Goal: Task Accomplishment & Management: Manage account settings

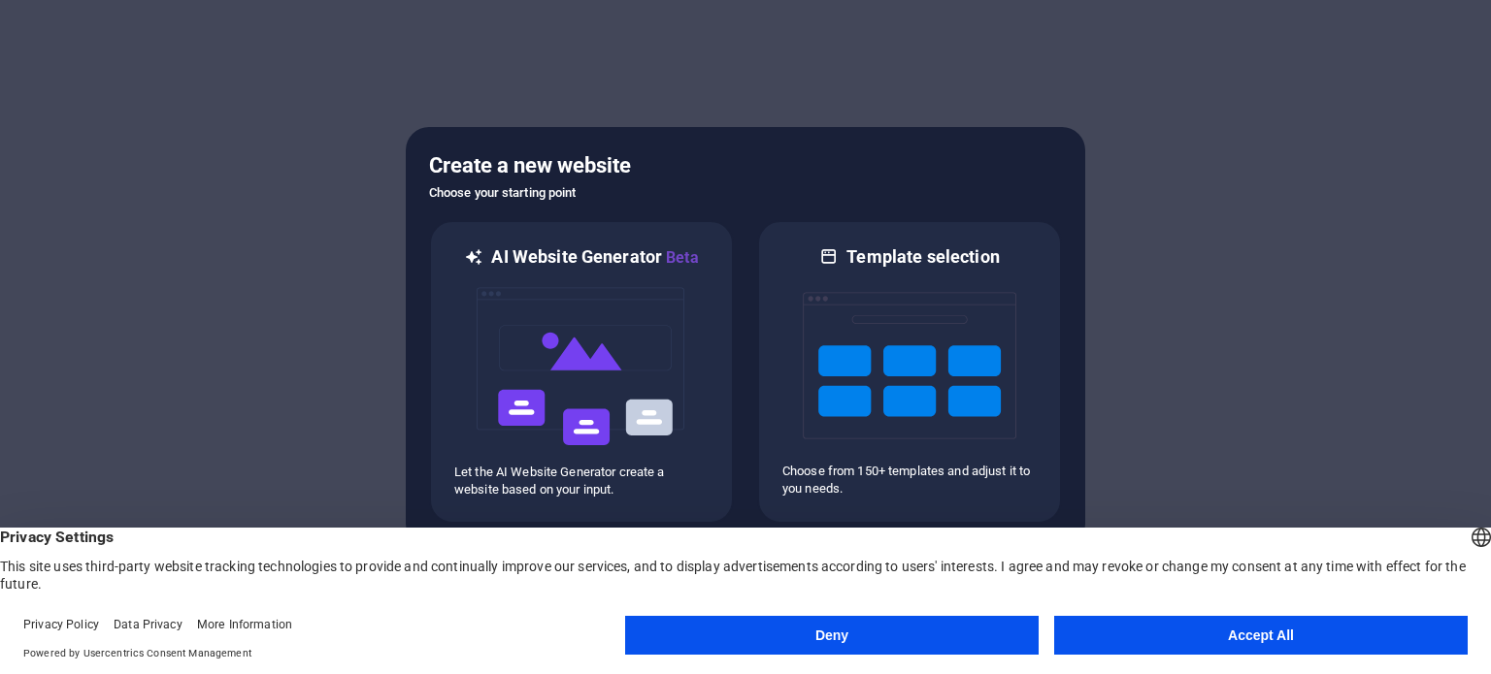
click at [1340, 629] on button "Accept All" at bounding box center [1260, 635] width 413 height 39
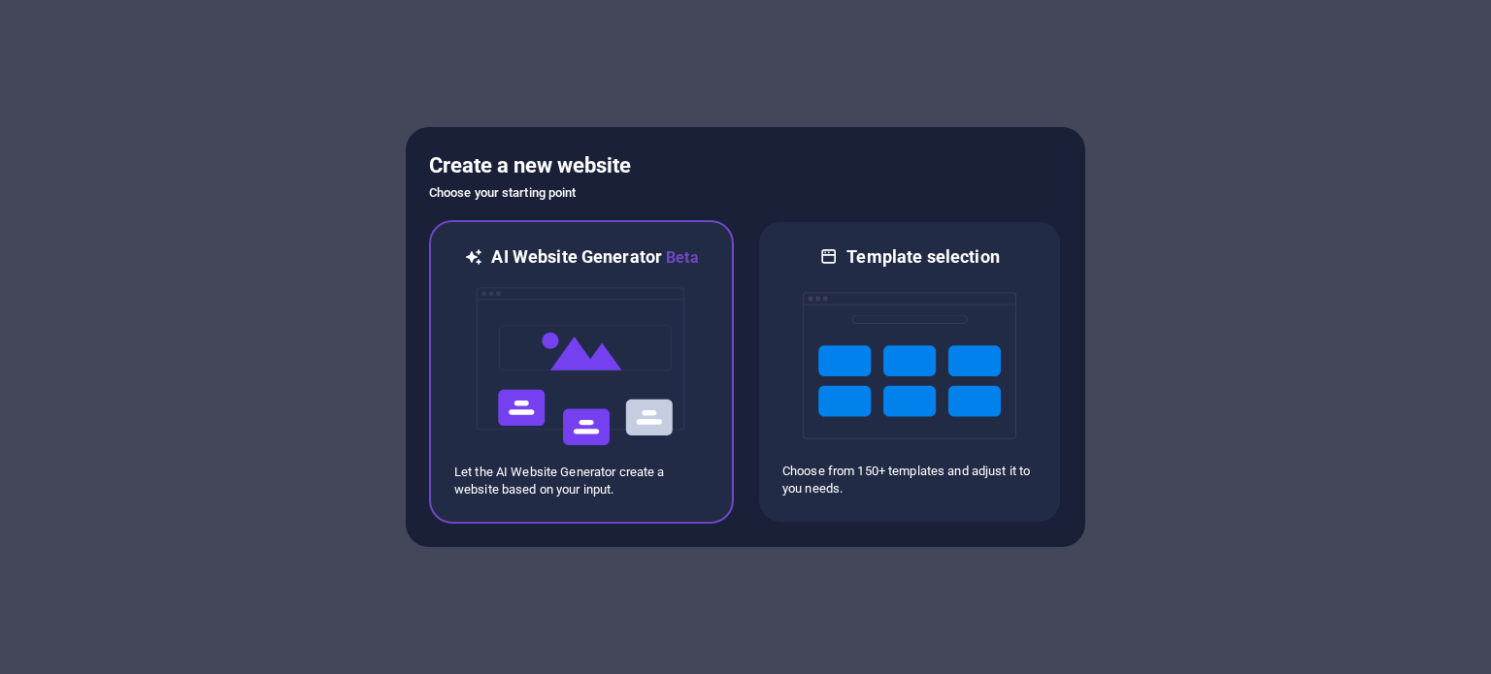
click at [600, 299] on img at bounding box center [581, 367] width 213 height 194
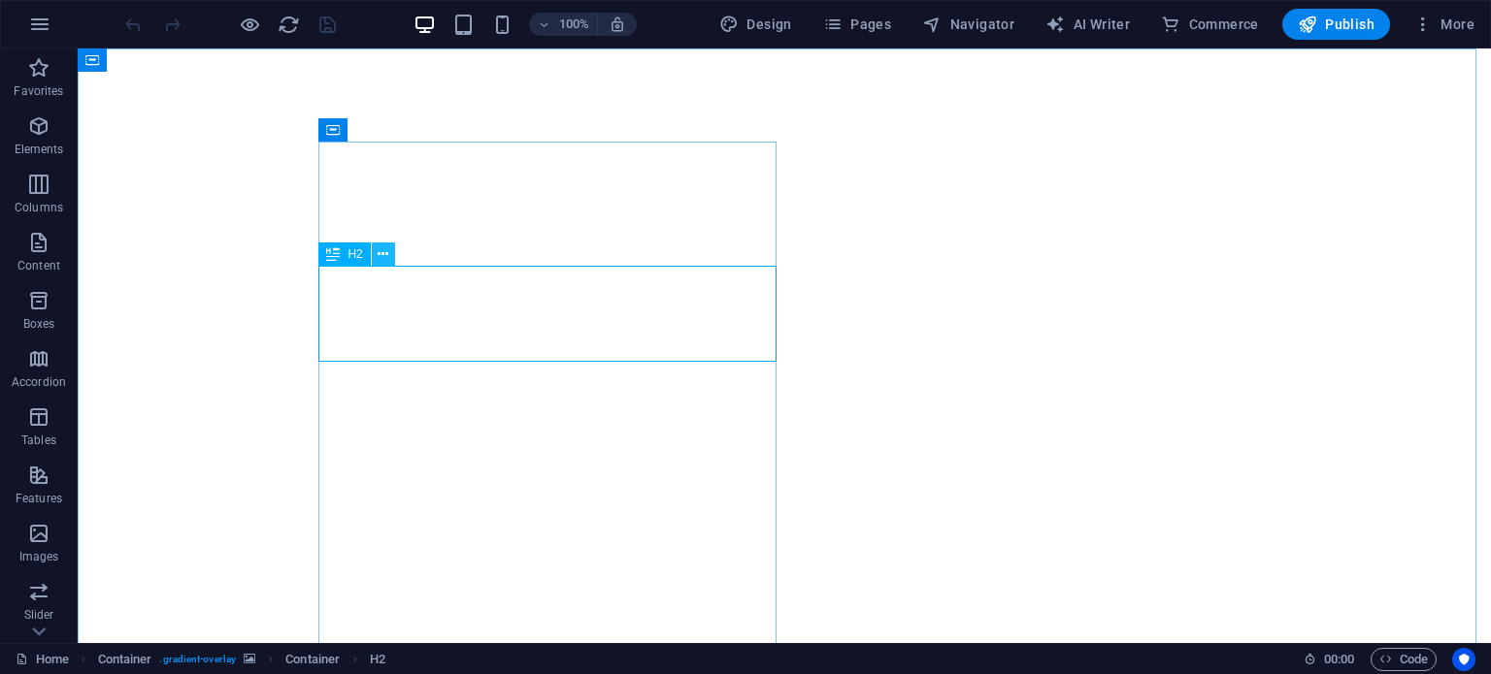
click at [378, 258] on icon at bounding box center [383, 255] width 11 height 20
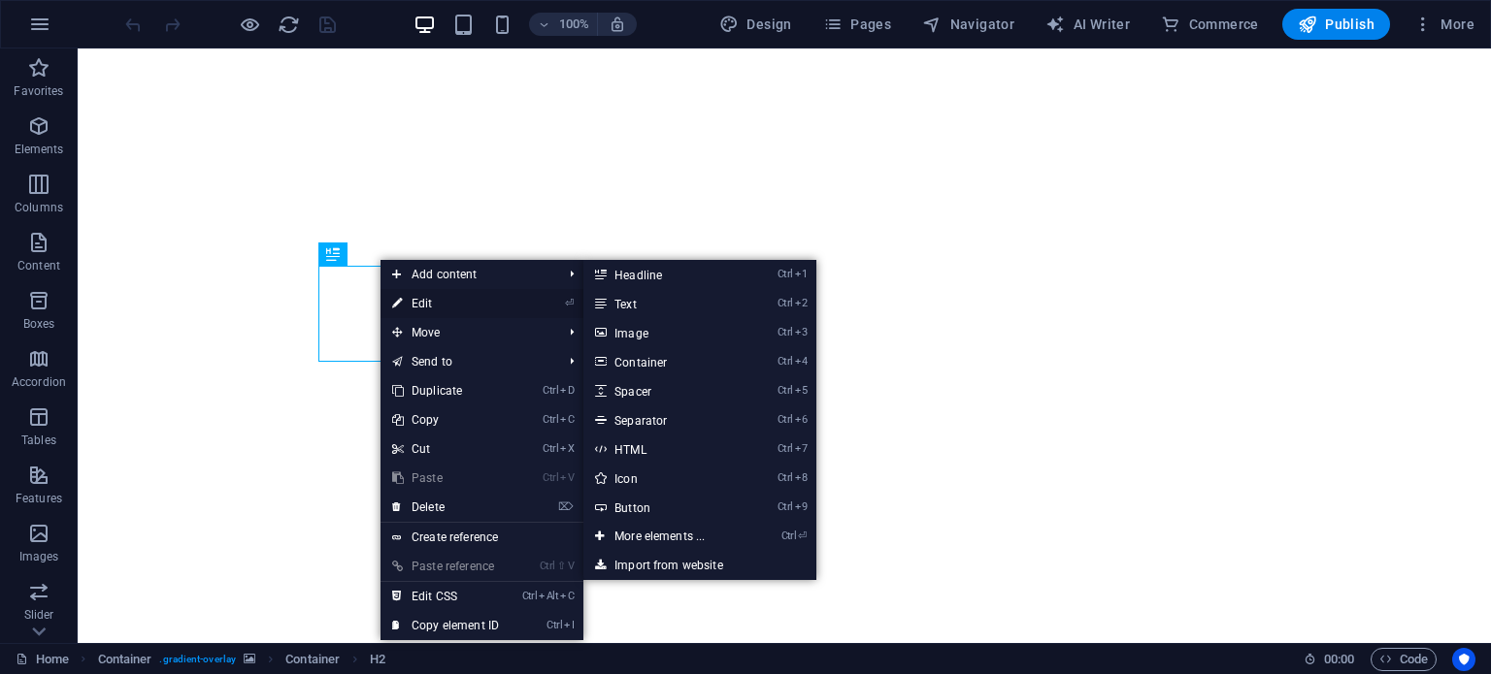
click at [414, 300] on link "⏎ Edit" at bounding box center [445, 303] width 130 height 29
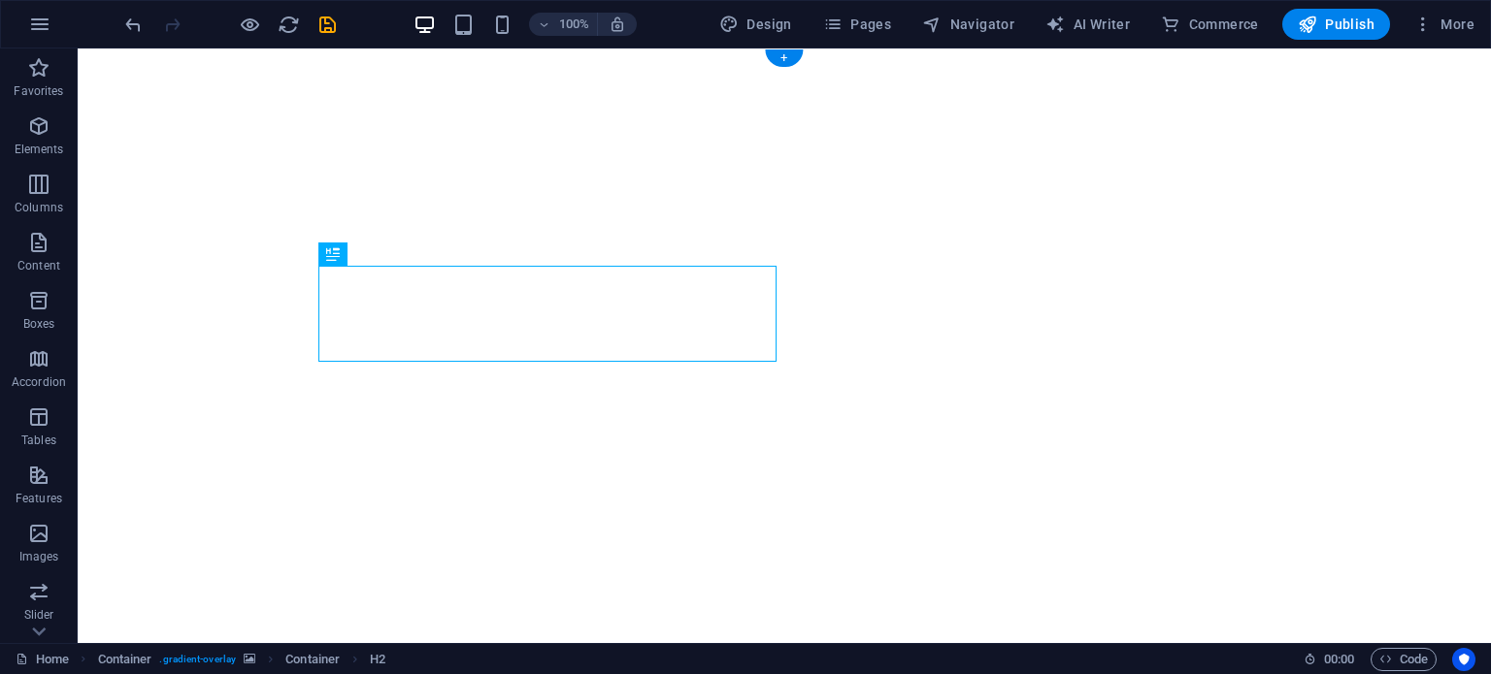
select select "header"
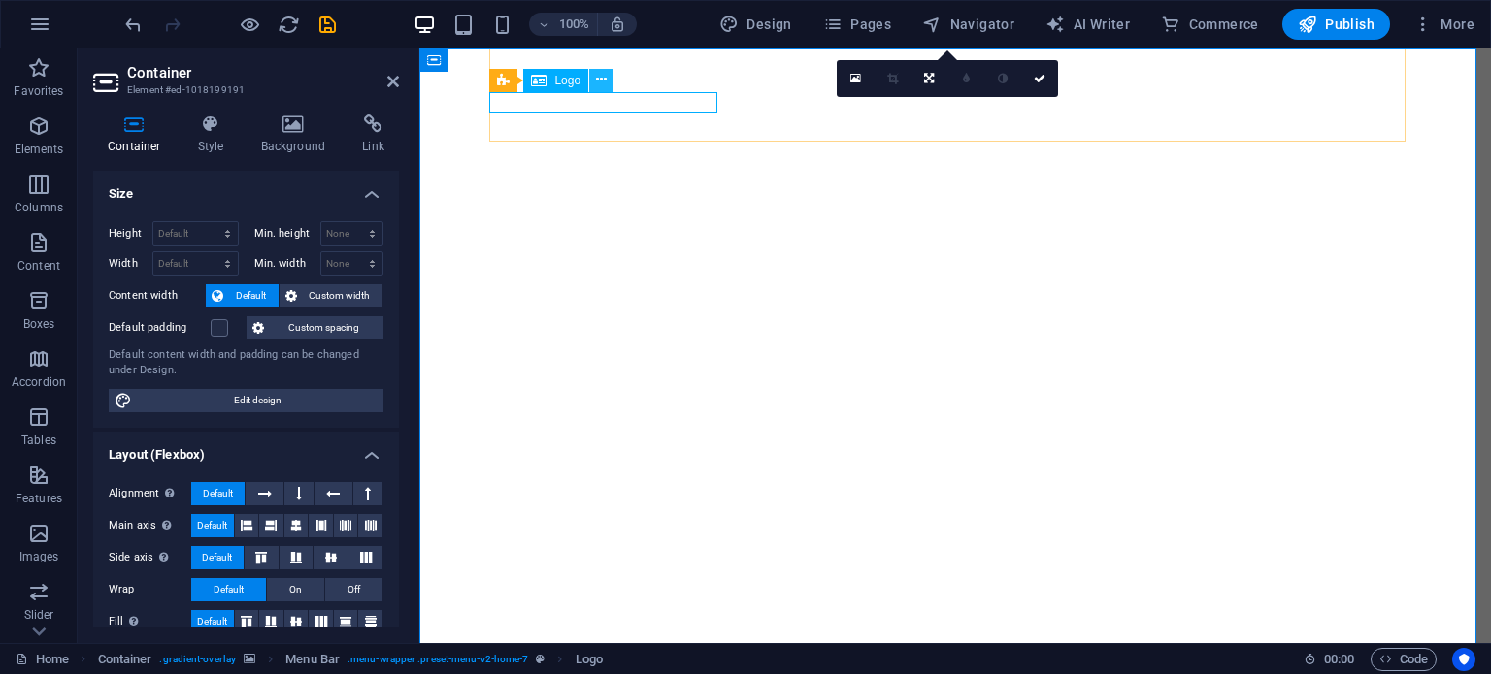
click at [602, 82] on icon at bounding box center [601, 80] width 11 height 20
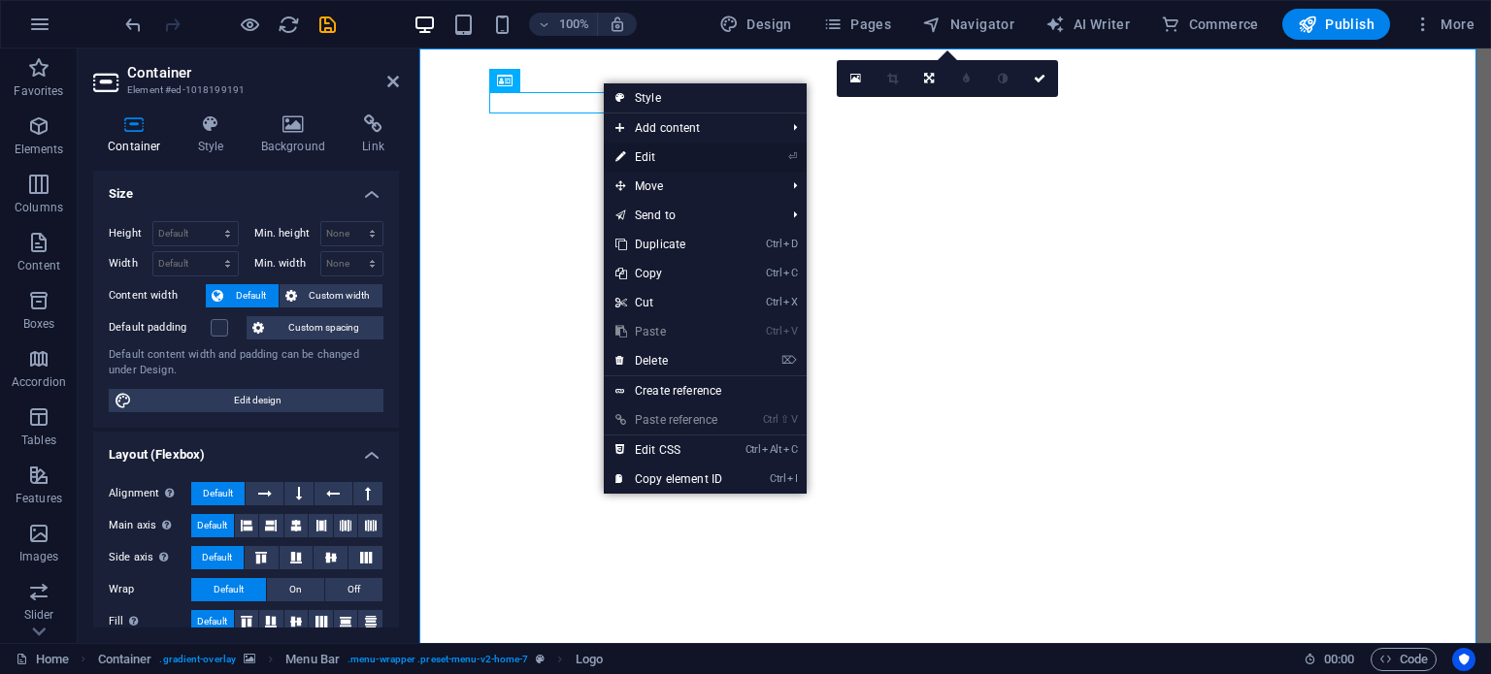
click at [650, 159] on link "⏎ Edit" at bounding box center [669, 157] width 130 height 29
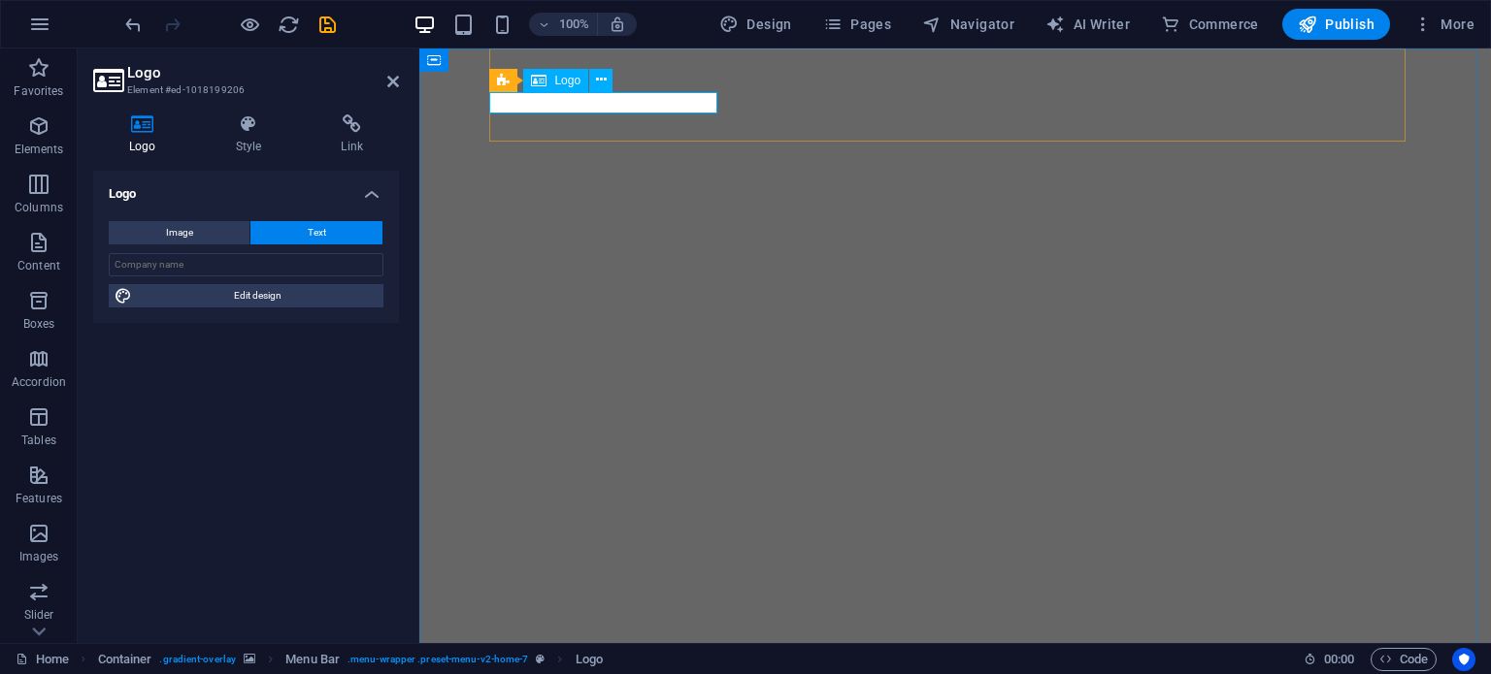
click at [567, 92] on div "Menu Bar Logo" at bounding box center [557, 81] width 136 height 24
click at [606, 81] on icon at bounding box center [601, 80] width 11 height 20
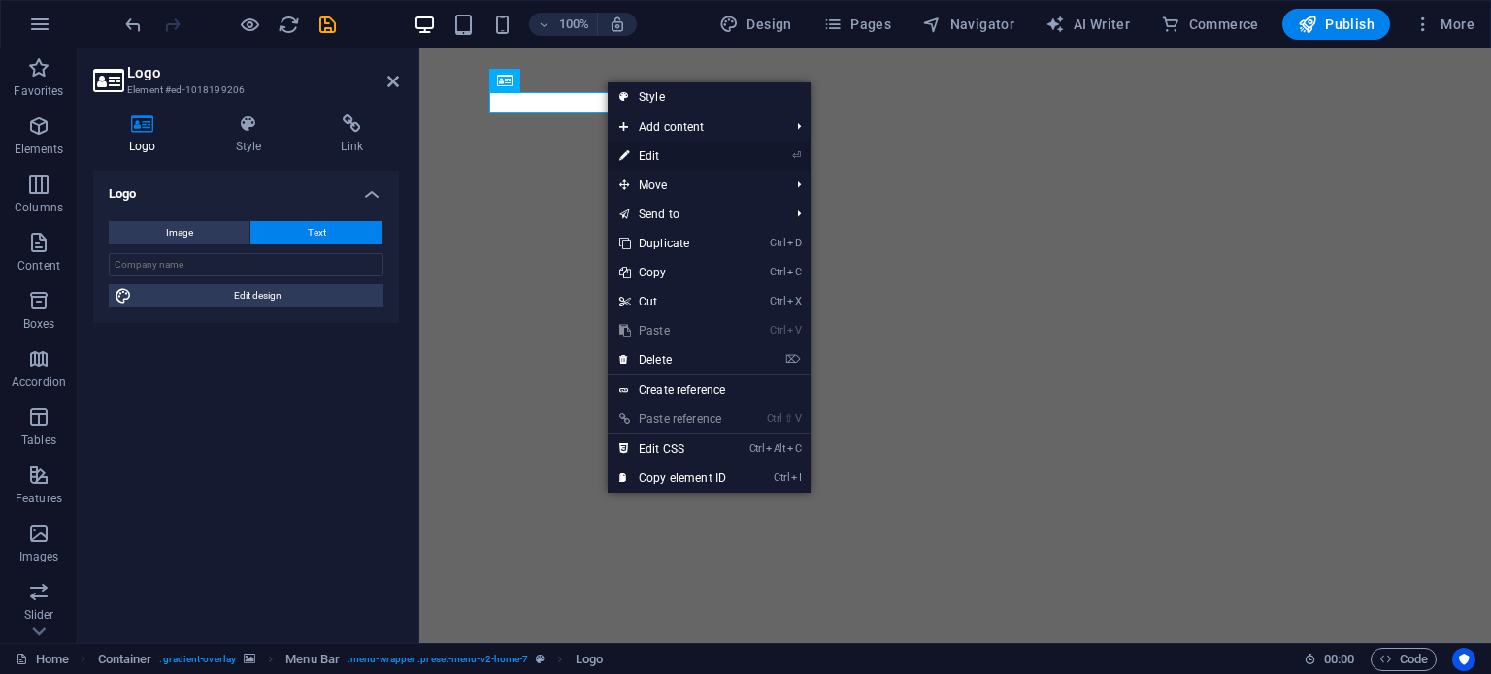
click at [652, 150] on link "⏎ Edit" at bounding box center [672, 156] width 130 height 29
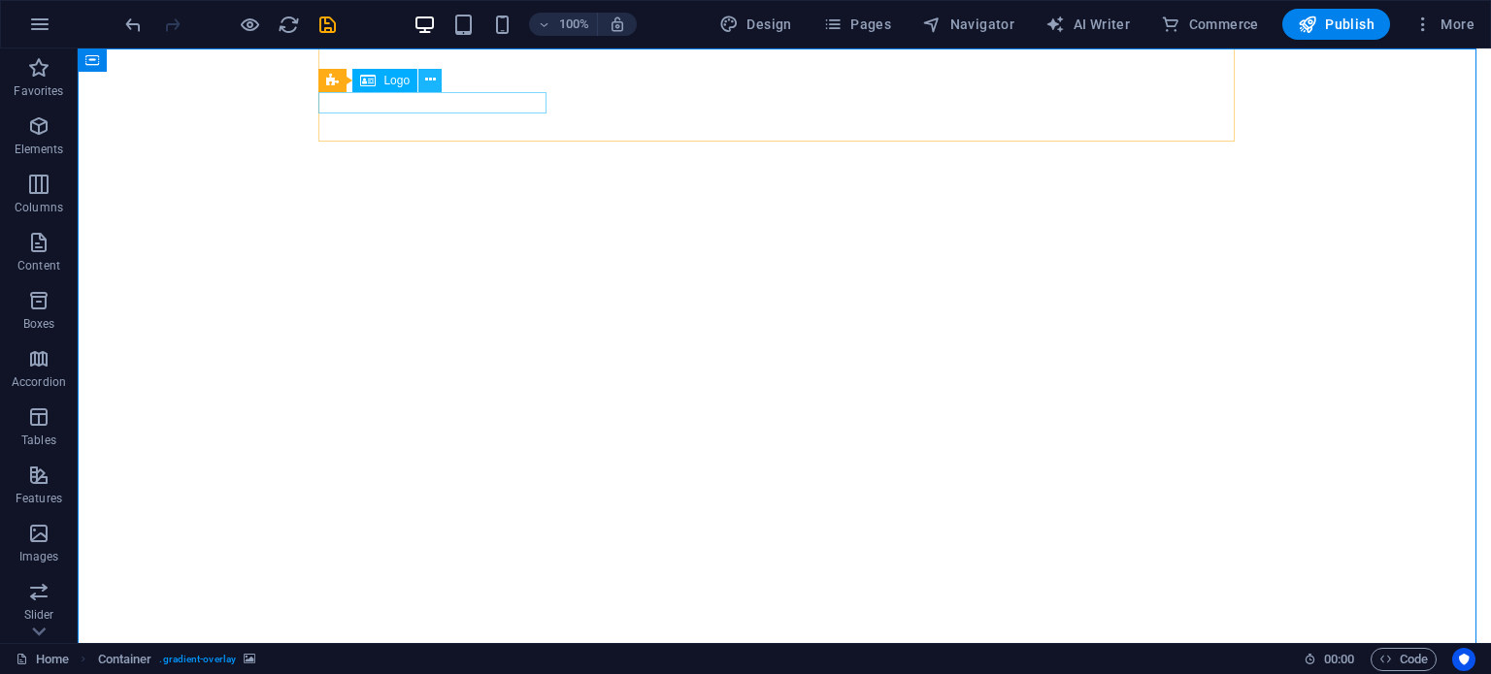
click at [431, 78] on icon at bounding box center [430, 80] width 11 height 20
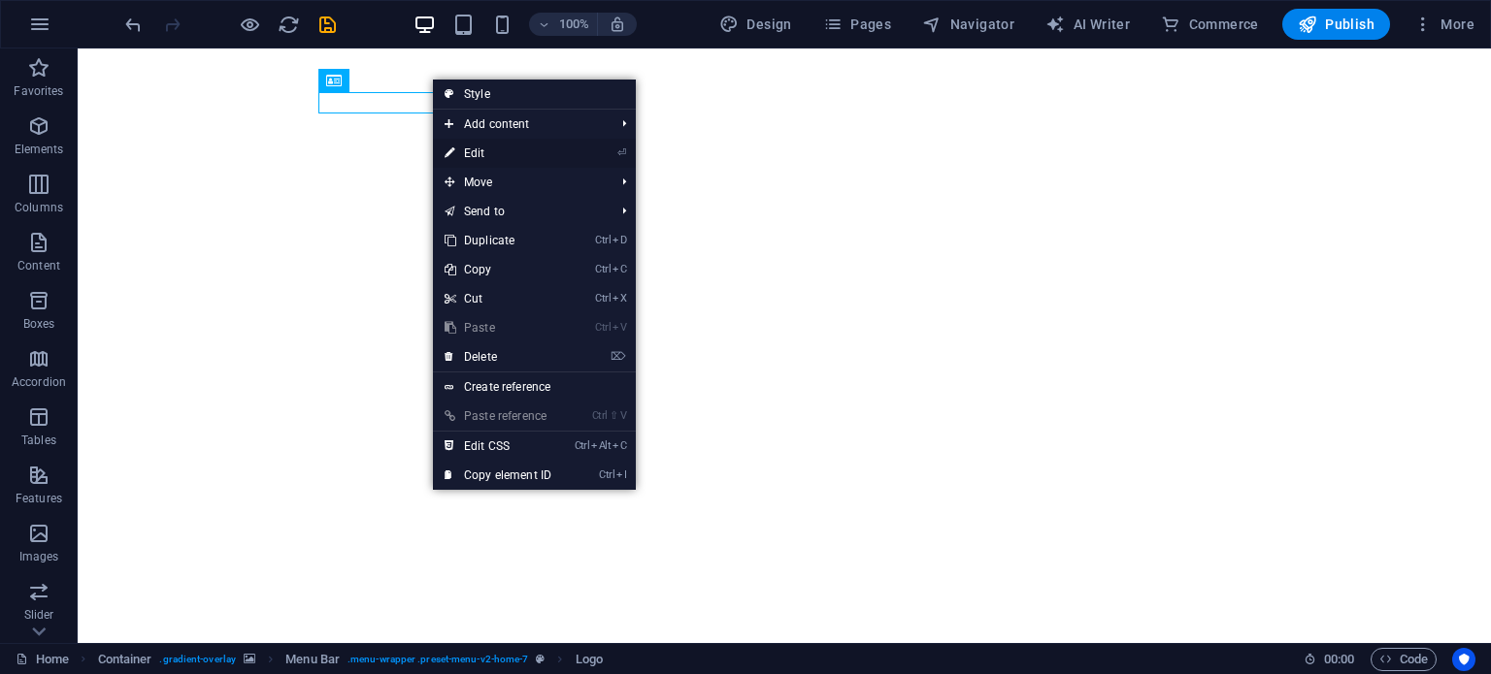
click at [470, 149] on link "⏎ Edit" at bounding box center [498, 153] width 130 height 29
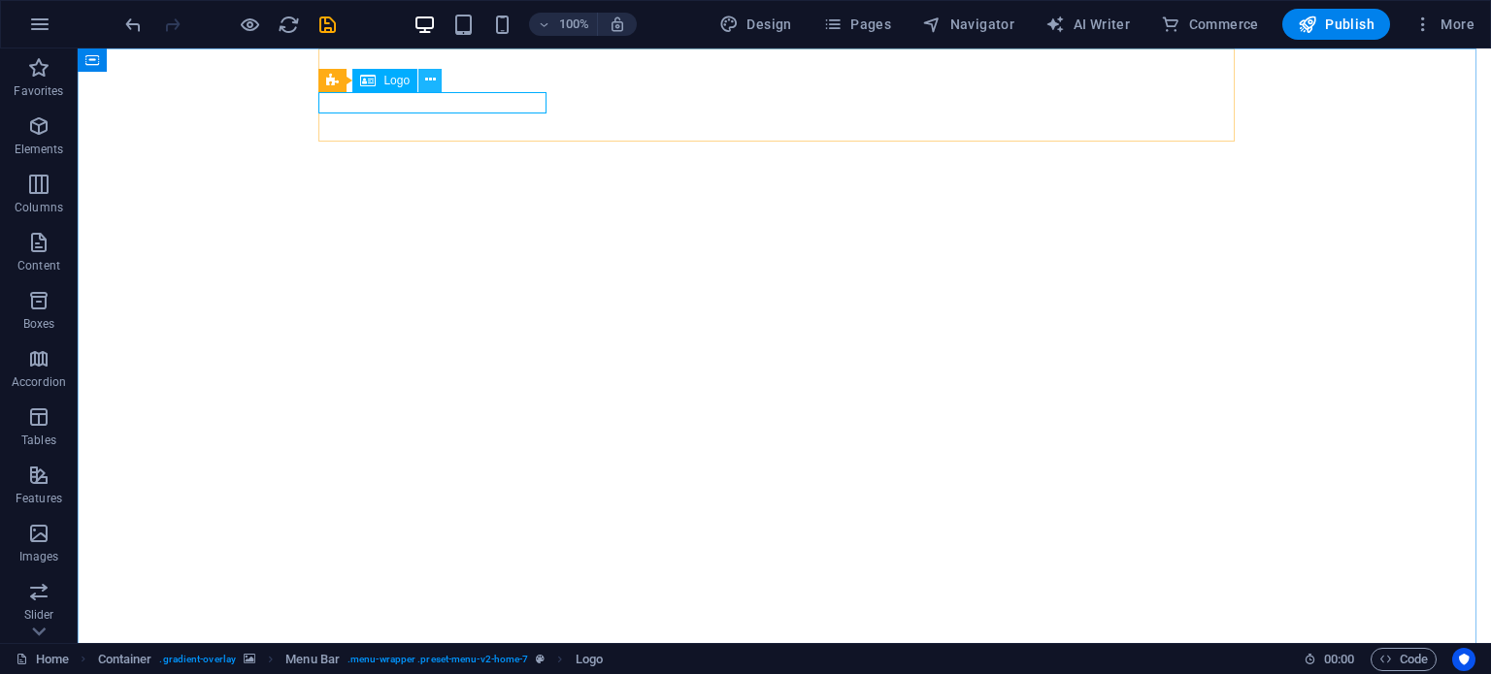
click at [434, 78] on icon at bounding box center [430, 80] width 11 height 20
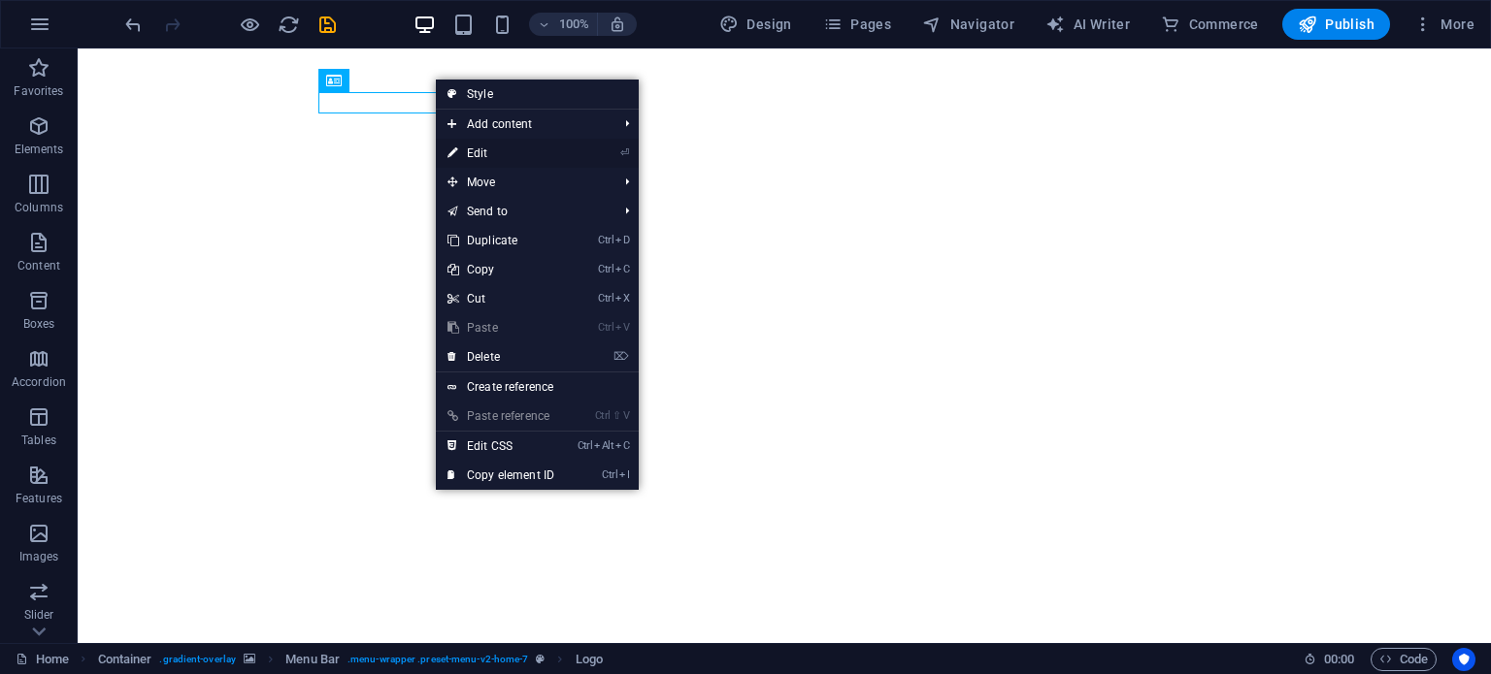
click at [474, 150] on link "⏎ Edit" at bounding box center [501, 153] width 130 height 29
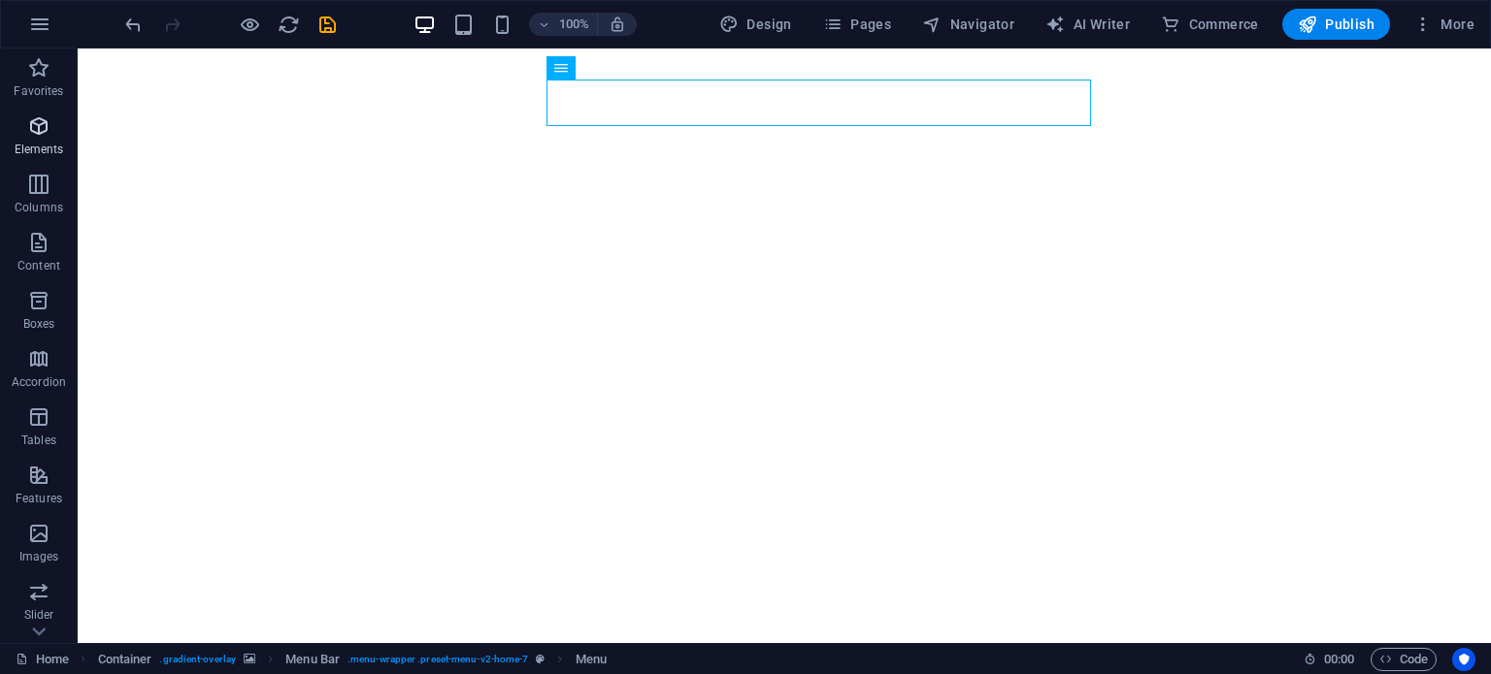
click at [42, 131] on icon "button" at bounding box center [38, 126] width 23 height 23
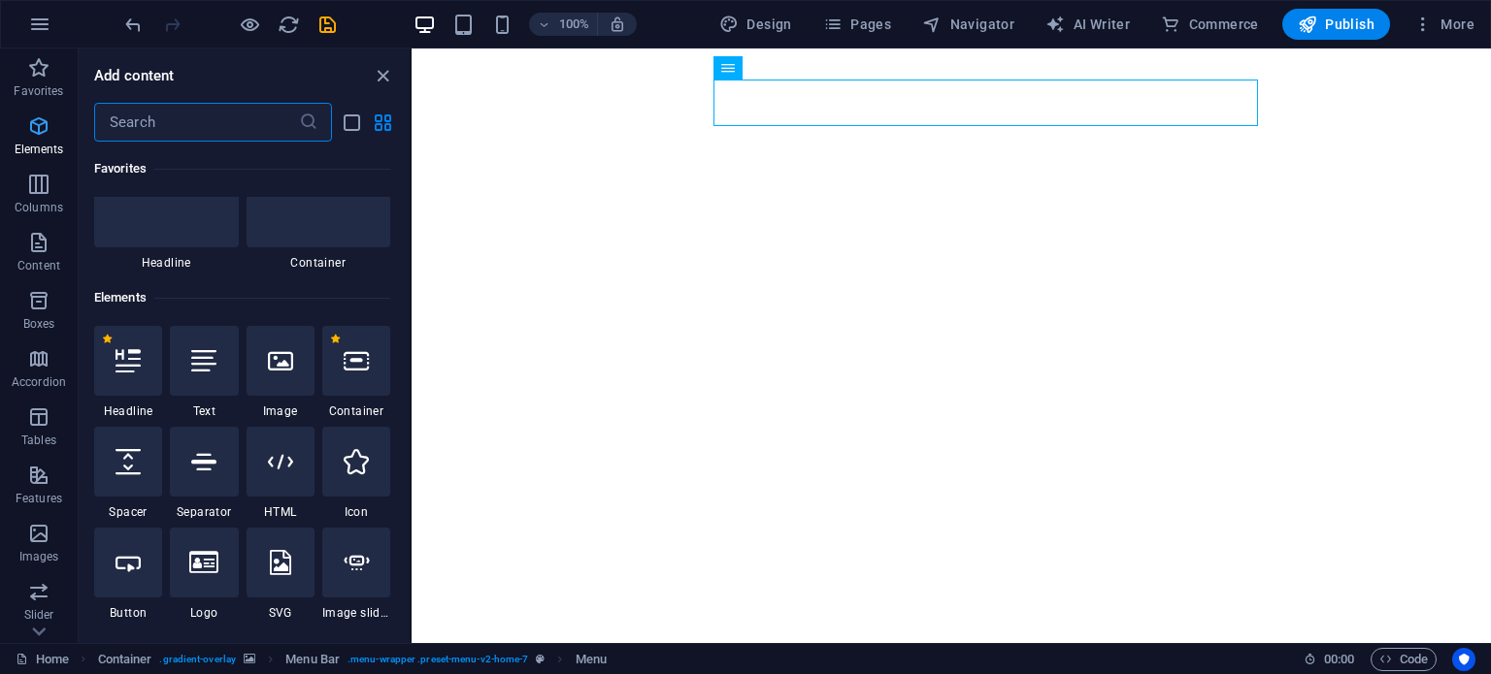
scroll to position [206, 0]
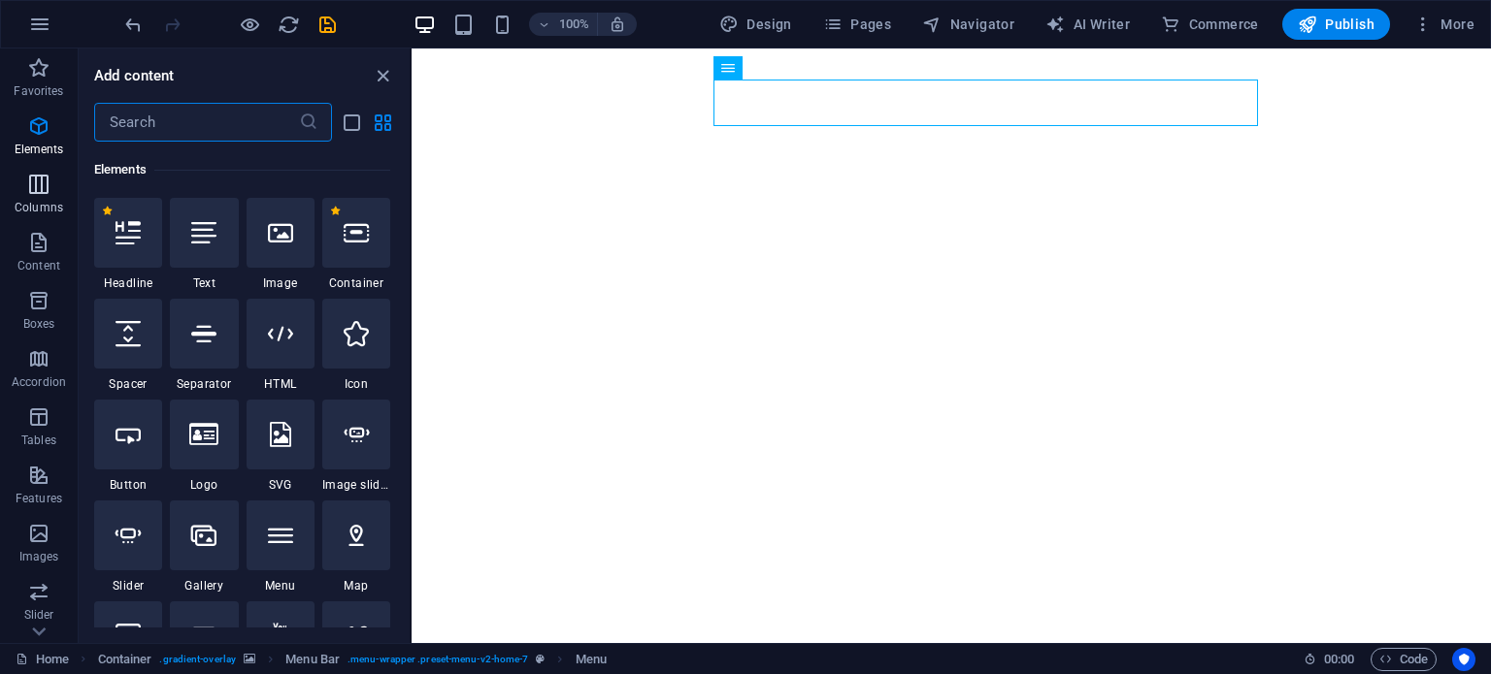
click at [39, 193] on icon "button" at bounding box center [38, 184] width 23 height 23
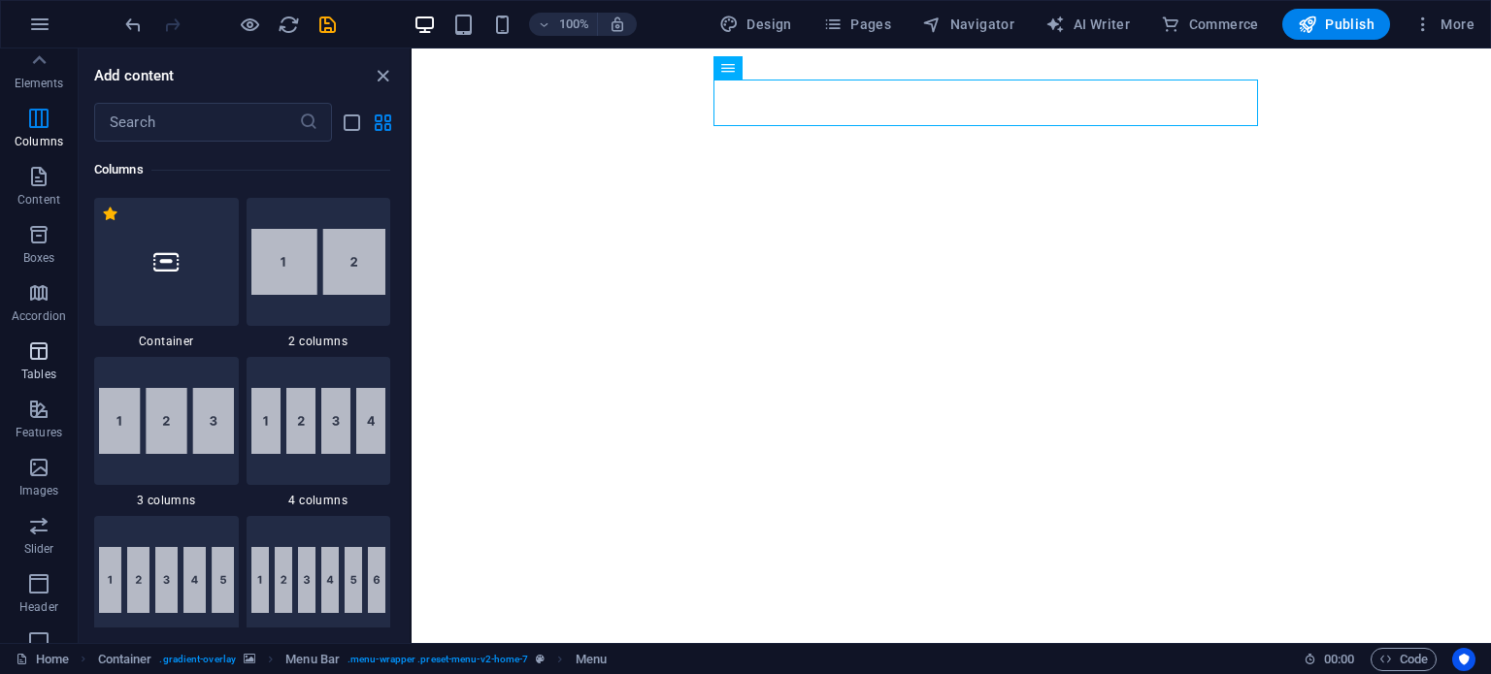
scroll to position [0, 0]
click at [129, 24] on icon "undo" at bounding box center [133, 25] width 22 height 22
click at [181, 25] on icon "redo" at bounding box center [172, 25] width 22 height 22
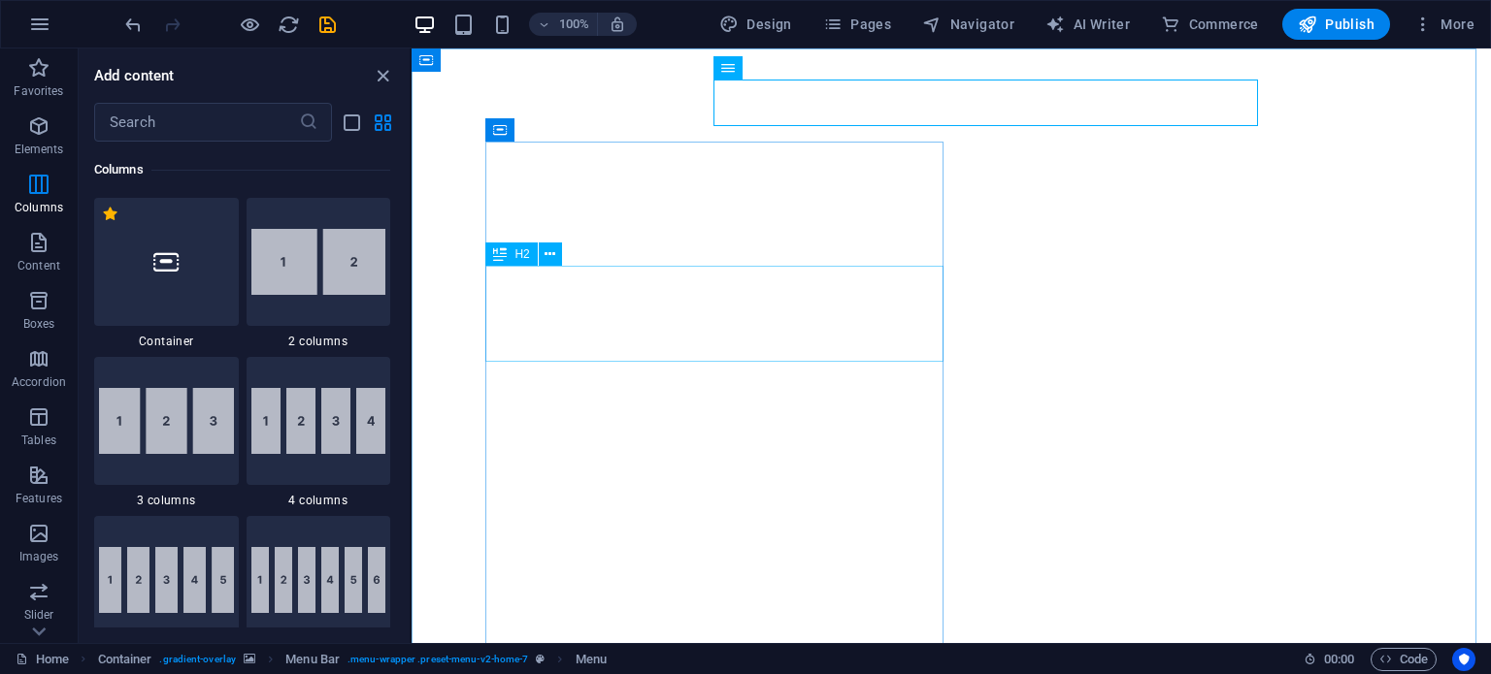
click at [523, 258] on span "H2" at bounding box center [521, 254] width 15 height 12
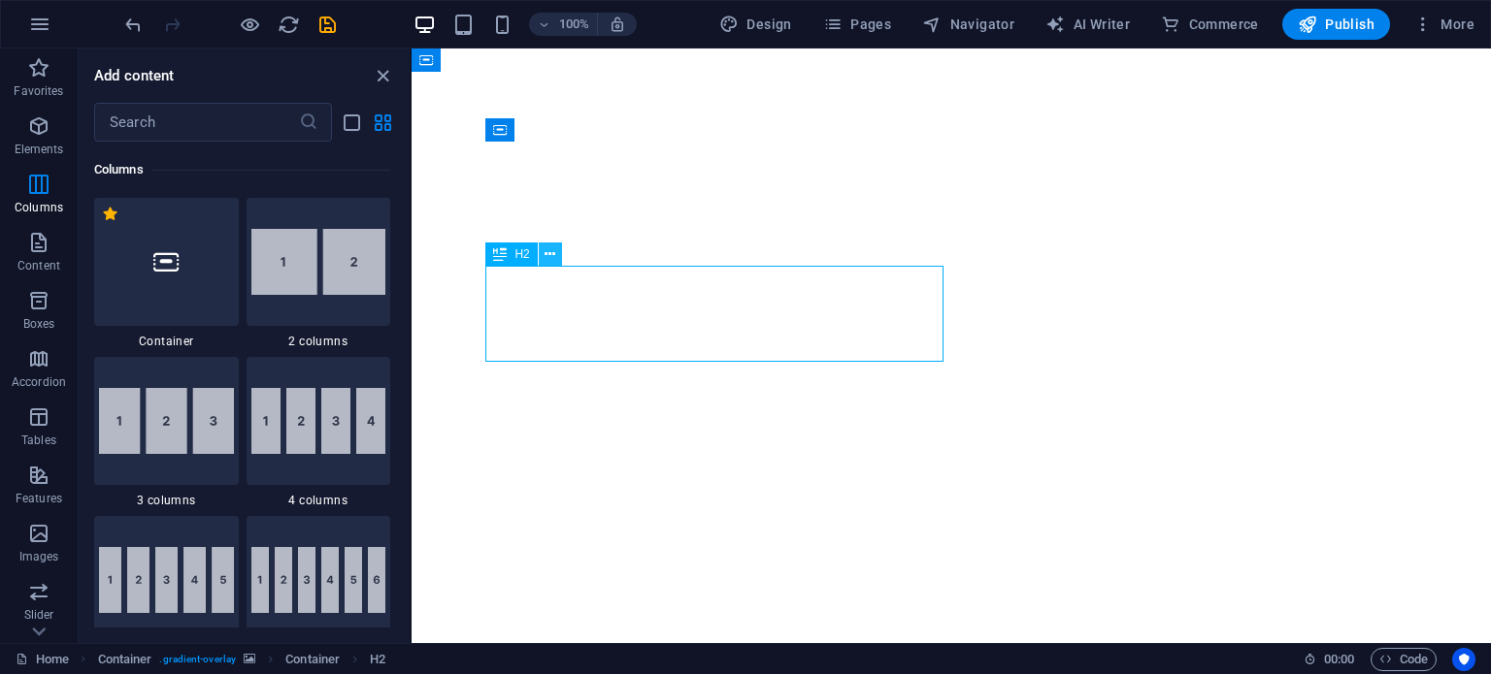
click at [547, 254] on icon at bounding box center [549, 255] width 11 height 20
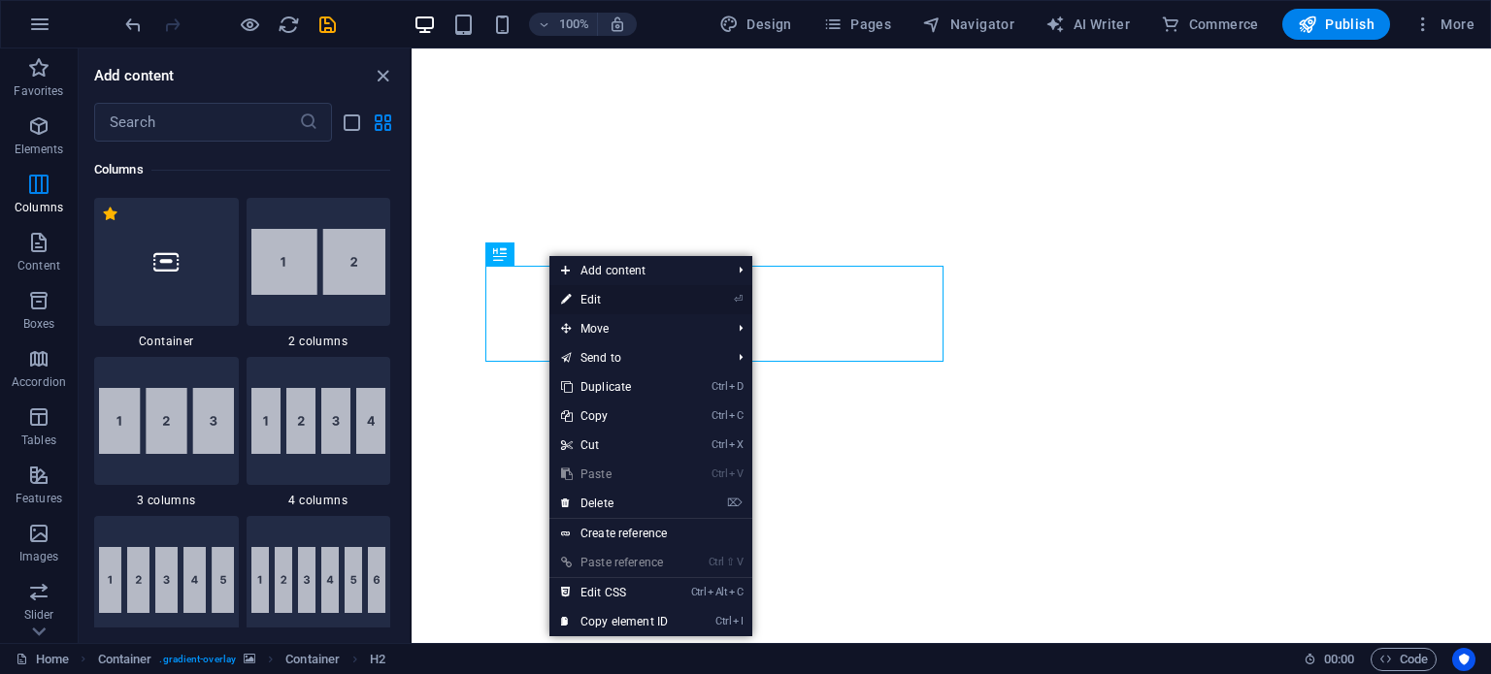
click at [605, 301] on link "⏎ Edit" at bounding box center [614, 299] width 130 height 29
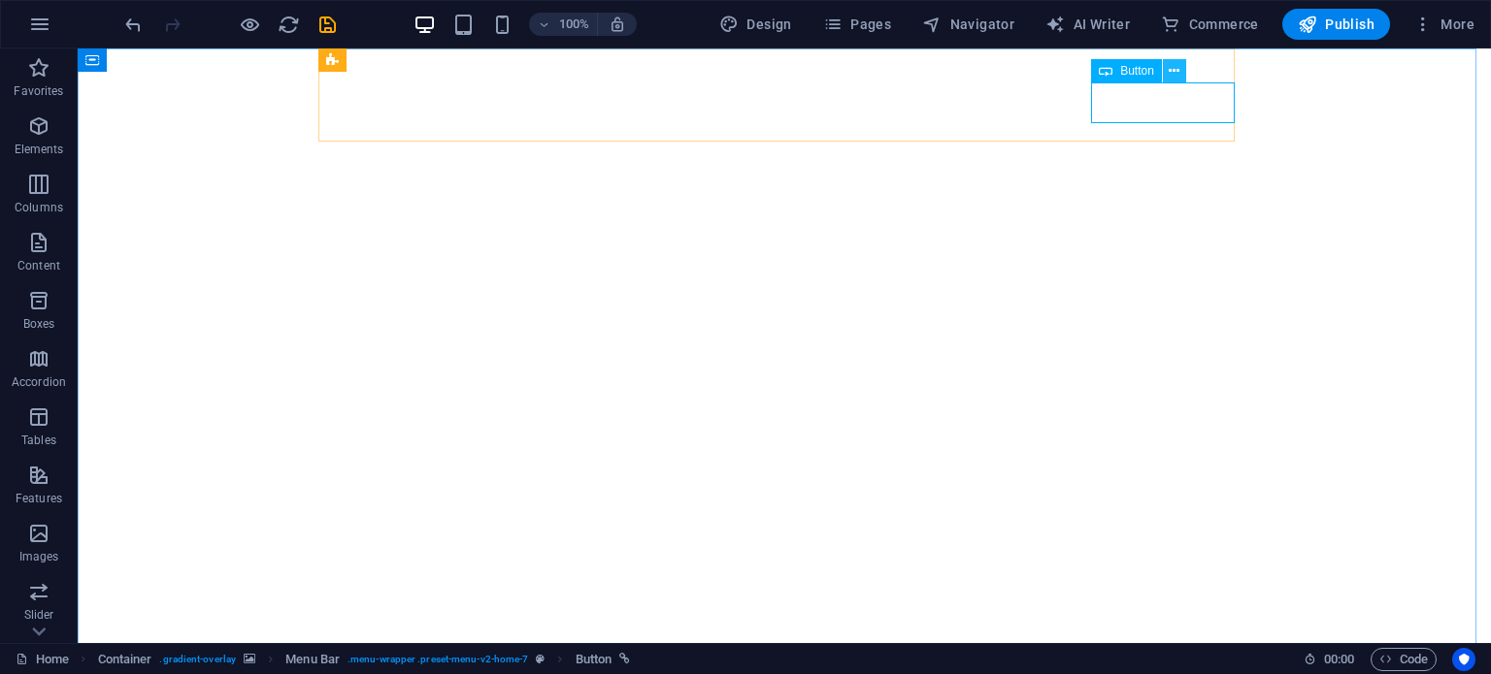
click at [1171, 69] on icon at bounding box center [1173, 71] width 11 height 20
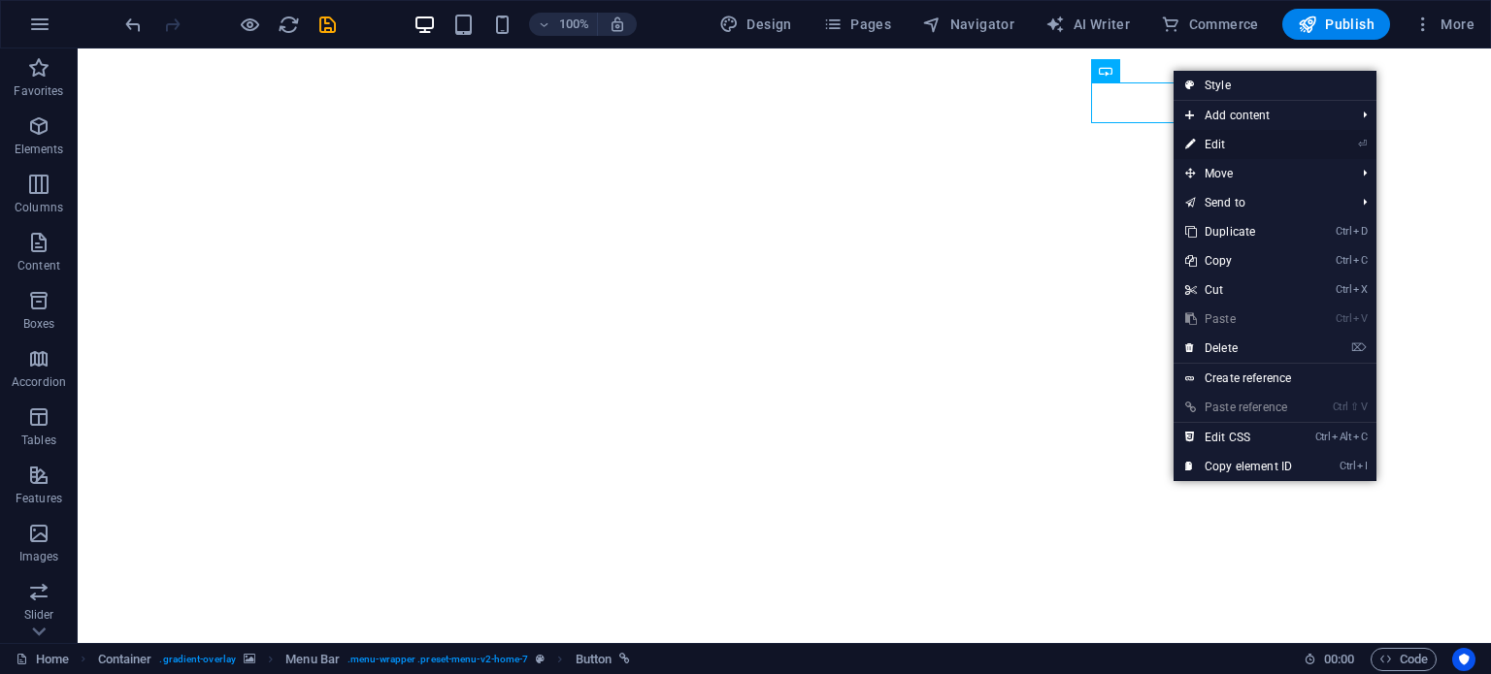
click at [1219, 133] on link "⏎ Edit" at bounding box center [1238, 144] width 130 height 29
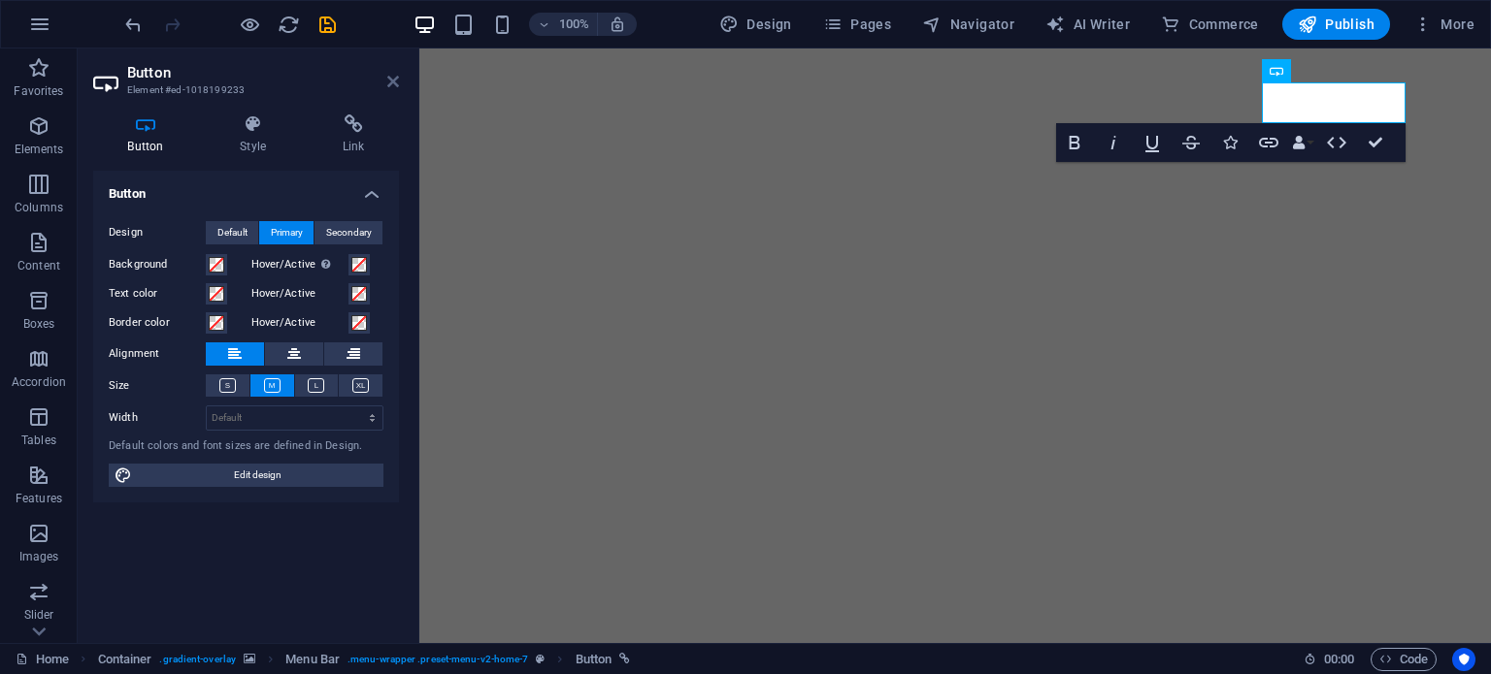
click at [389, 87] on icon at bounding box center [393, 82] width 12 height 16
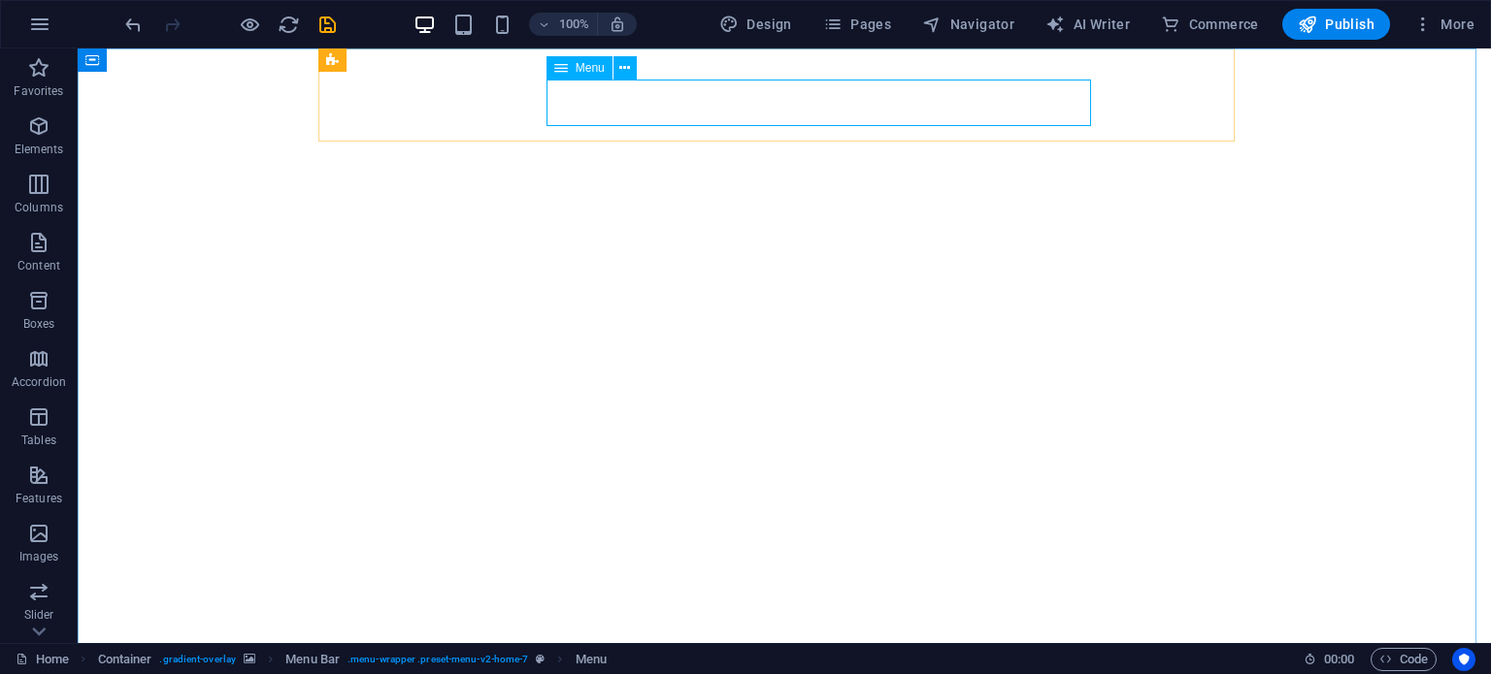
click at [594, 73] on span "Menu" at bounding box center [589, 68] width 29 height 12
click at [617, 69] on button at bounding box center [624, 67] width 23 height 23
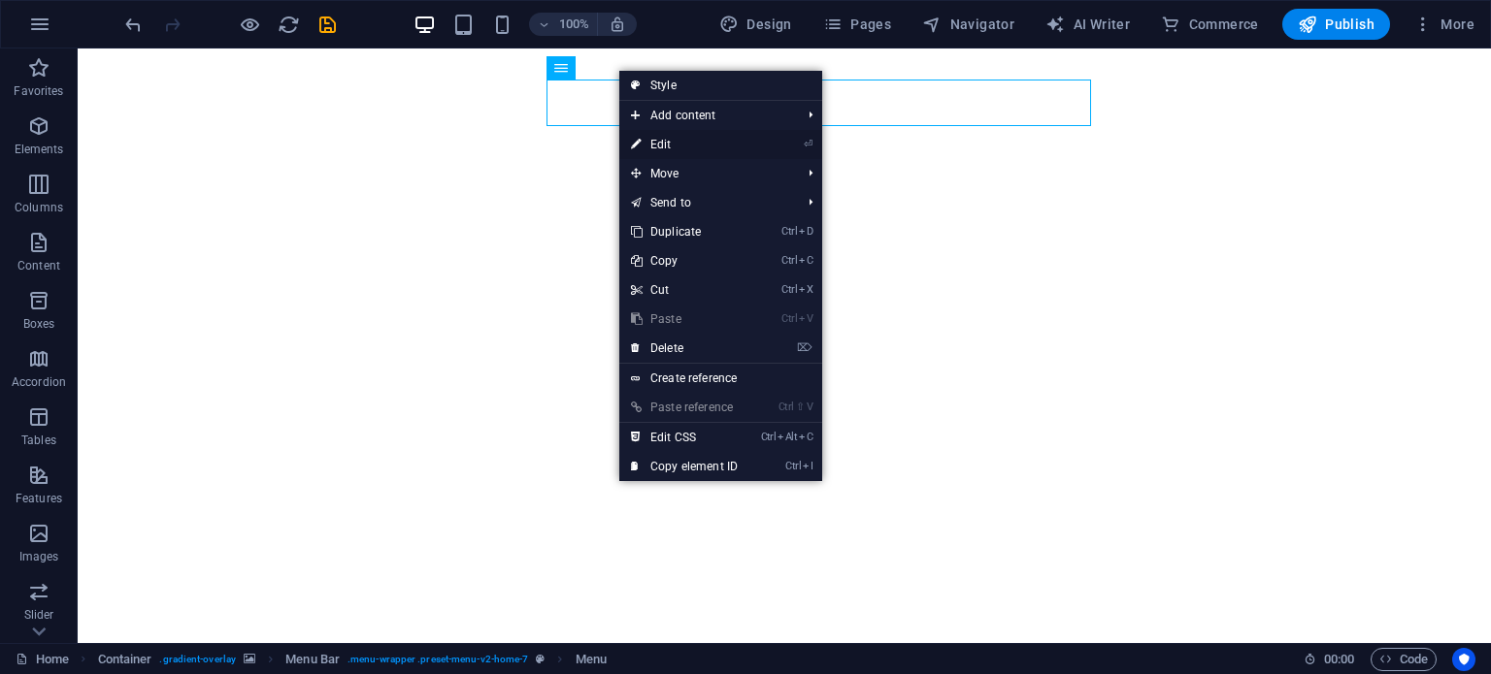
click at [674, 145] on link "⏎ Edit" at bounding box center [684, 144] width 130 height 29
select select
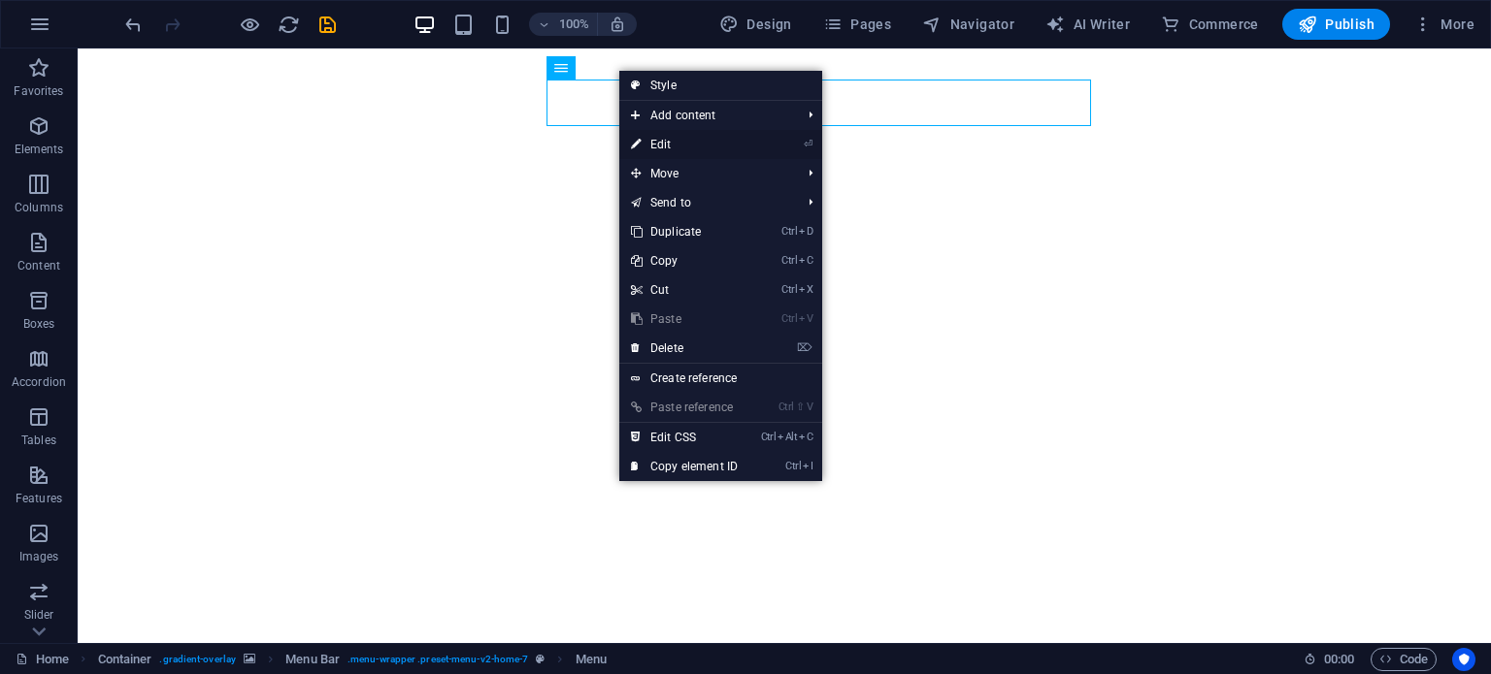
select select
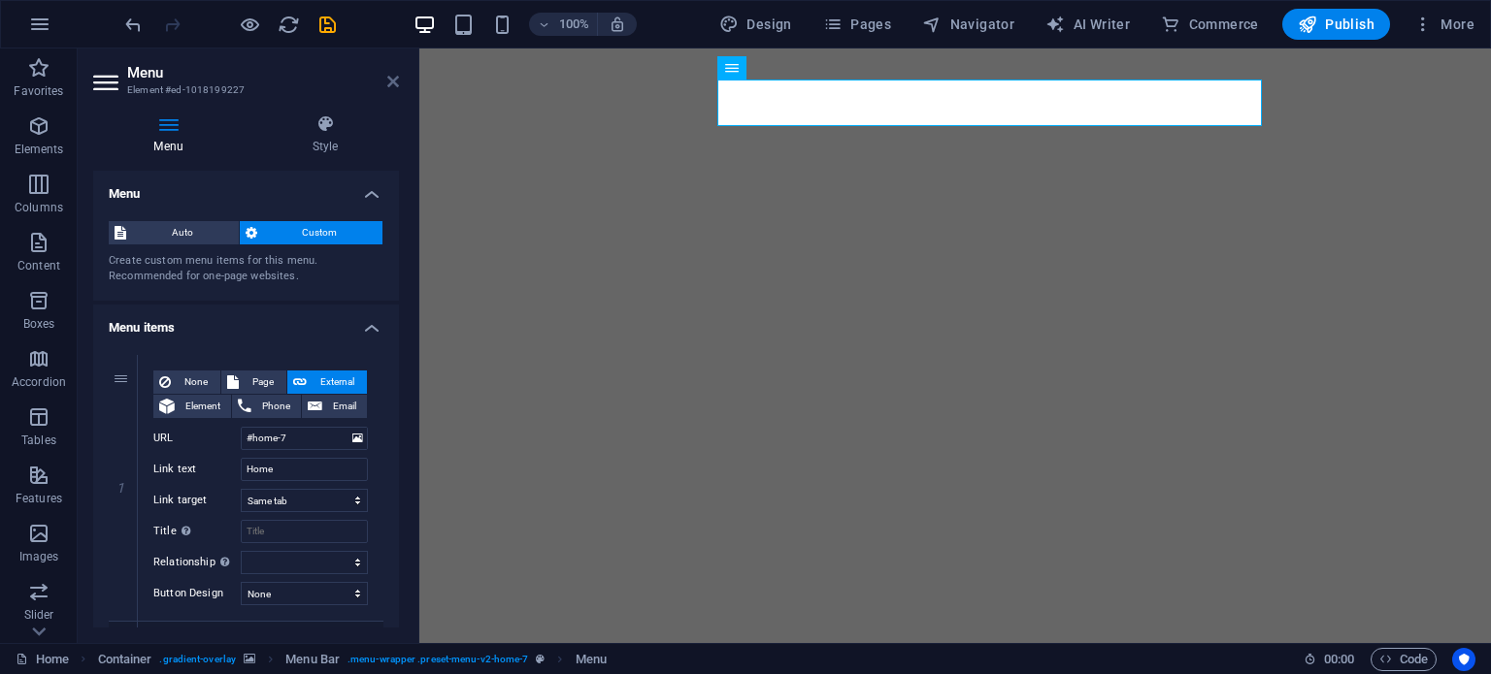
click at [392, 81] on icon at bounding box center [393, 82] width 12 height 16
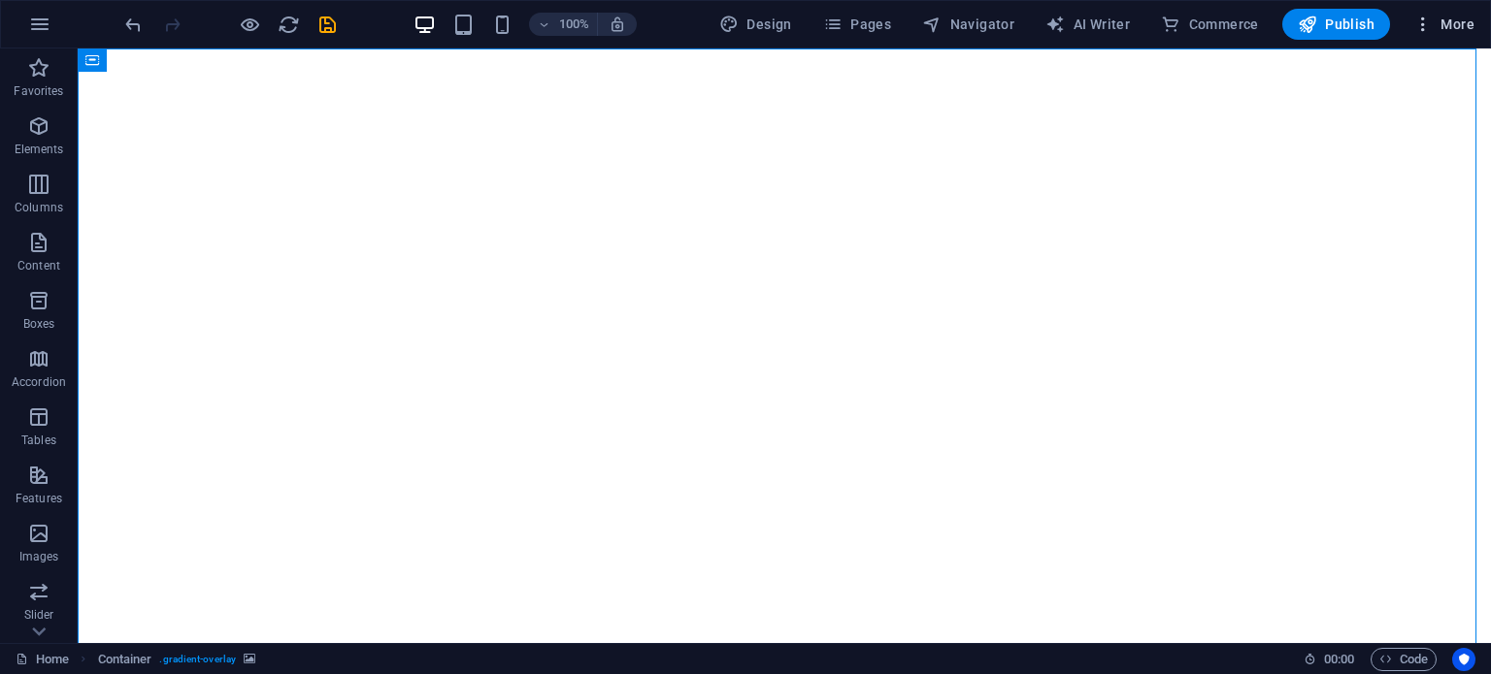
click at [1470, 18] on span "More" at bounding box center [1443, 24] width 61 height 19
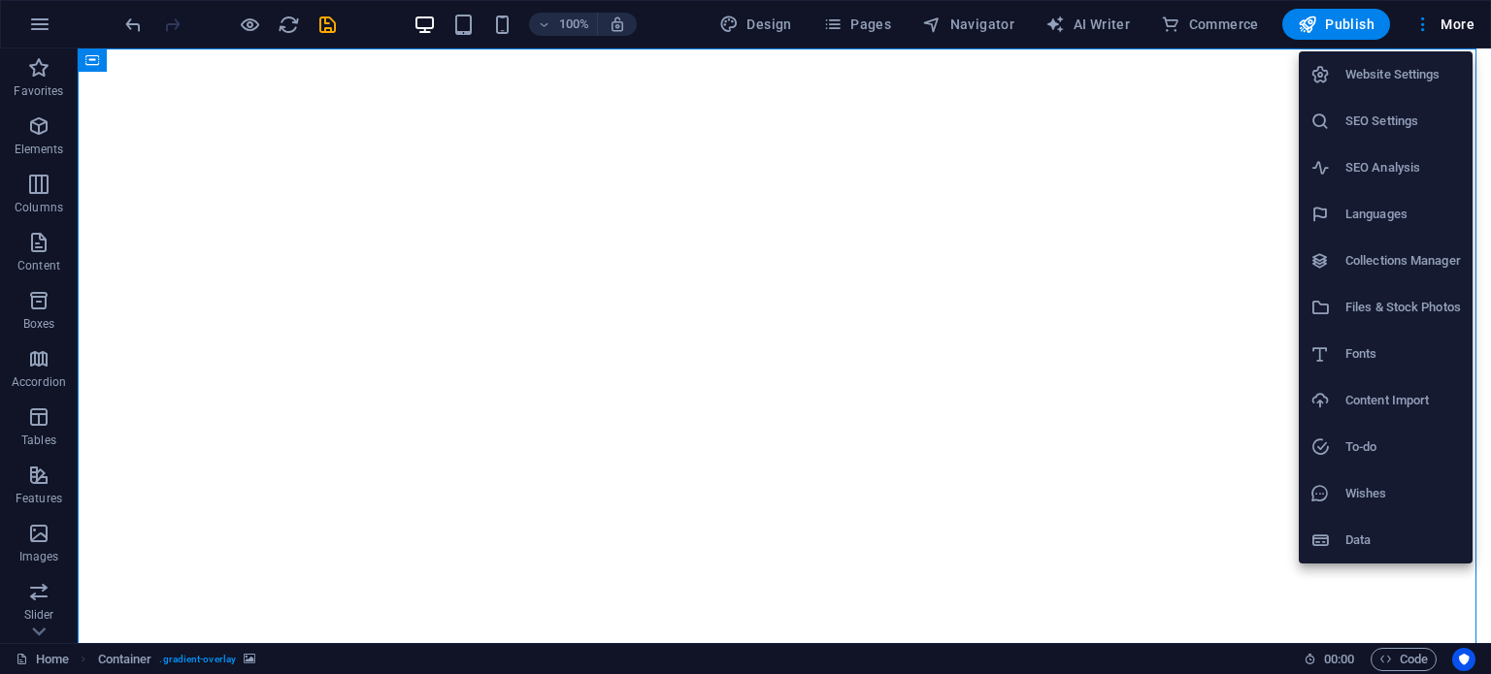
click at [901, 142] on div at bounding box center [745, 337] width 1491 height 674
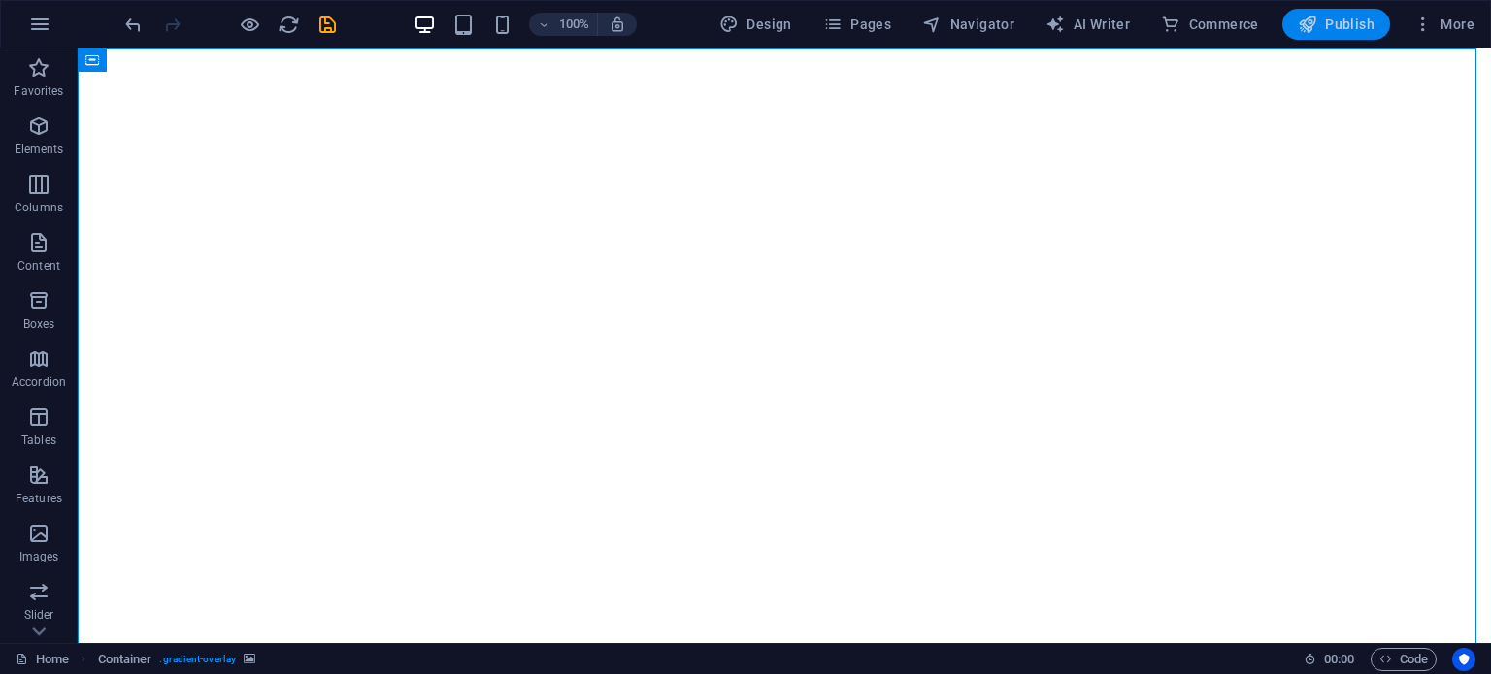
click at [1345, 29] on span "Publish" at bounding box center [1335, 24] width 77 height 19
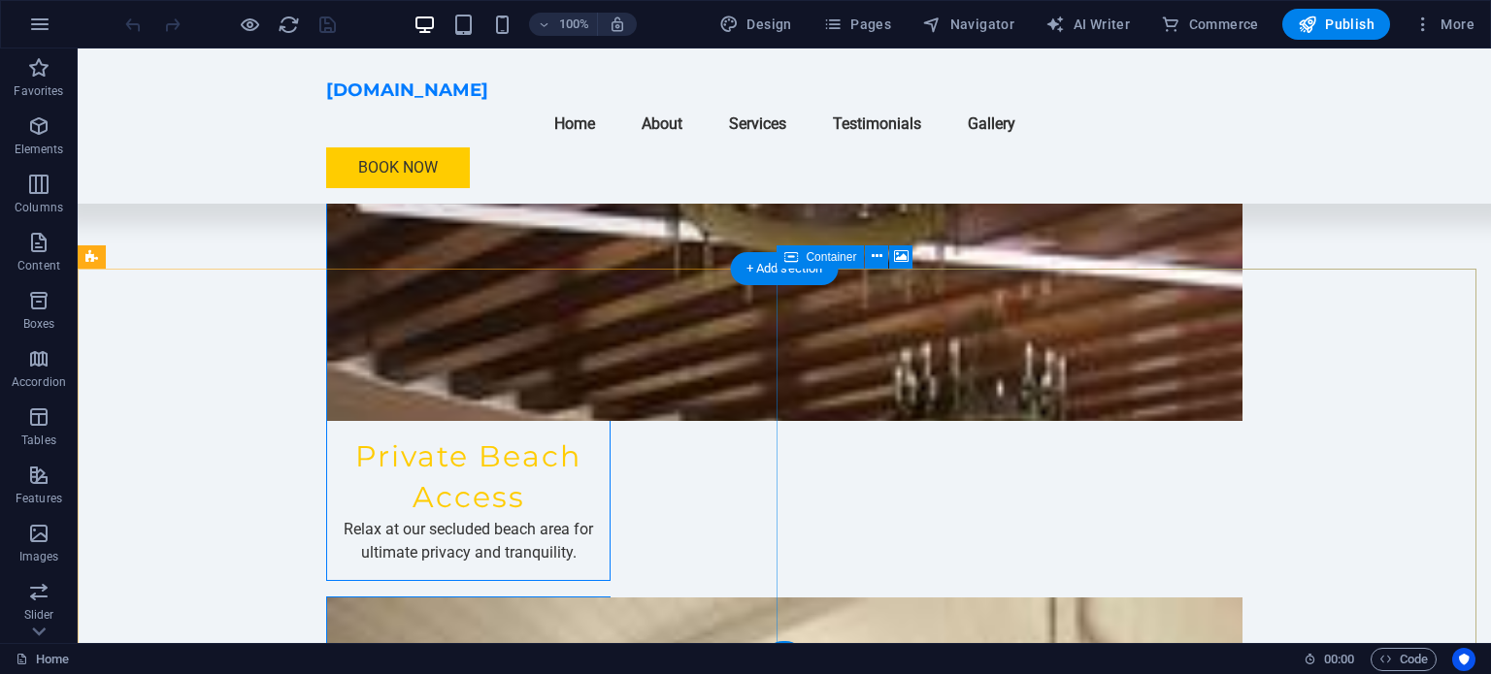
scroll to position [3297, 0]
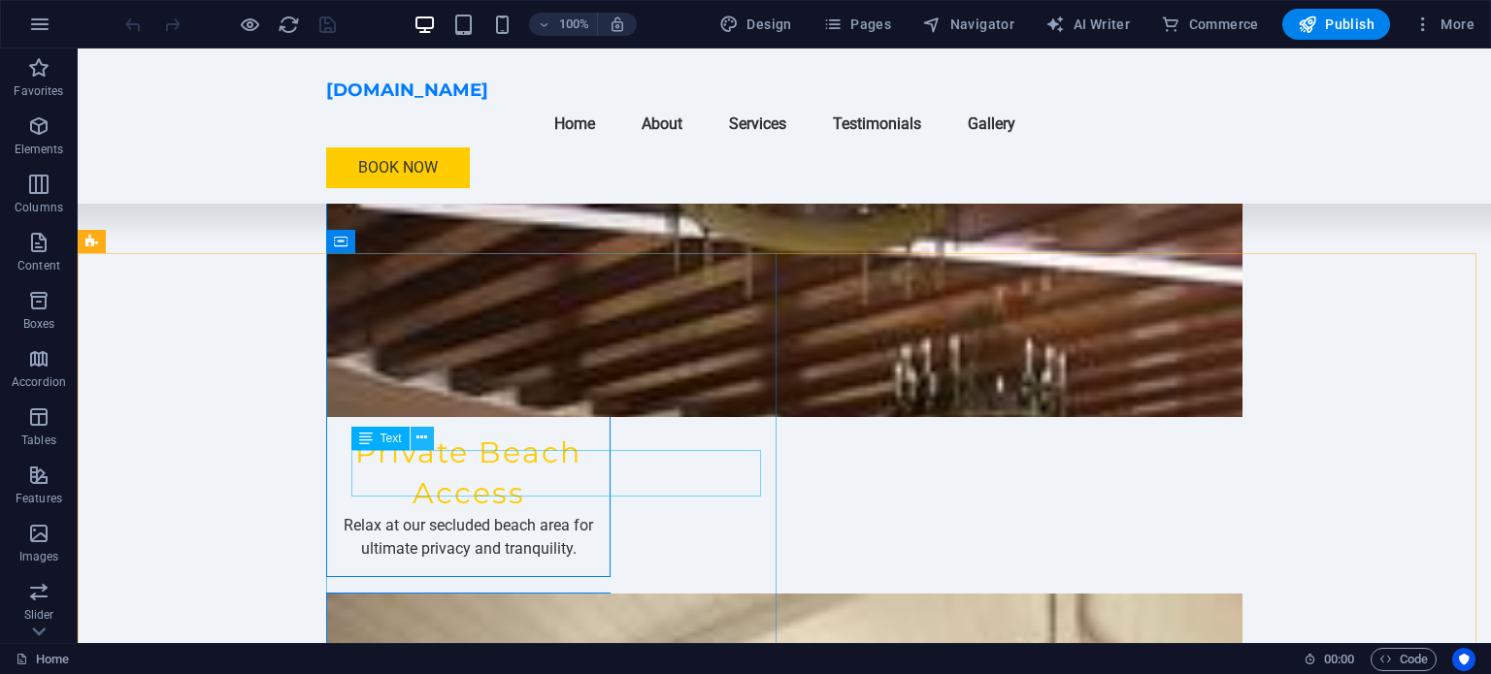
click at [419, 442] on icon at bounding box center [421, 438] width 11 height 20
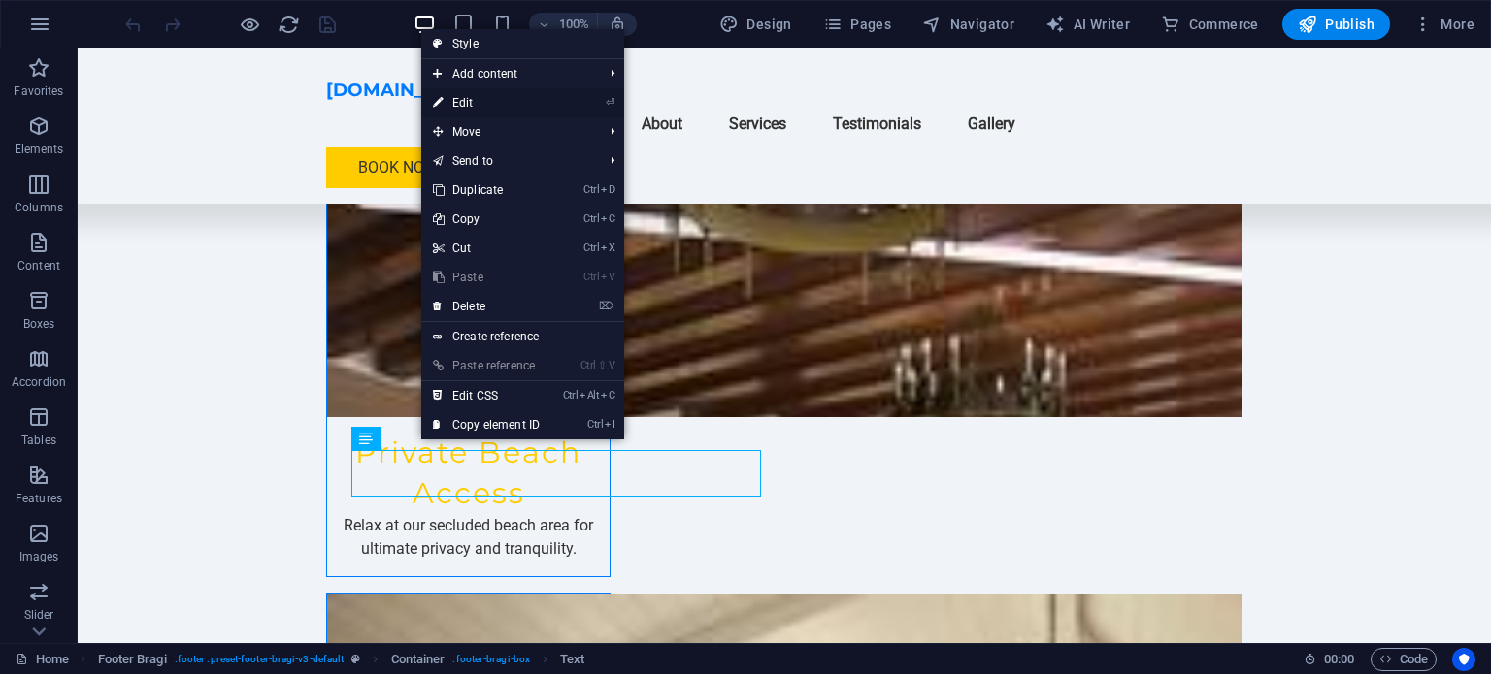
click at [493, 100] on link "⏎ Edit" at bounding box center [486, 102] width 130 height 29
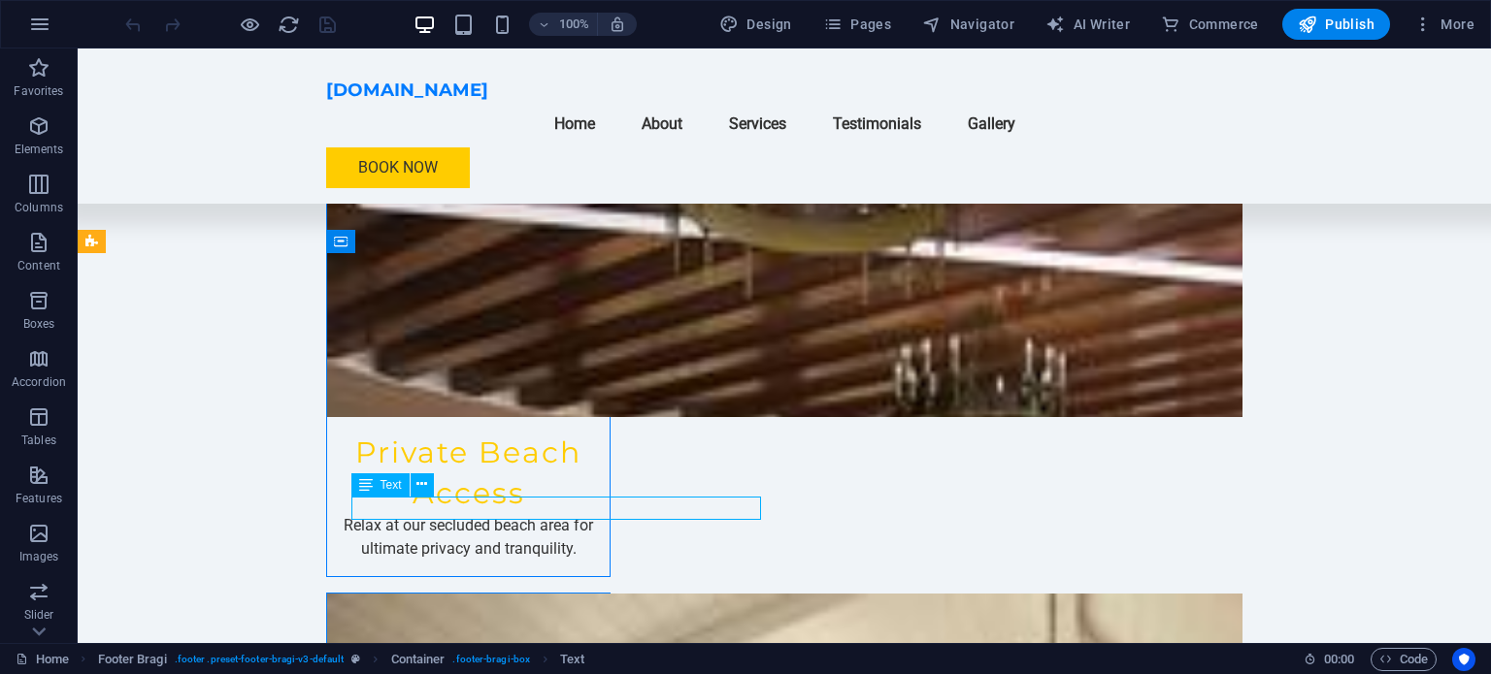
click at [420, 441] on icon at bounding box center [421, 438] width 11 height 20
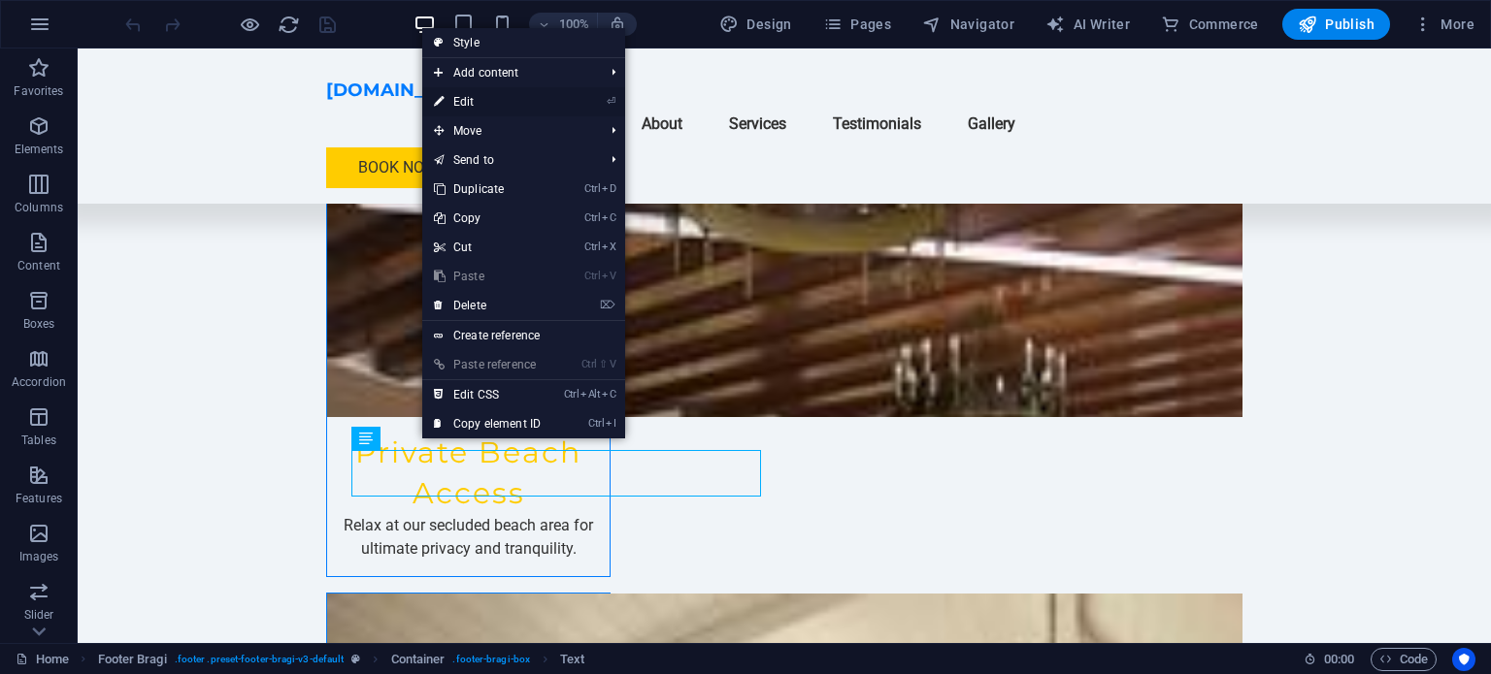
click at [464, 104] on link "⏎ Edit" at bounding box center [487, 101] width 130 height 29
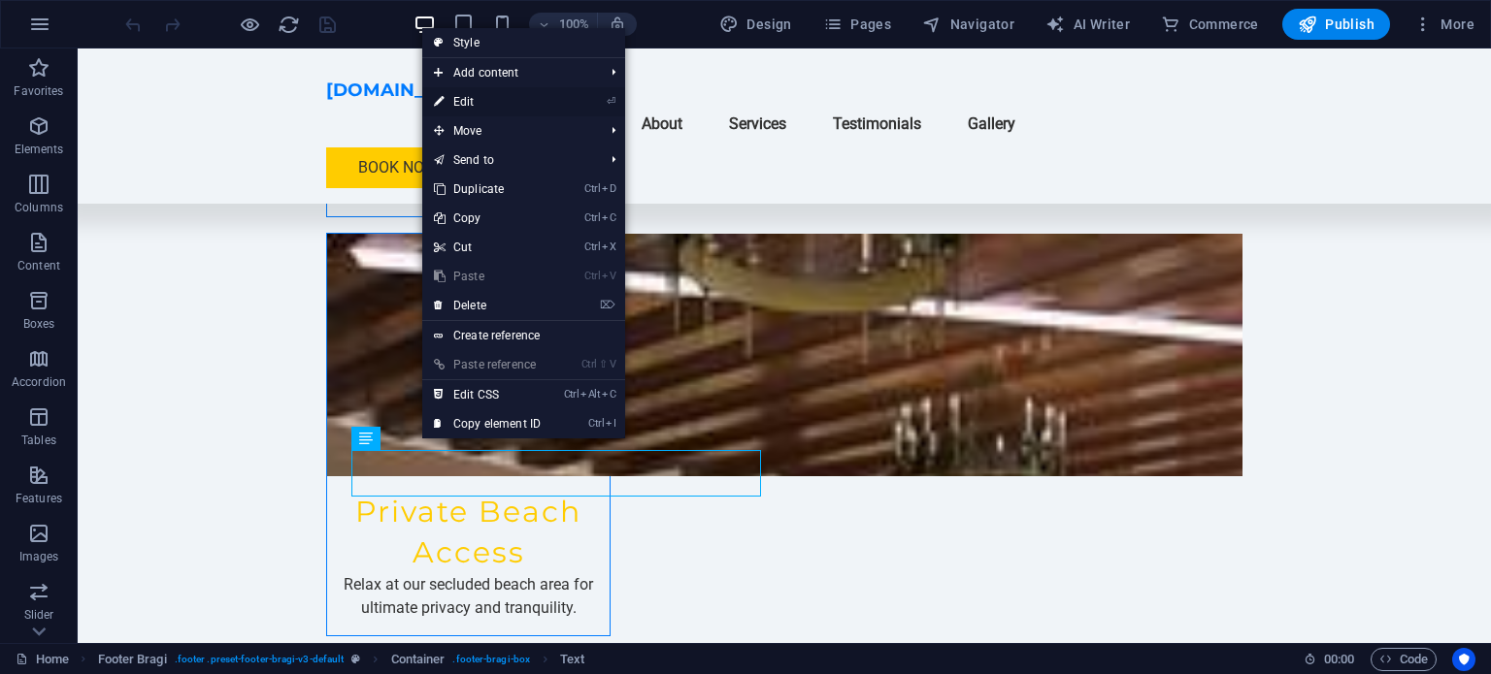
scroll to position [3346, 0]
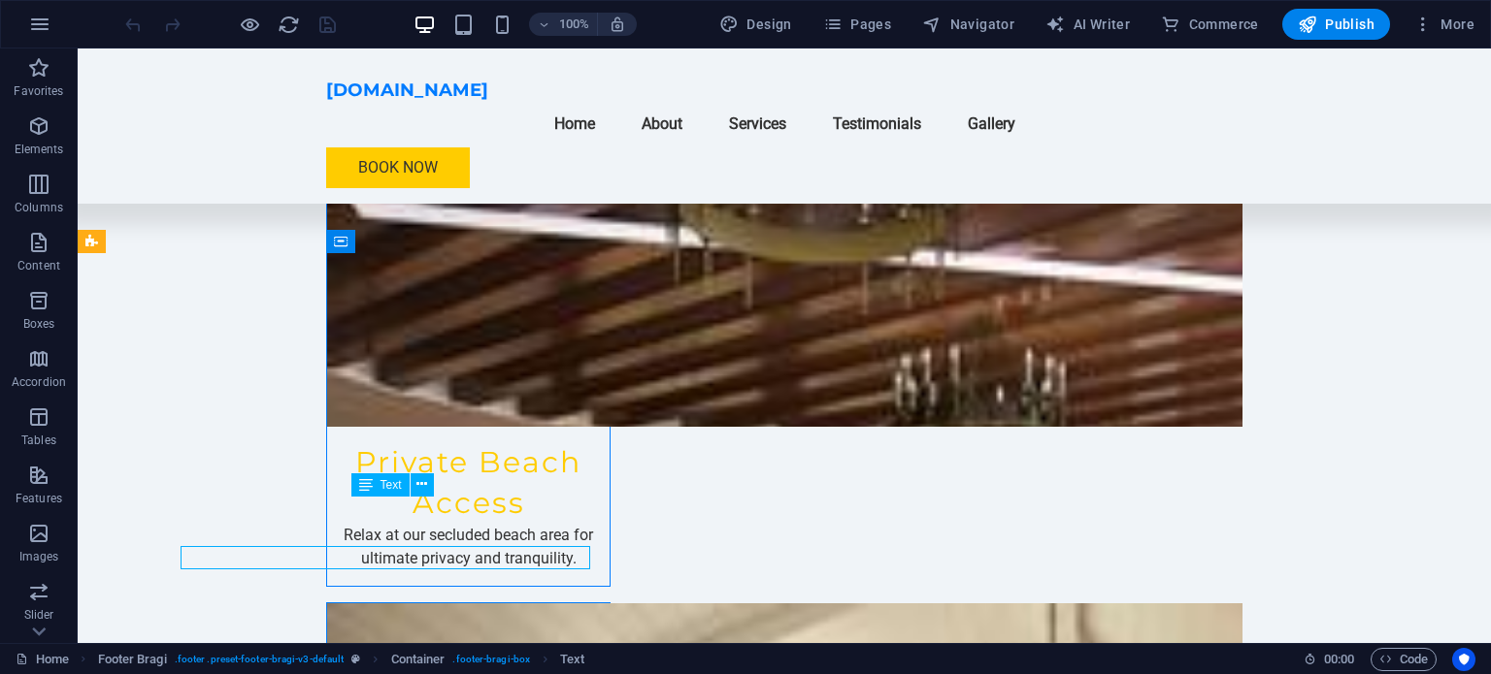
scroll to position [3297, 0]
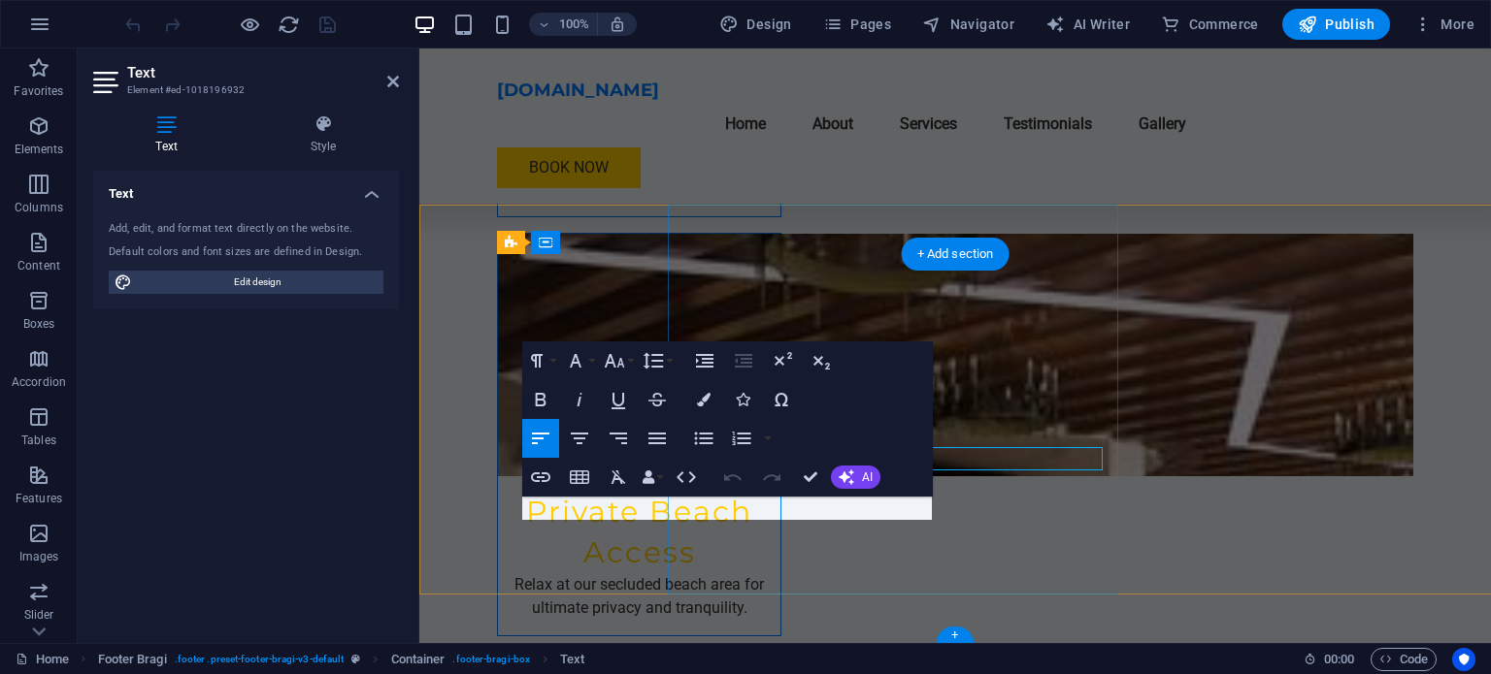
scroll to position [3346, 0]
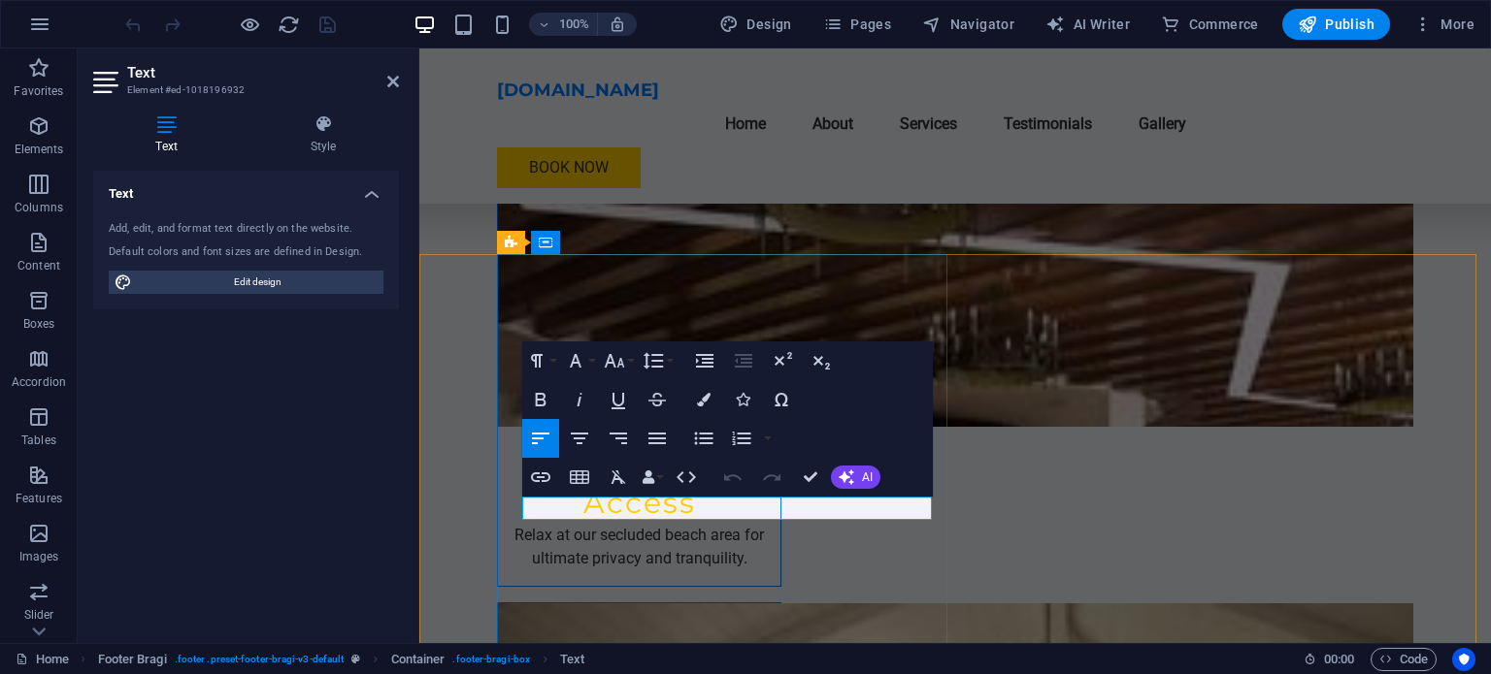
drag, startPoint x: 656, startPoint y: 508, endPoint x: 429, endPoint y: 484, distance: 228.3
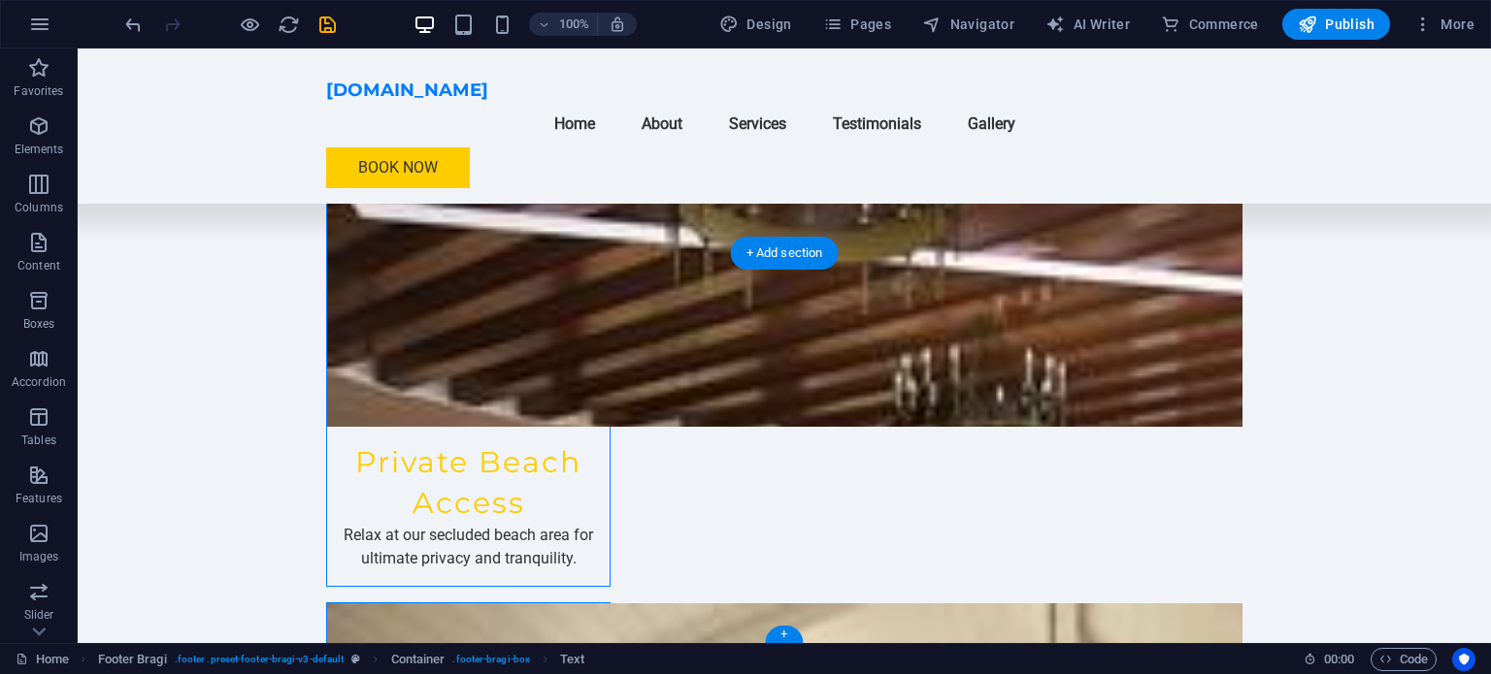
scroll to position [3297, 0]
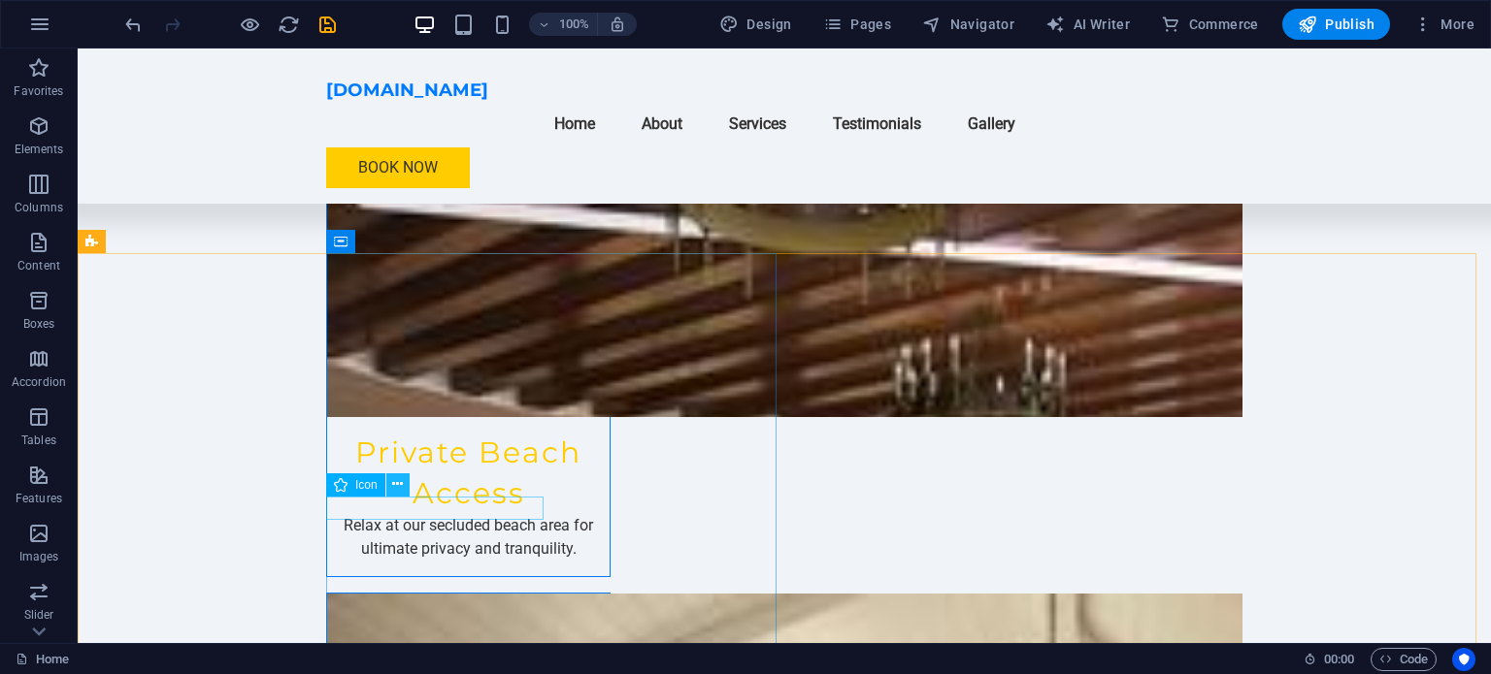
click at [398, 488] on icon at bounding box center [397, 485] width 11 height 20
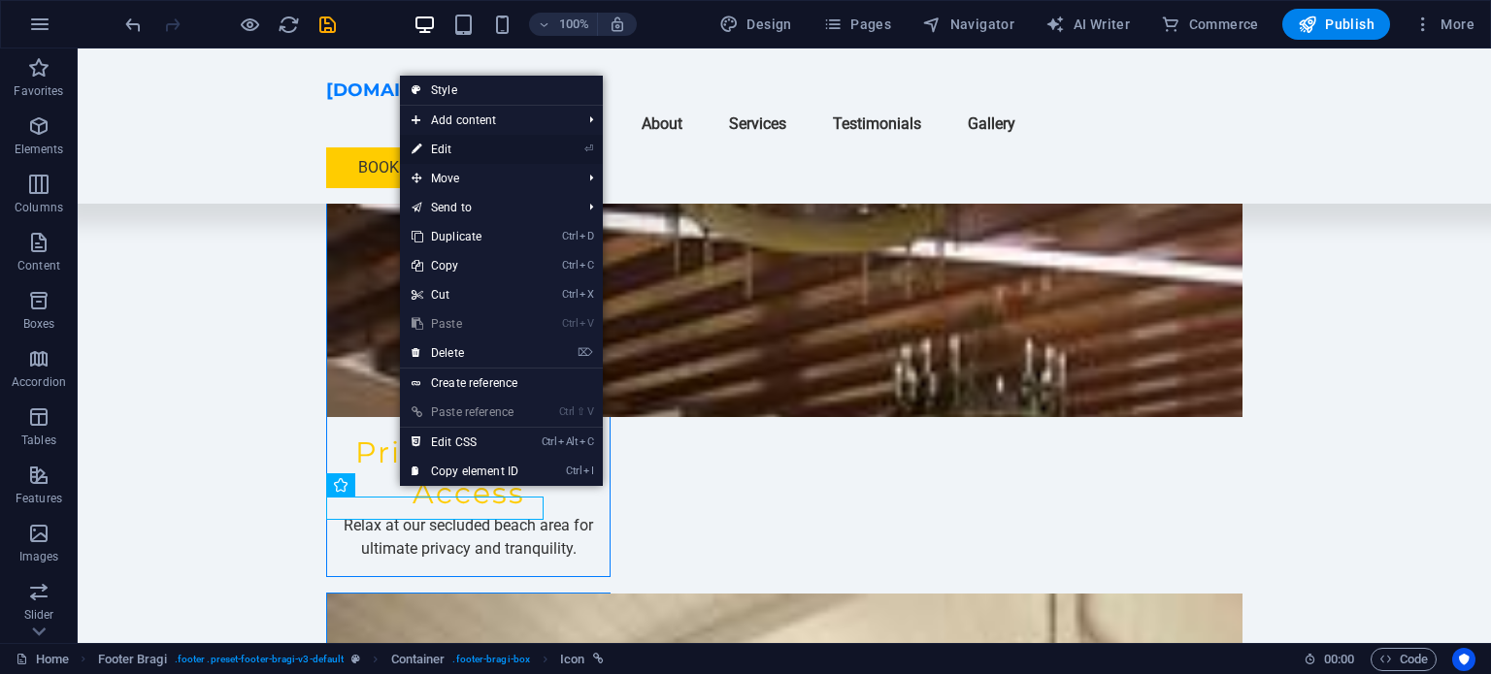
click at [430, 148] on link "⏎ Edit" at bounding box center [465, 149] width 130 height 29
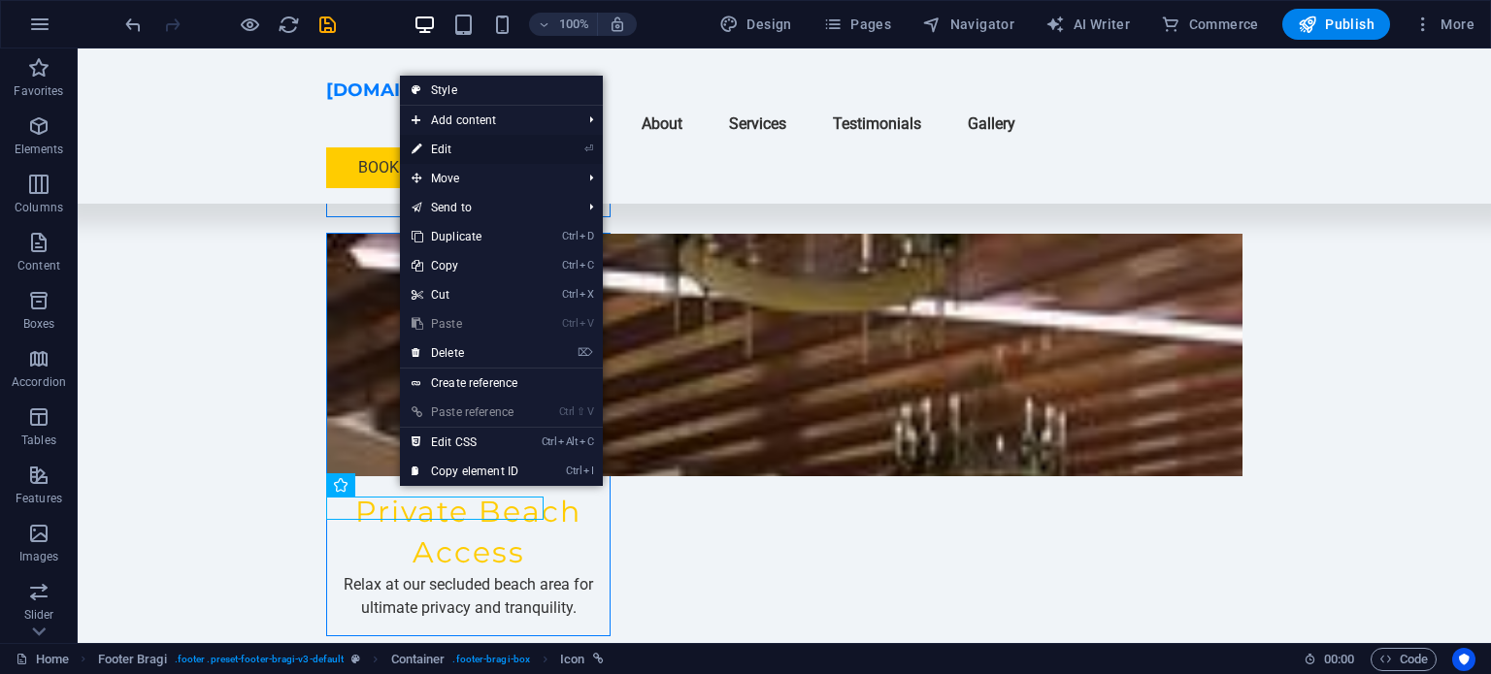
select select "xMidYMid"
select select "px"
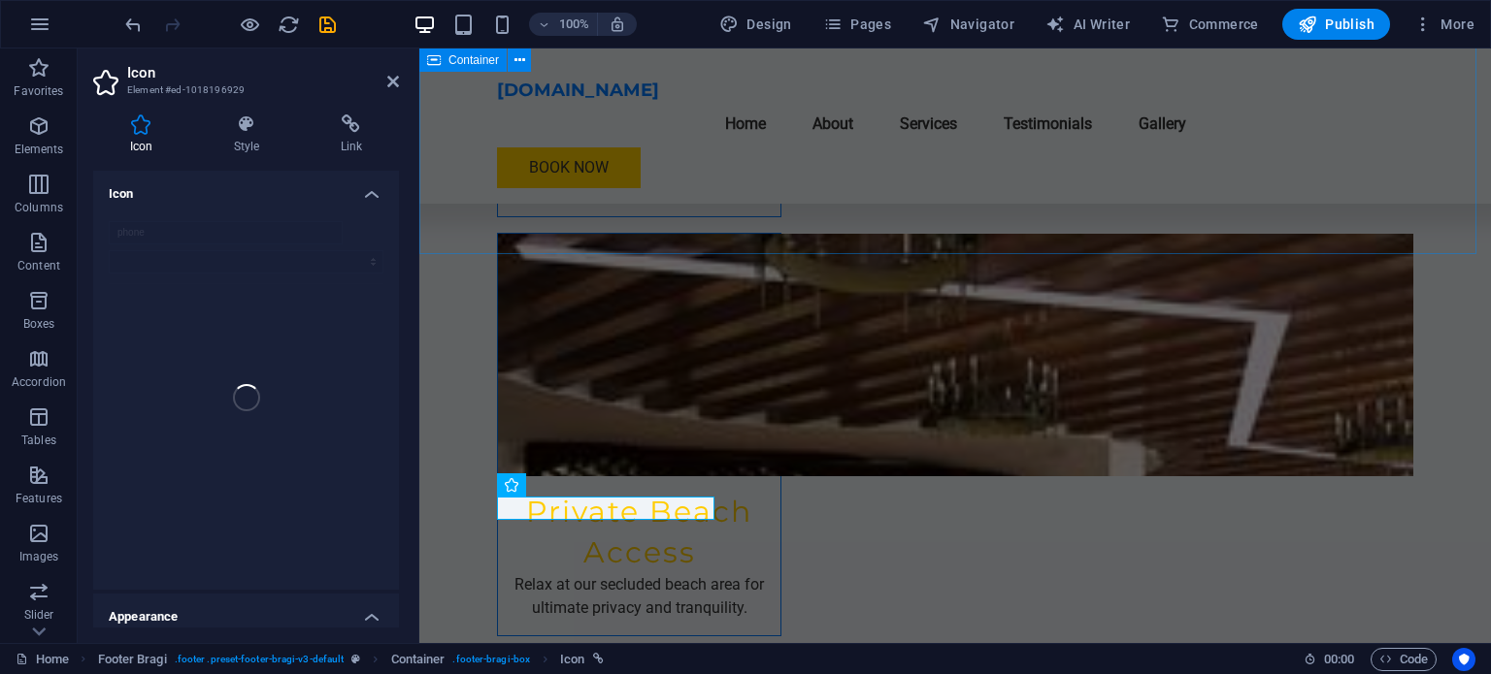
scroll to position [3346, 0]
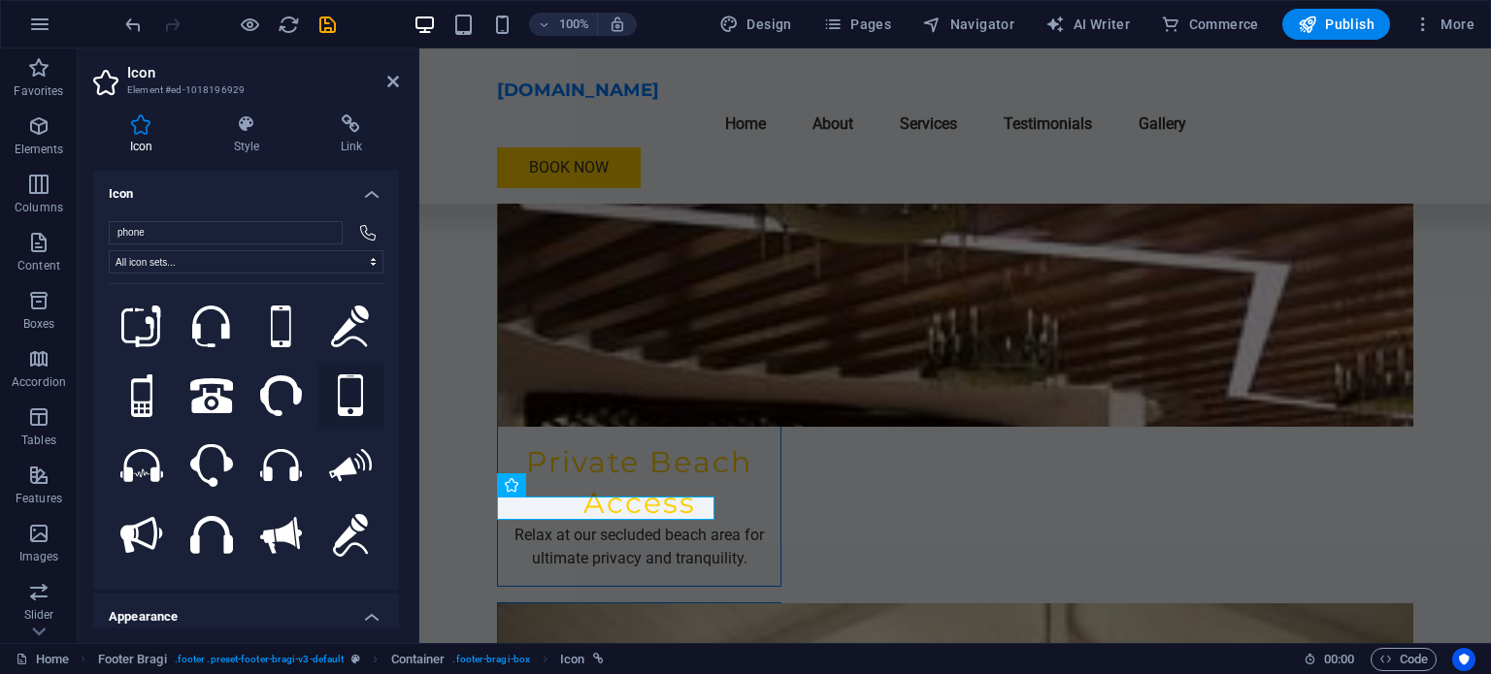
click at [342, 381] on icon at bounding box center [350, 396] width 25 height 43
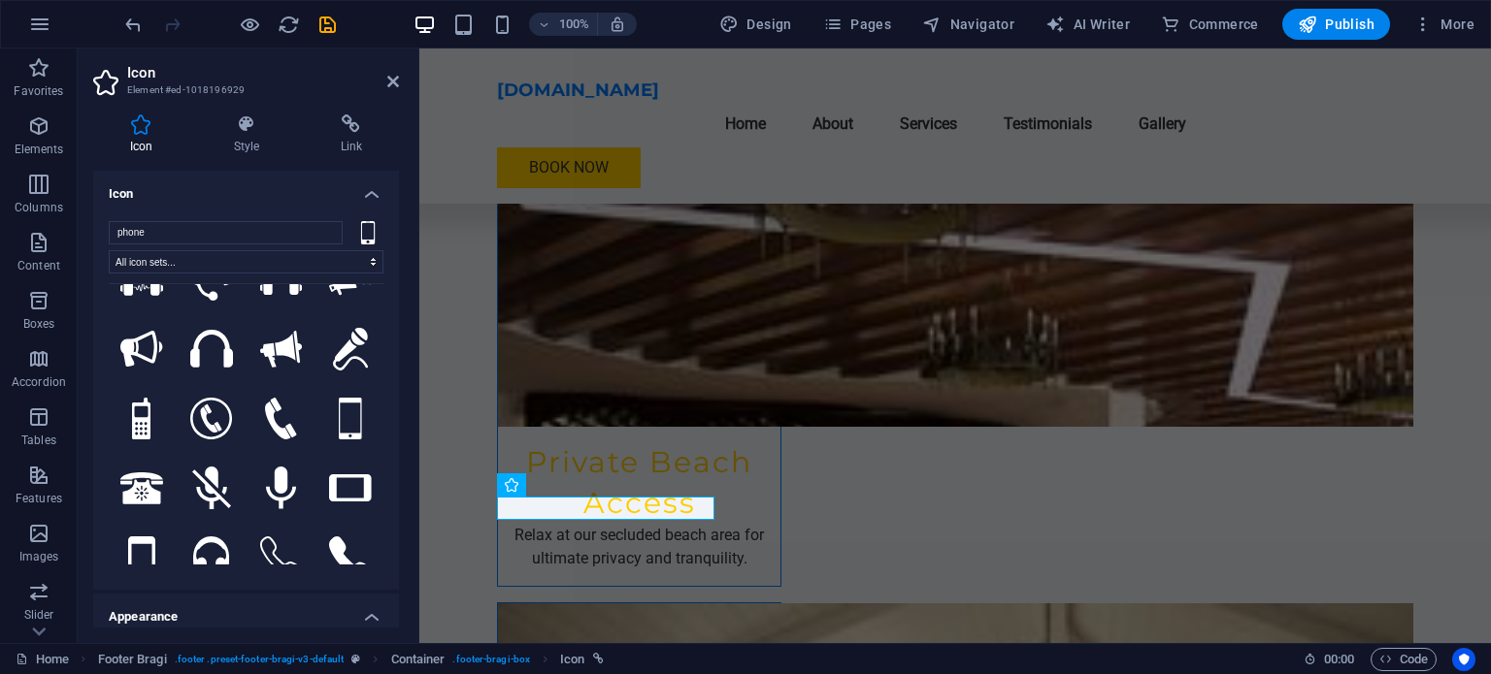
scroll to position [194, 0]
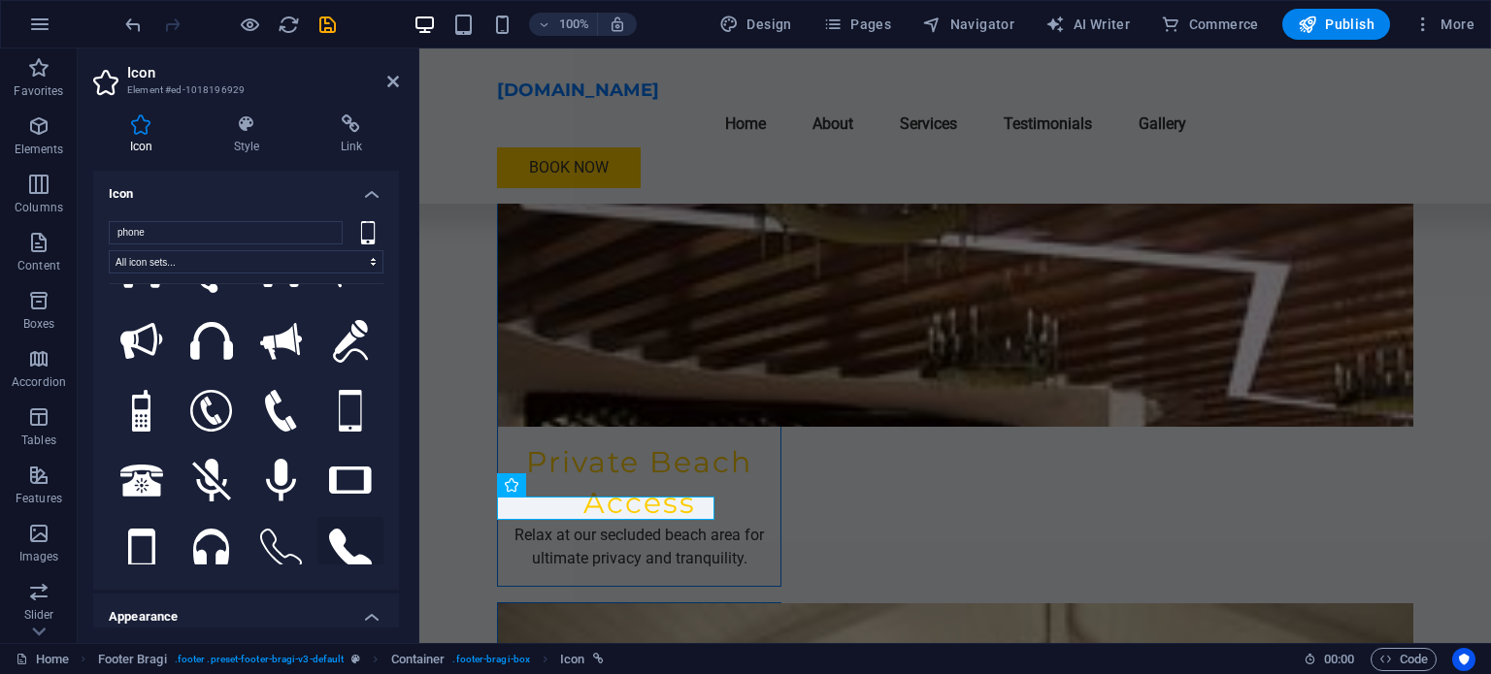
click at [342, 529] on icon at bounding box center [350, 550] width 43 height 43
click at [268, 539] on icon at bounding box center [281, 550] width 43 height 43
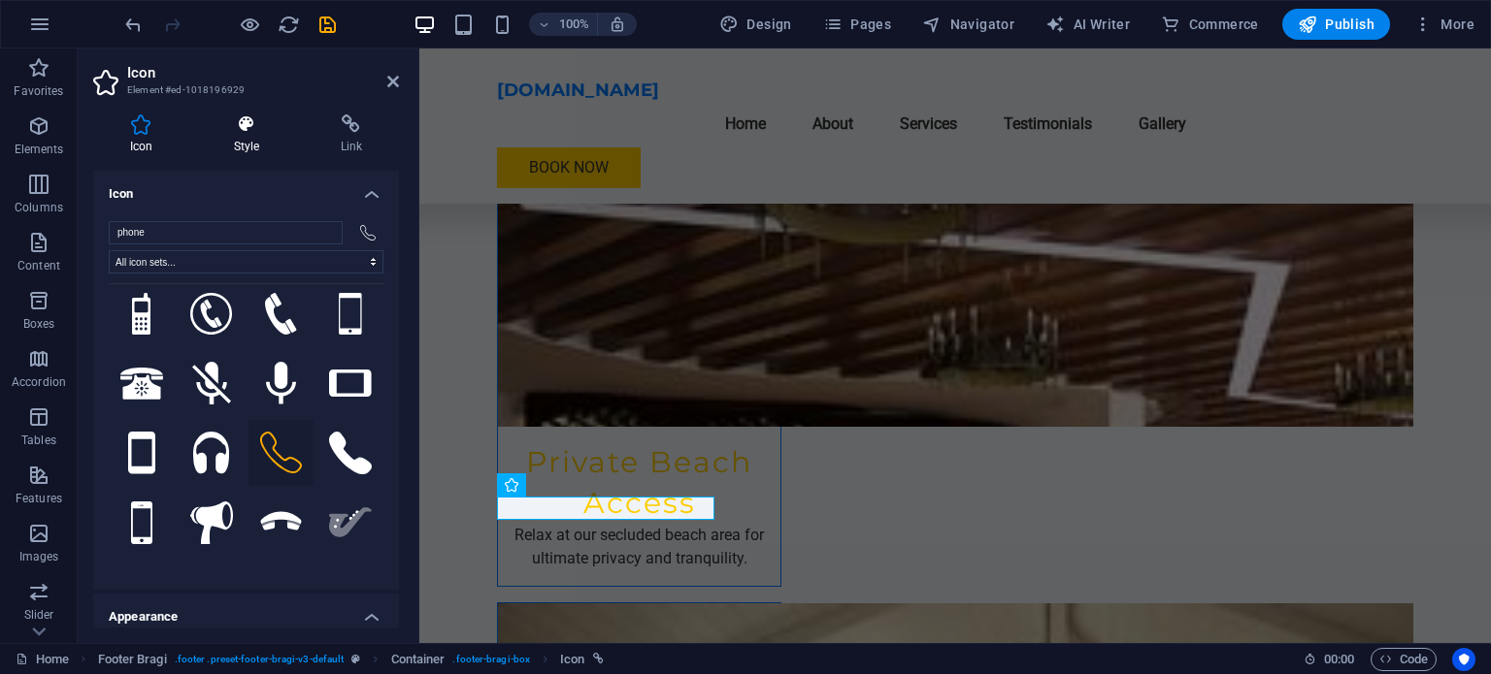
click at [252, 119] on icon at bounding box center [246, 124] width 99 height 19
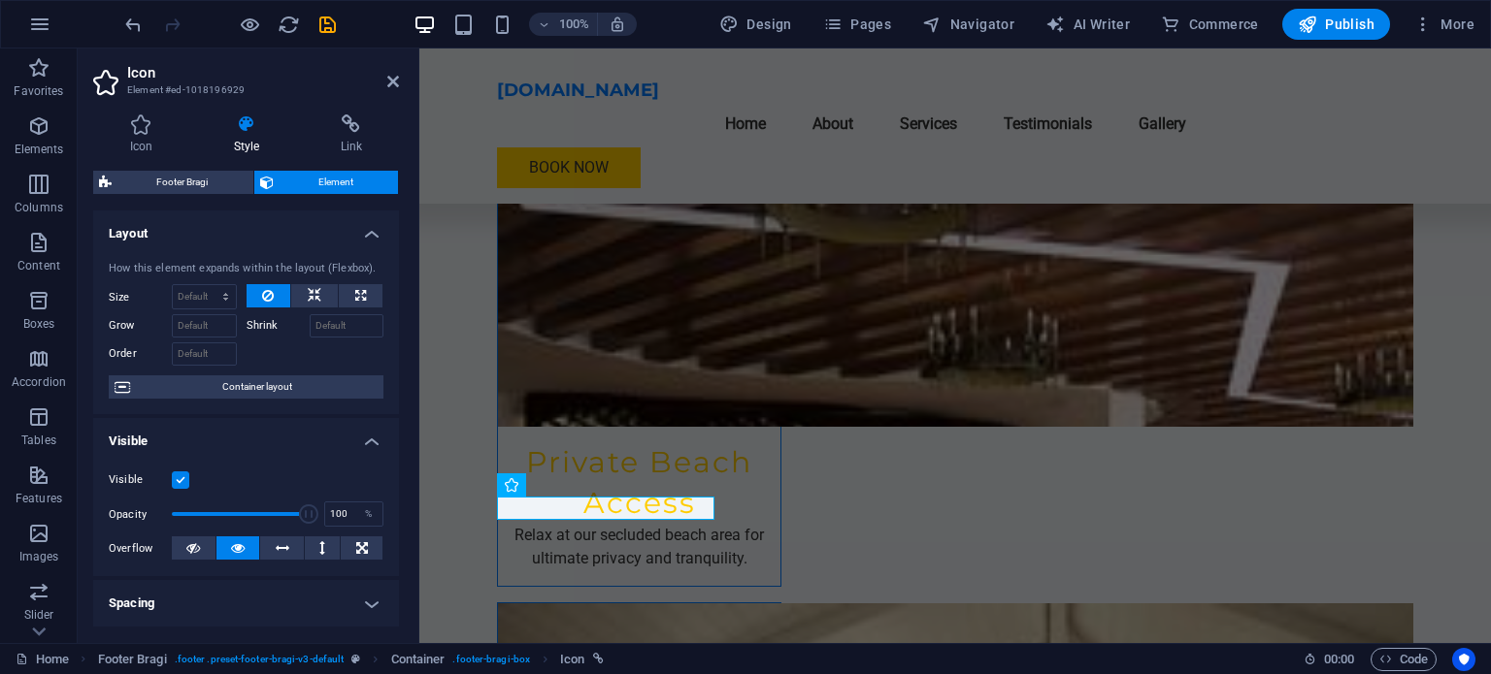
click at [392, 68] on h2 "Icon" at bounding box center [263, 72] width 272 height 17
click at [392, 77] on icon at bounding box center [393, 82] width 12 height 16
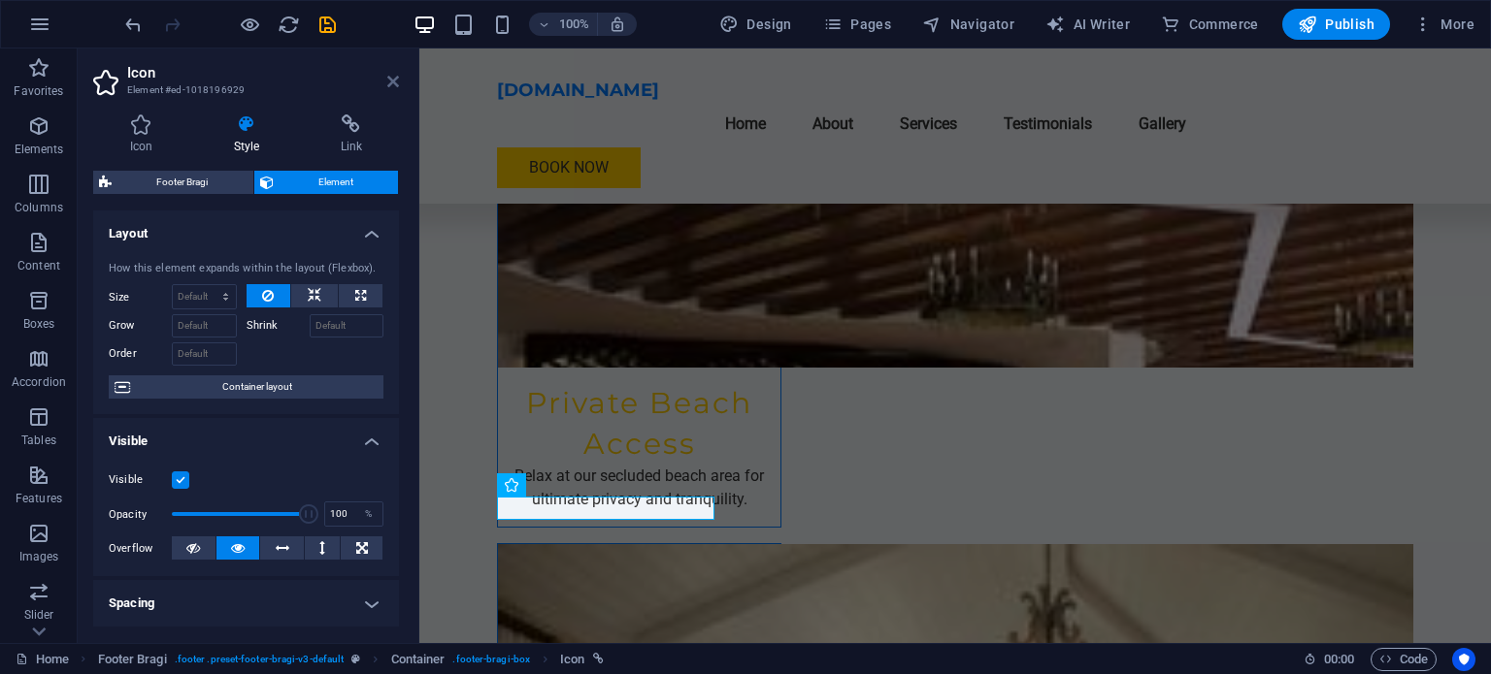
scroll to position [3297, 0]
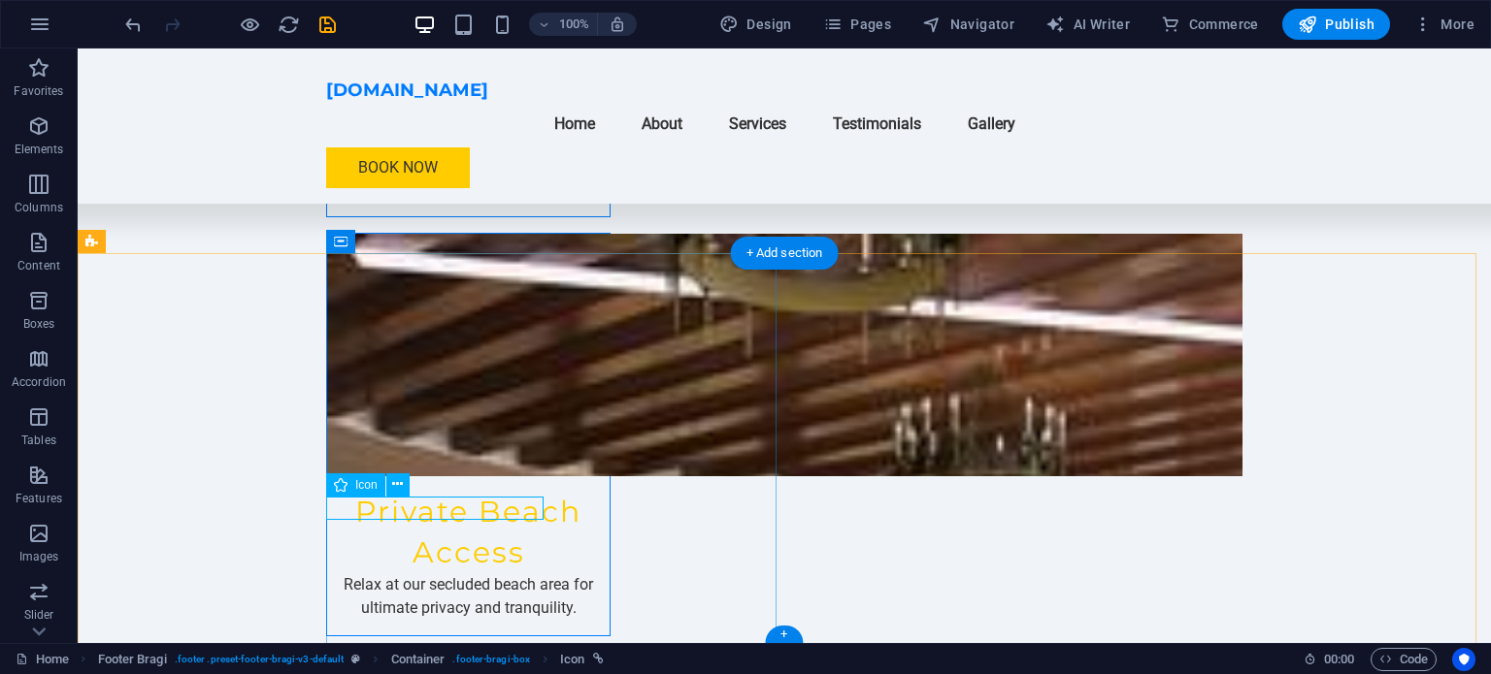
scroll to position [3346, 0]
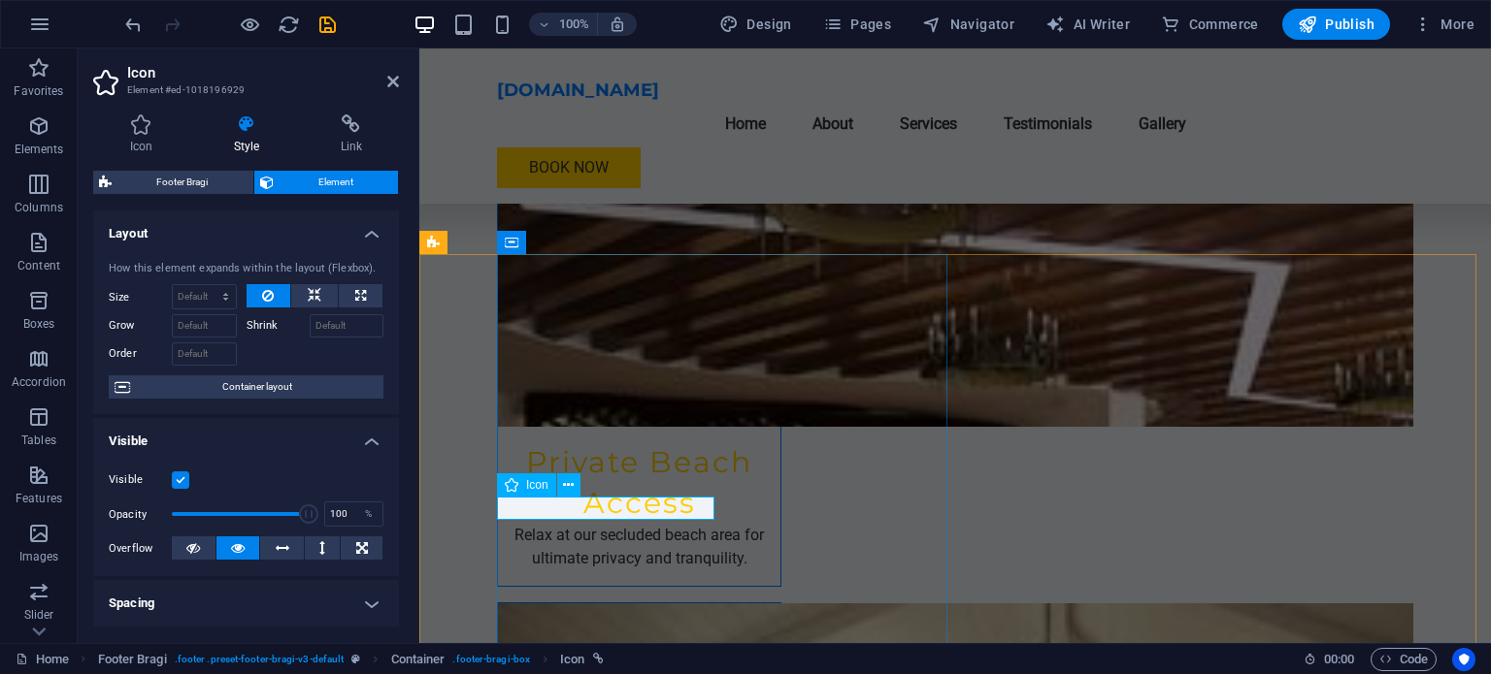
click at [388, 77] on icon at bounding box center [393, 82] width 12 height 16
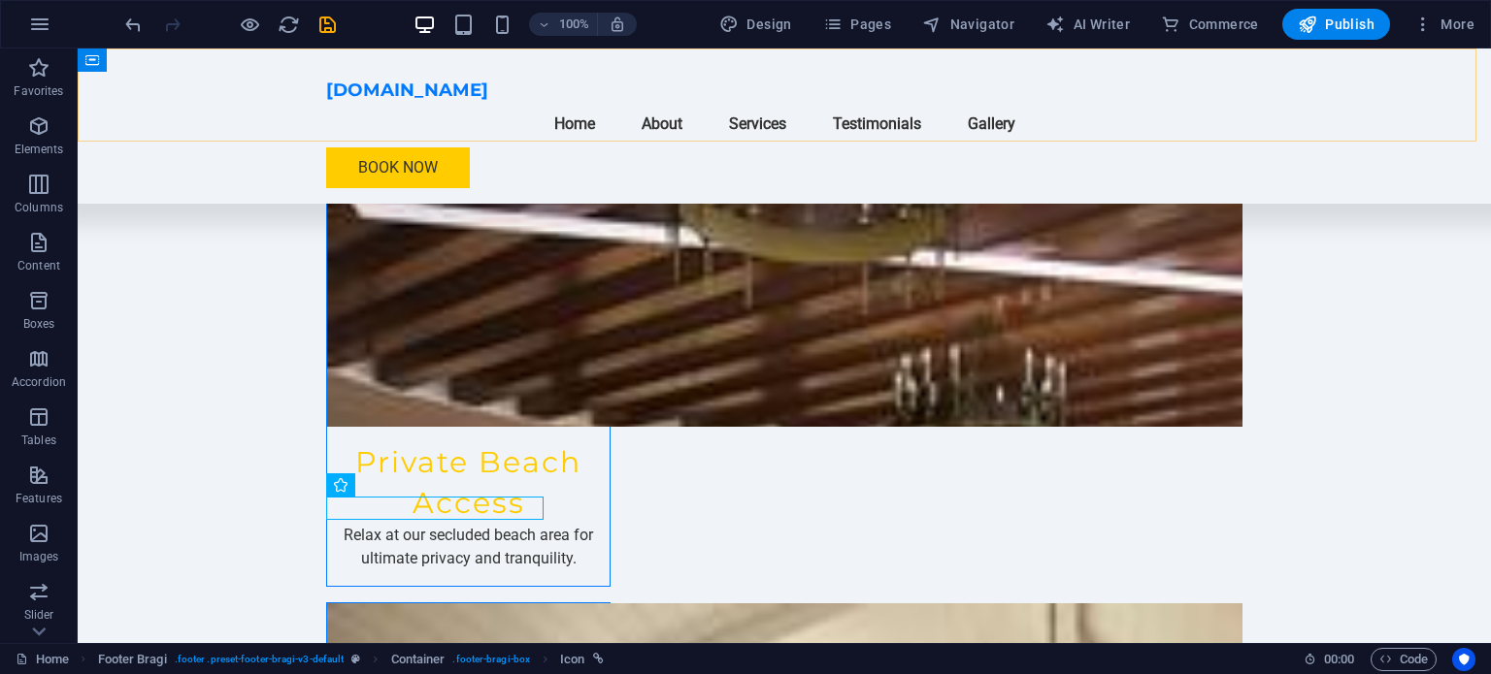
scroll to position [3297, 0]
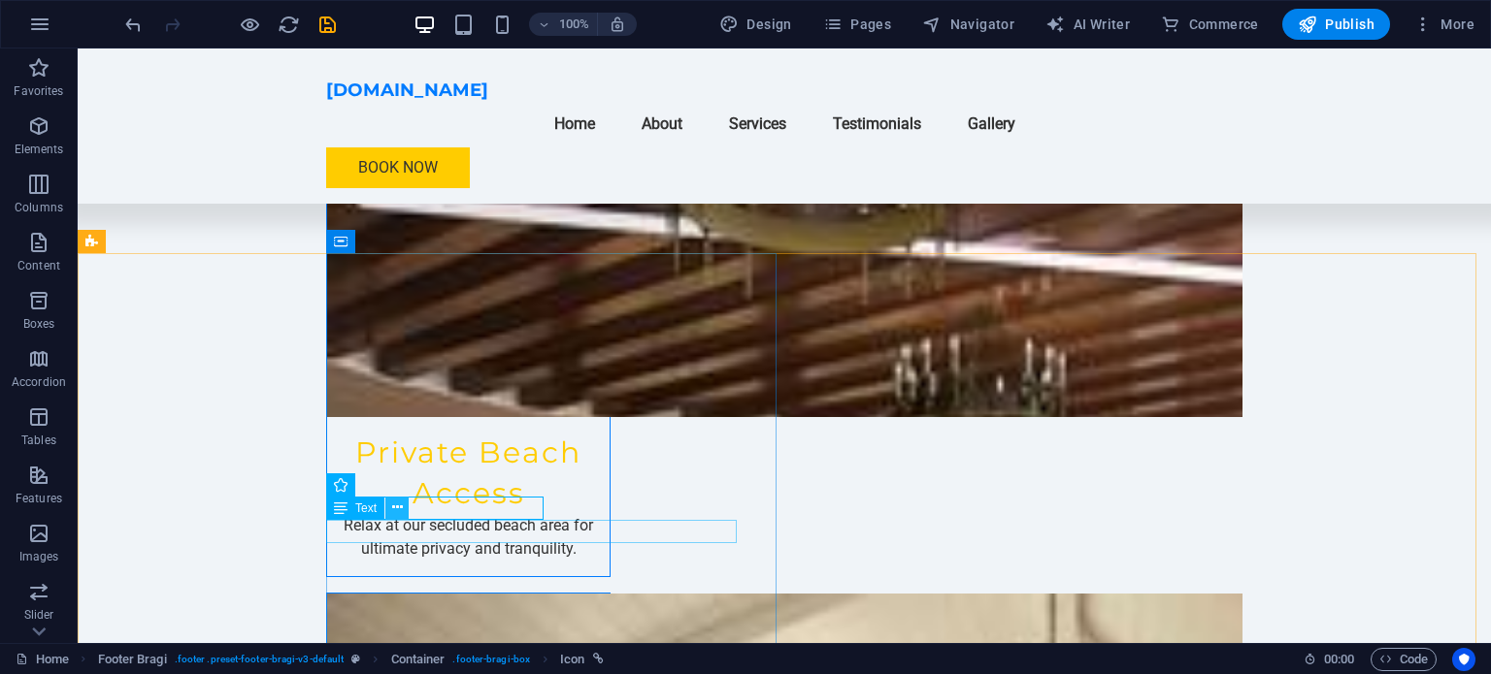
click at [404, 509] on button at bounding box center [396, 508] width 23 height 23
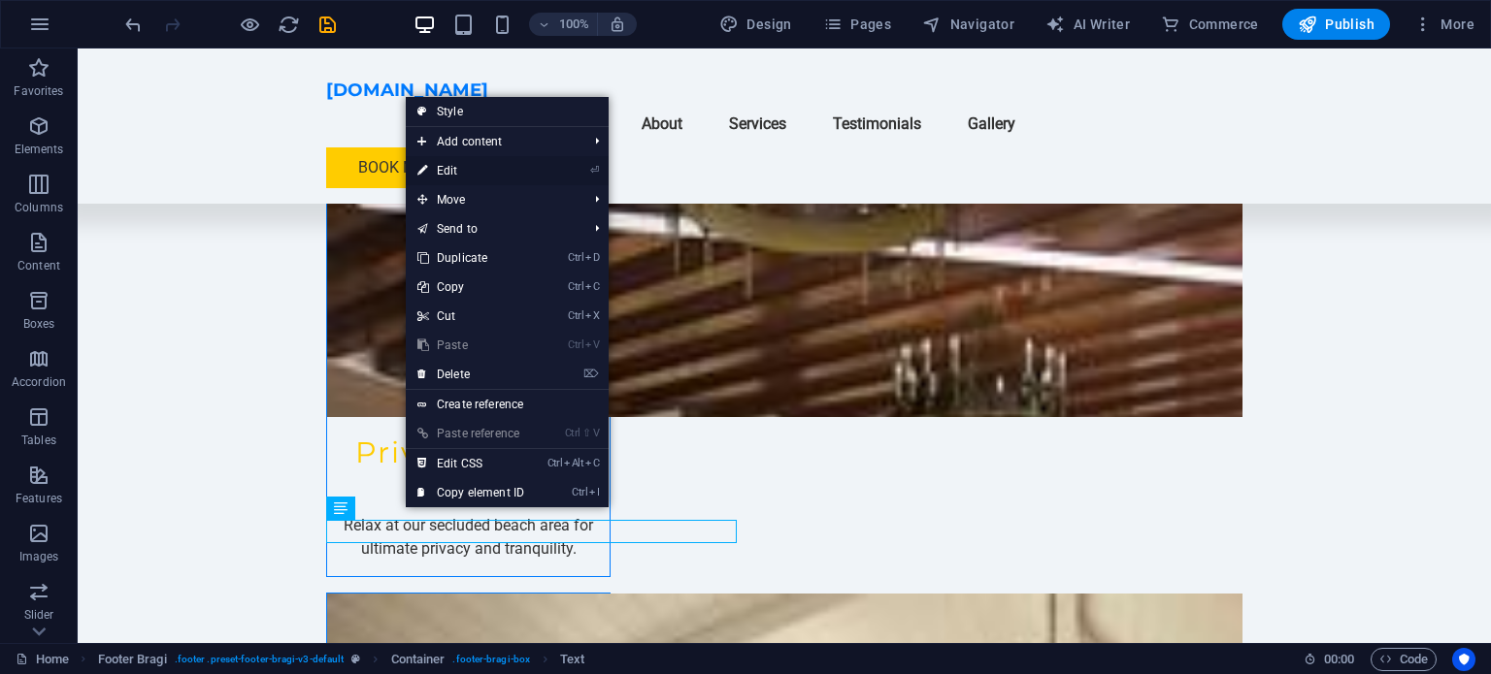
click at [452, 173] on link "⏎ Edit" at bounding box center [471, 170] width 130 height 29
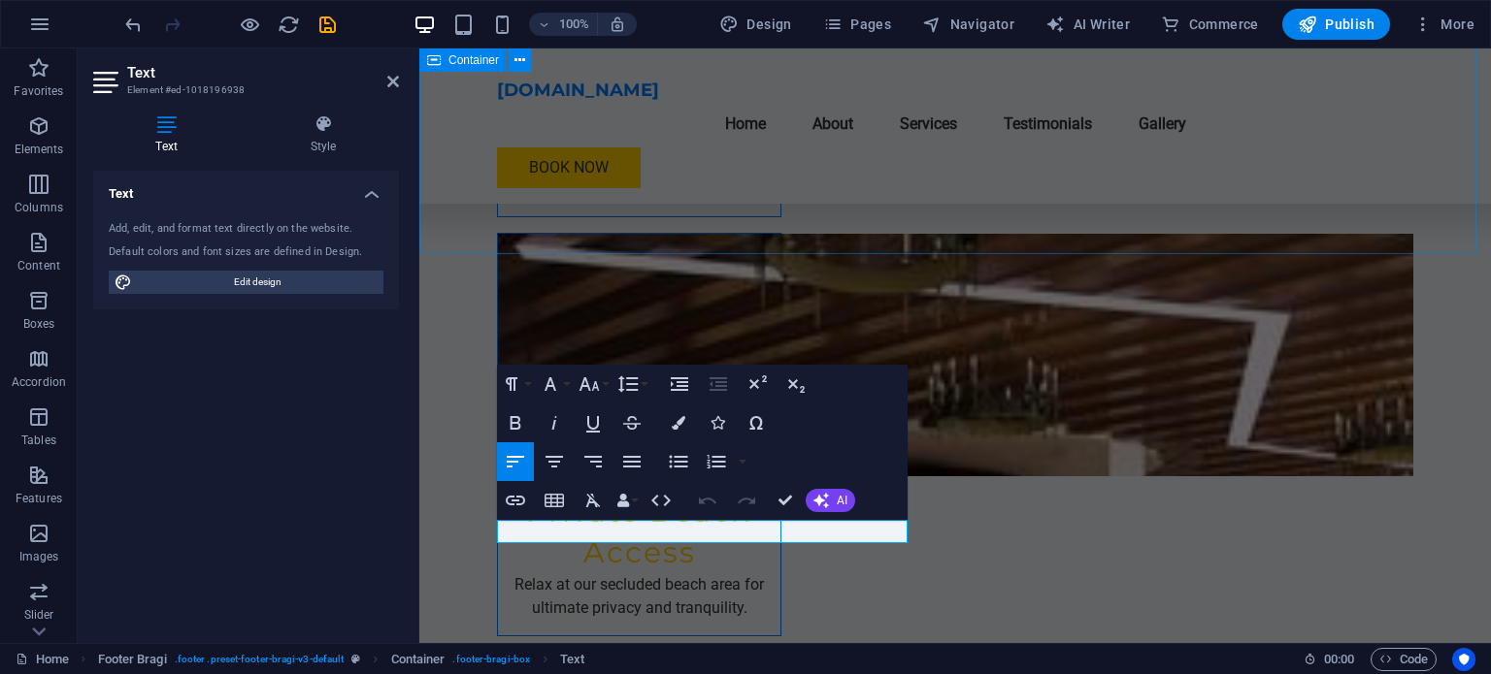
scroll to position [3346, 0]
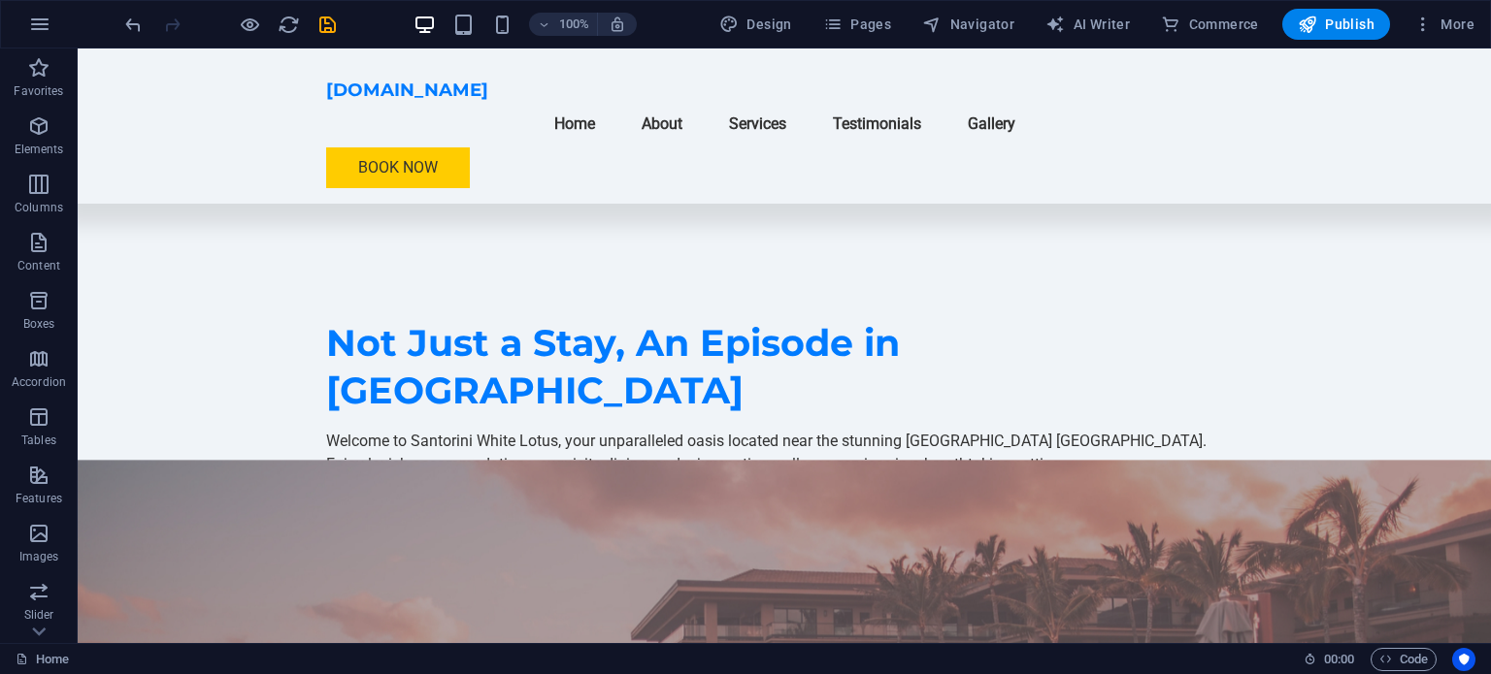
scroll to position [579, 0]
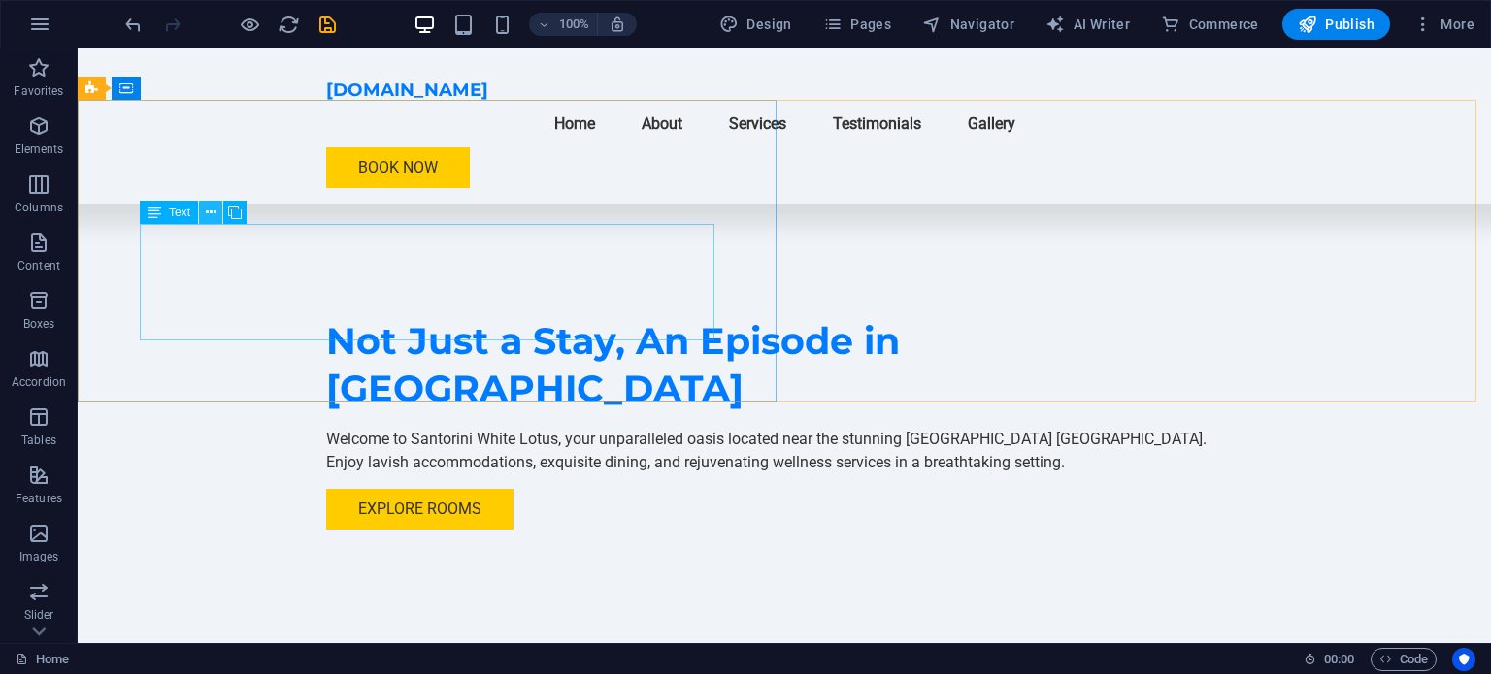
click at [211, 215] on icon at bounding box center [211, 213] width 11 height 20
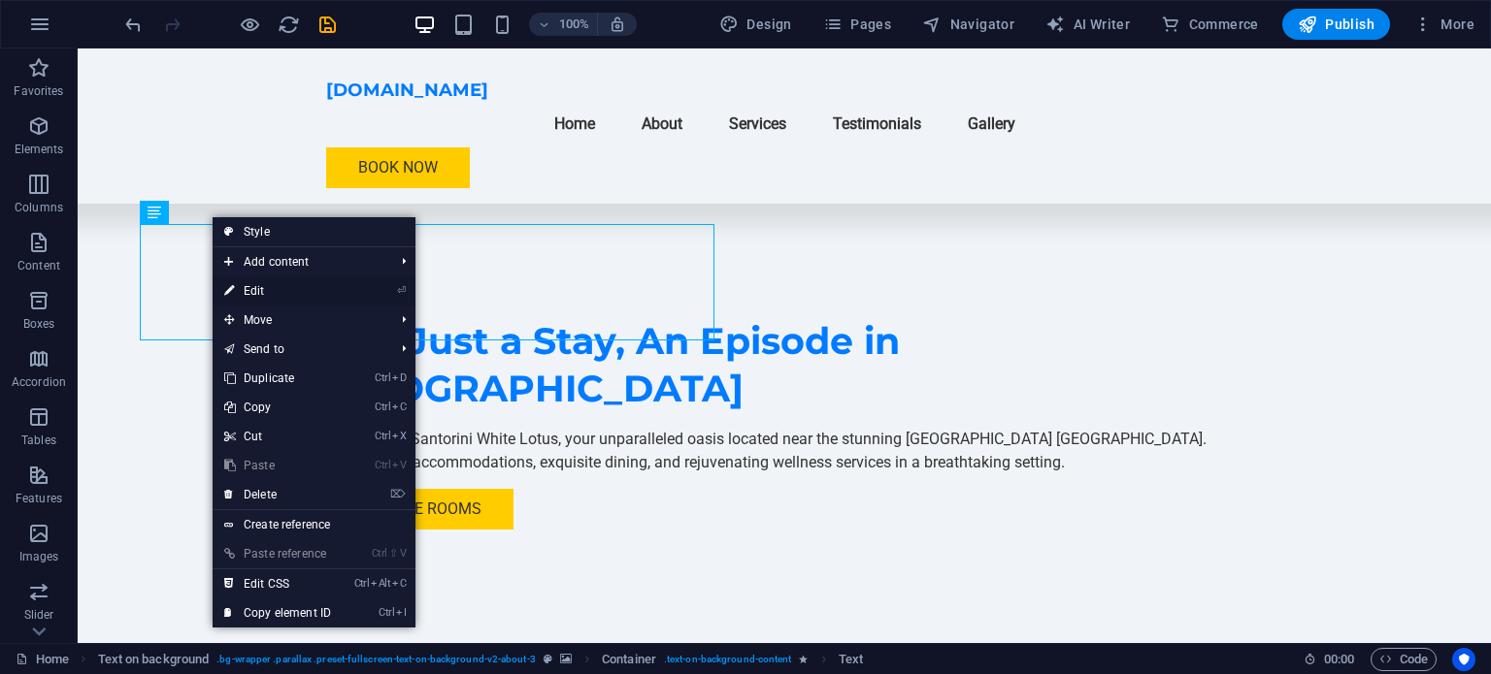
click at [264, 289] on link "⏎ Edit" at bounding box center [278, 291] width 130 height 29
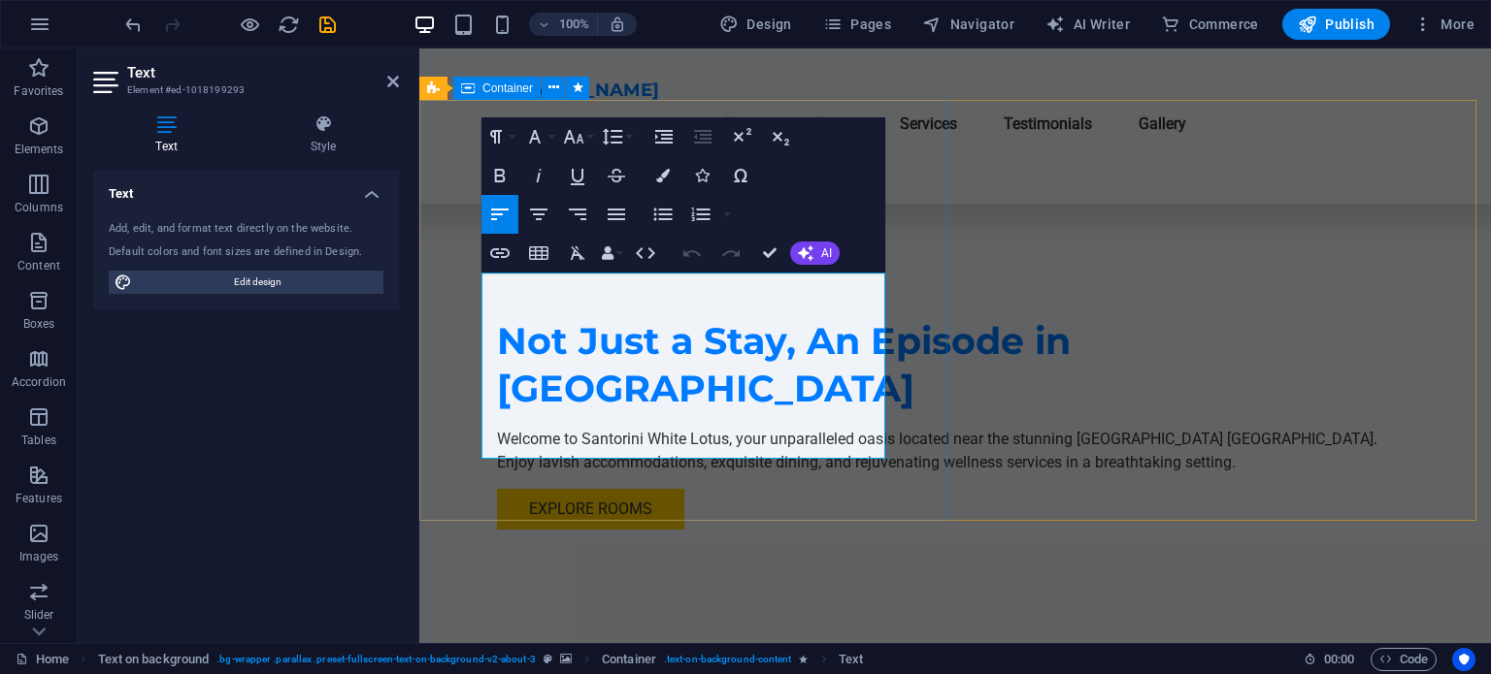
drag, startPoint x: 570, startPoint y: 282, endPoint x: 430, endPoint y: 271, distance: 140.2
drag, startPoint x: 706, startPoint y: 352, endPoint x: 784, endPoint y: 373, distance: 81.2
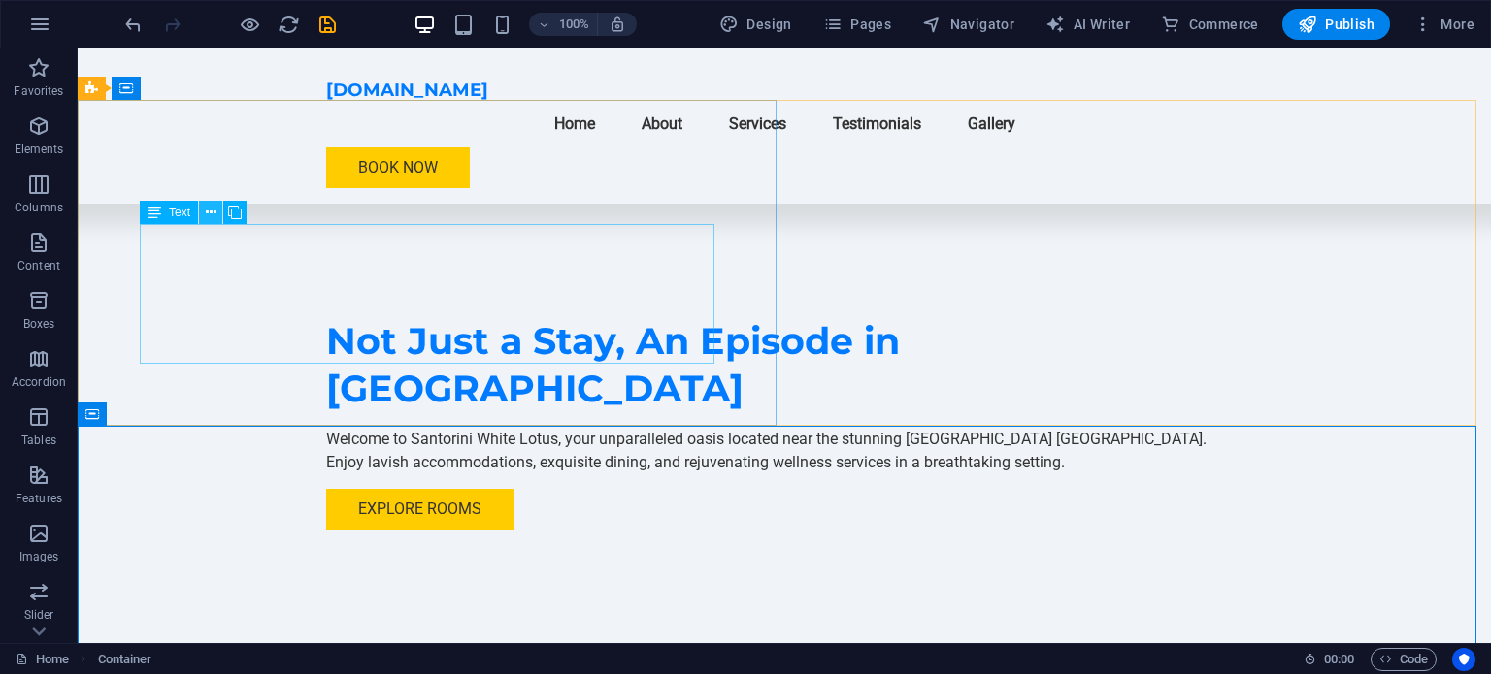
click at [213, 217] on icon at bounding box center [211, 213] width 11 height 20
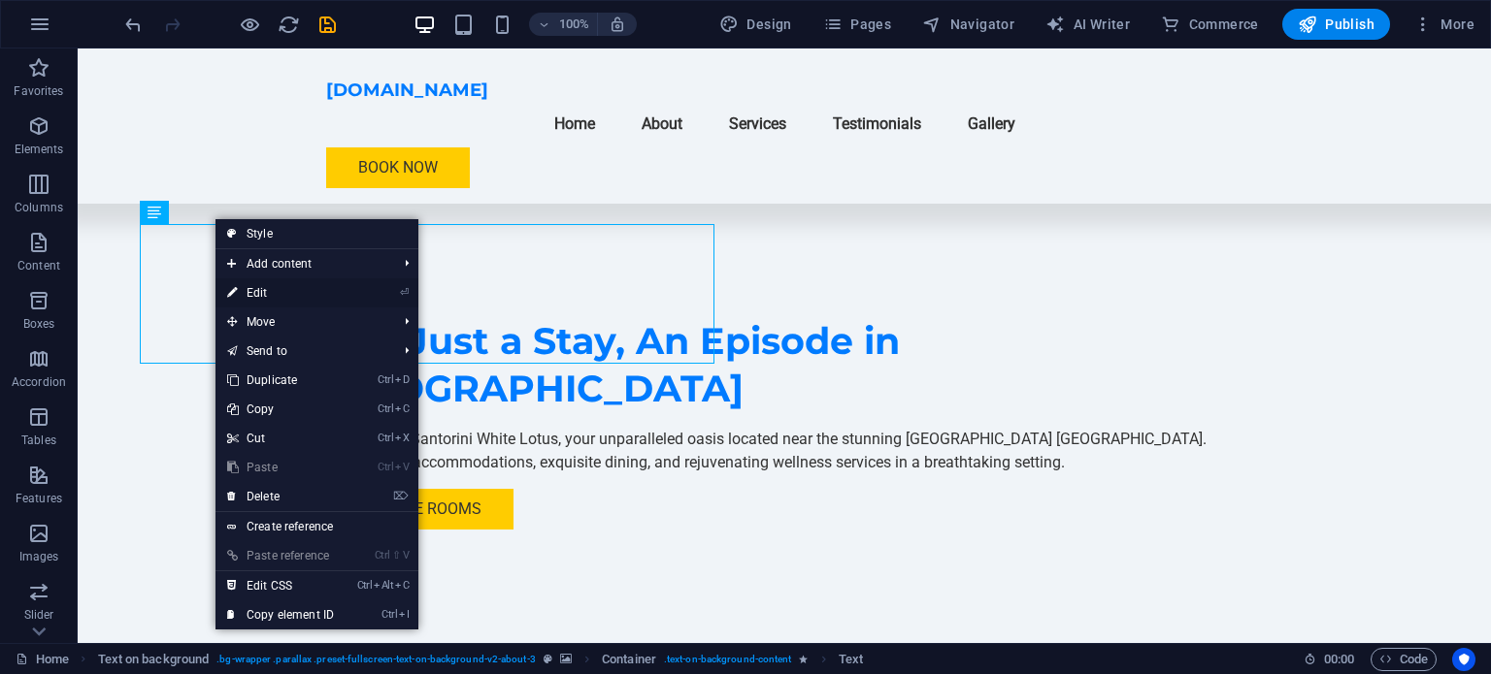
click at [270, 299] on link "⏎ Edit" at bounding box center [280, 293] width 130 height 29
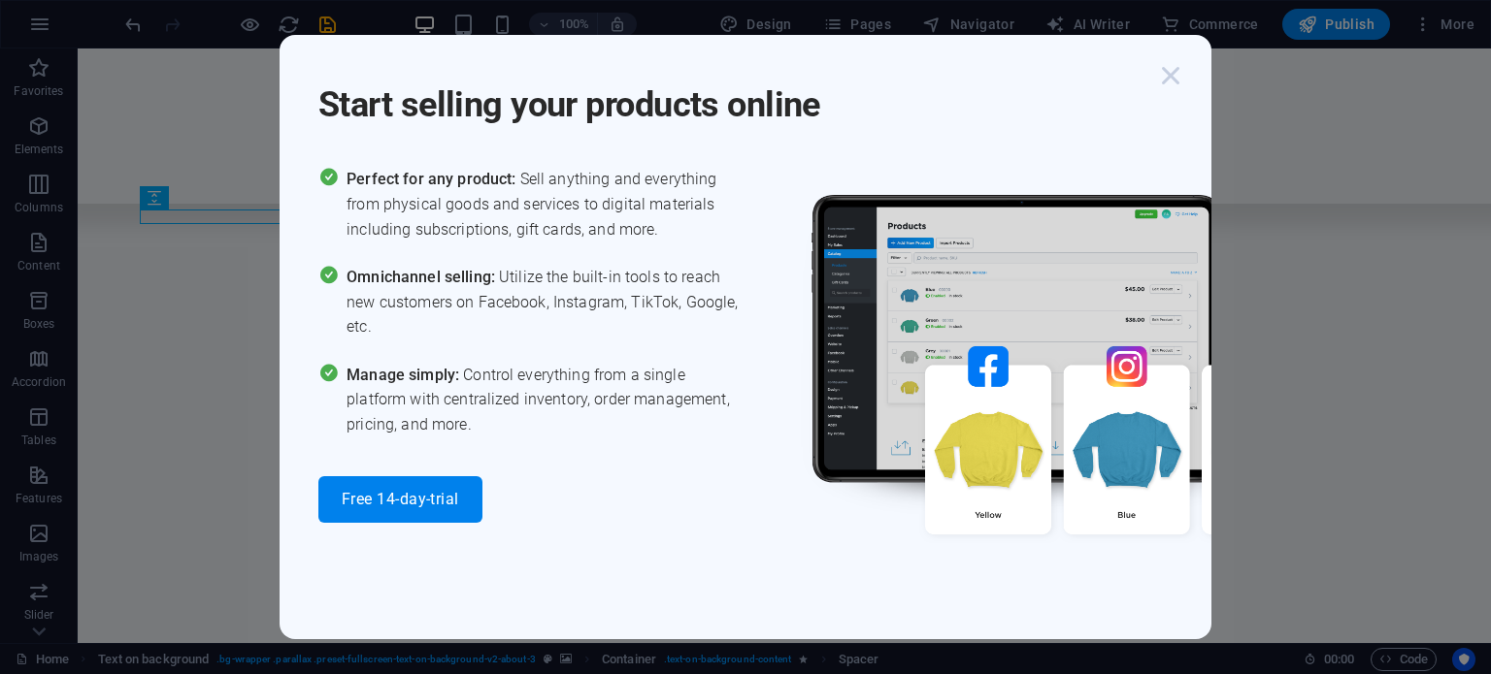
click at [1157, 74] on icon "button" at bounding box center [1170, 75] width 35 height 35
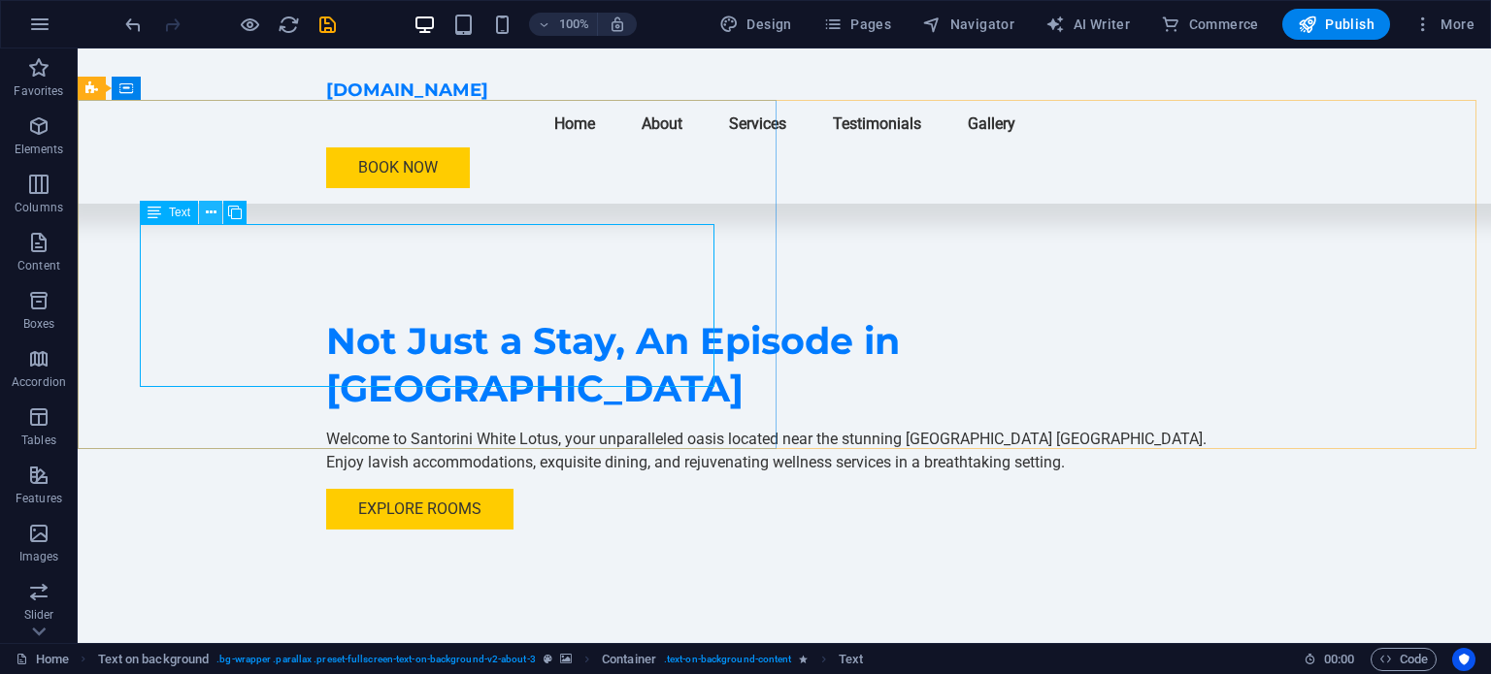
click at [215, 214] on icon at bounding box center [211, 213] width 11 height 20
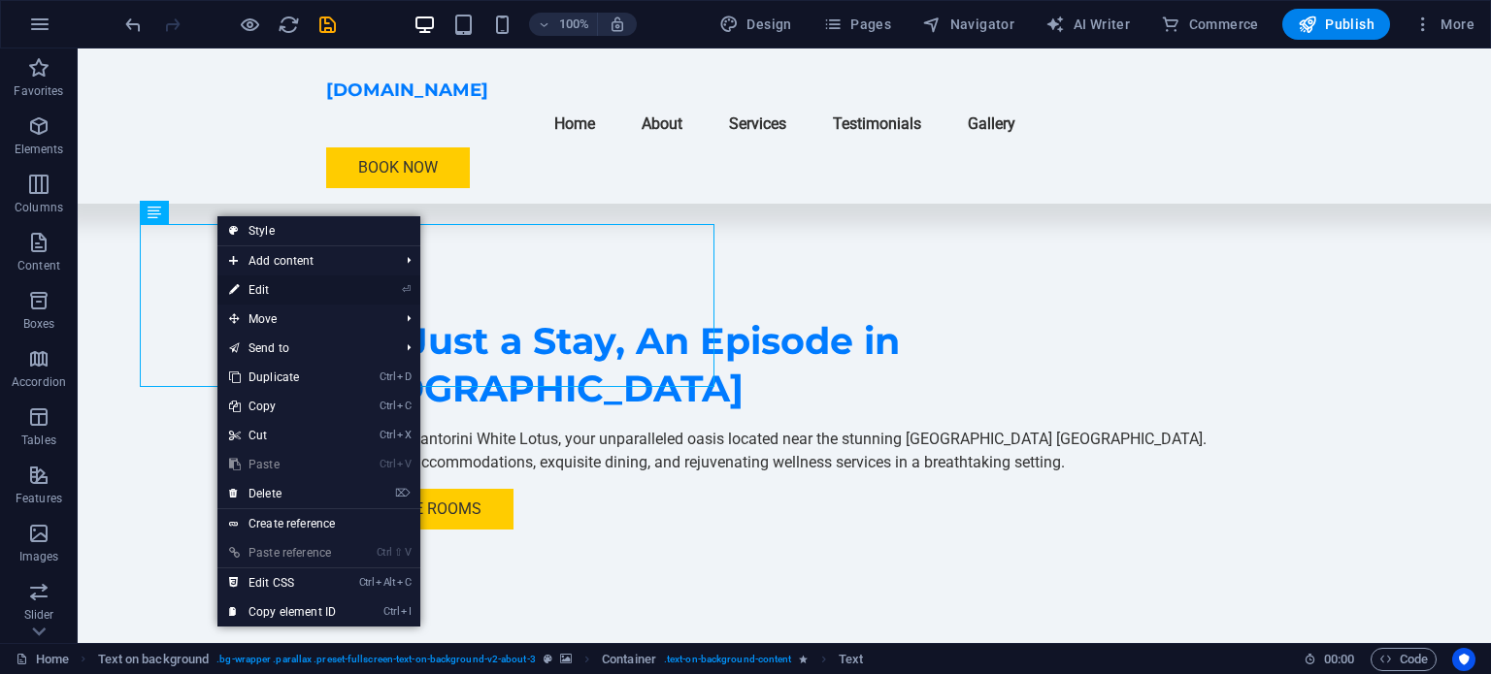
click at [262, 286] on link "⏎ Edit" at bounding box center [282, 290] width 130 height 29
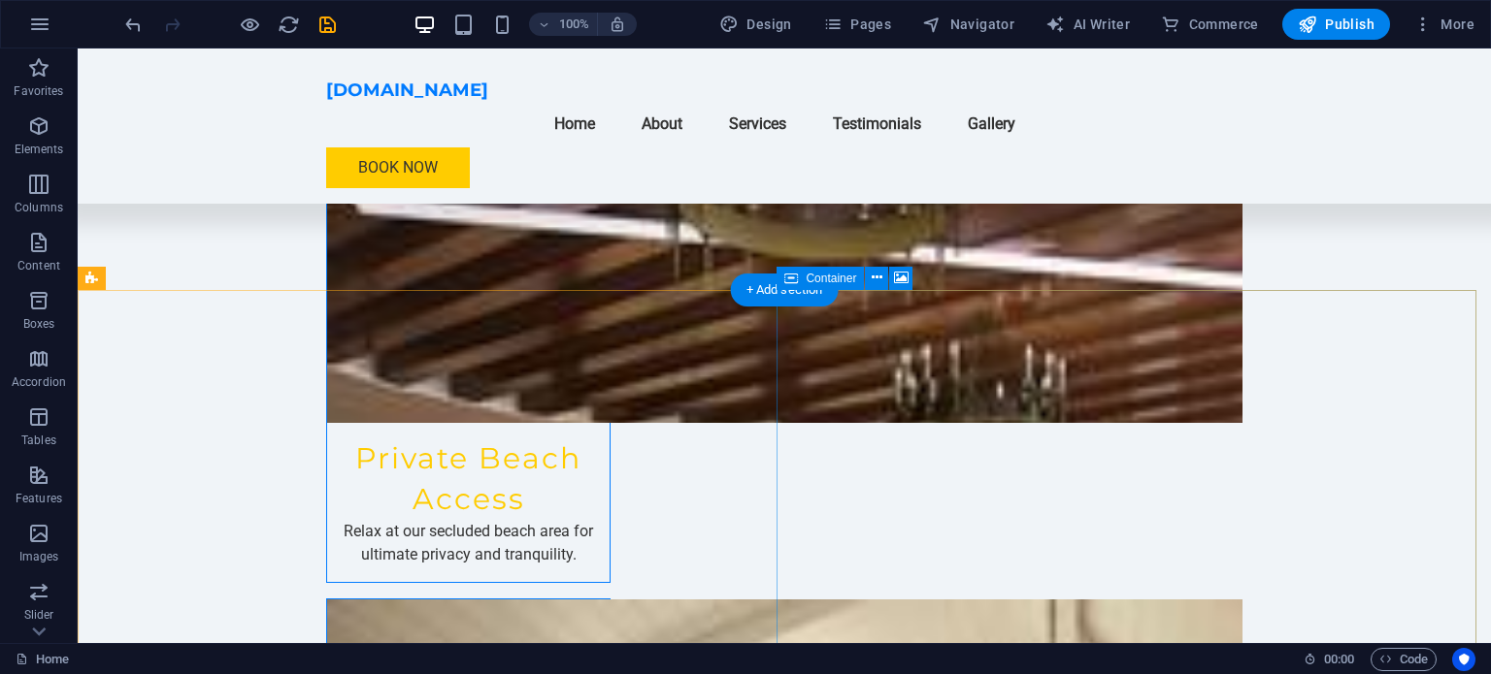
scroll to position [3390, 0]
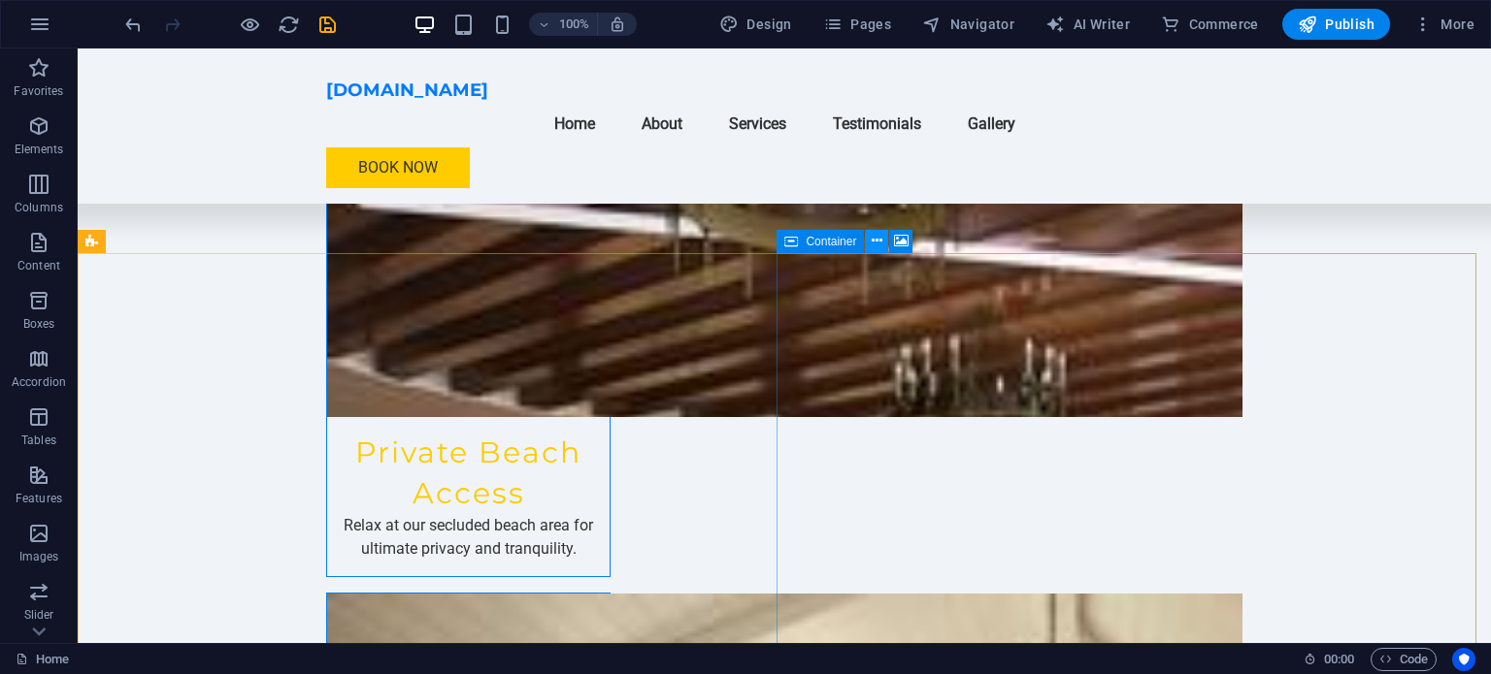
click at [882, 240] on button at bounding box center [876, 241] width 23 height 23
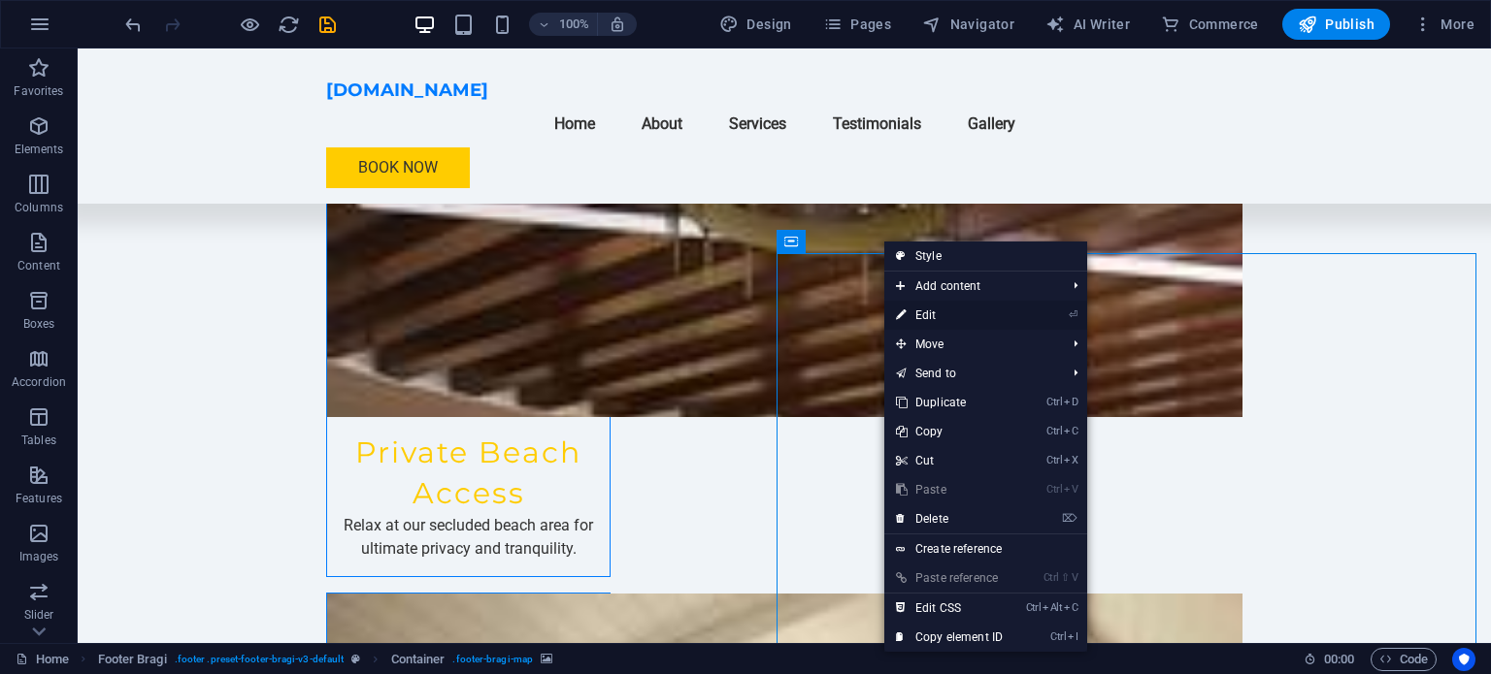
click at [926, 315] on link "⏎ Edit" at bounding box center [949, 315] width 130 height 29
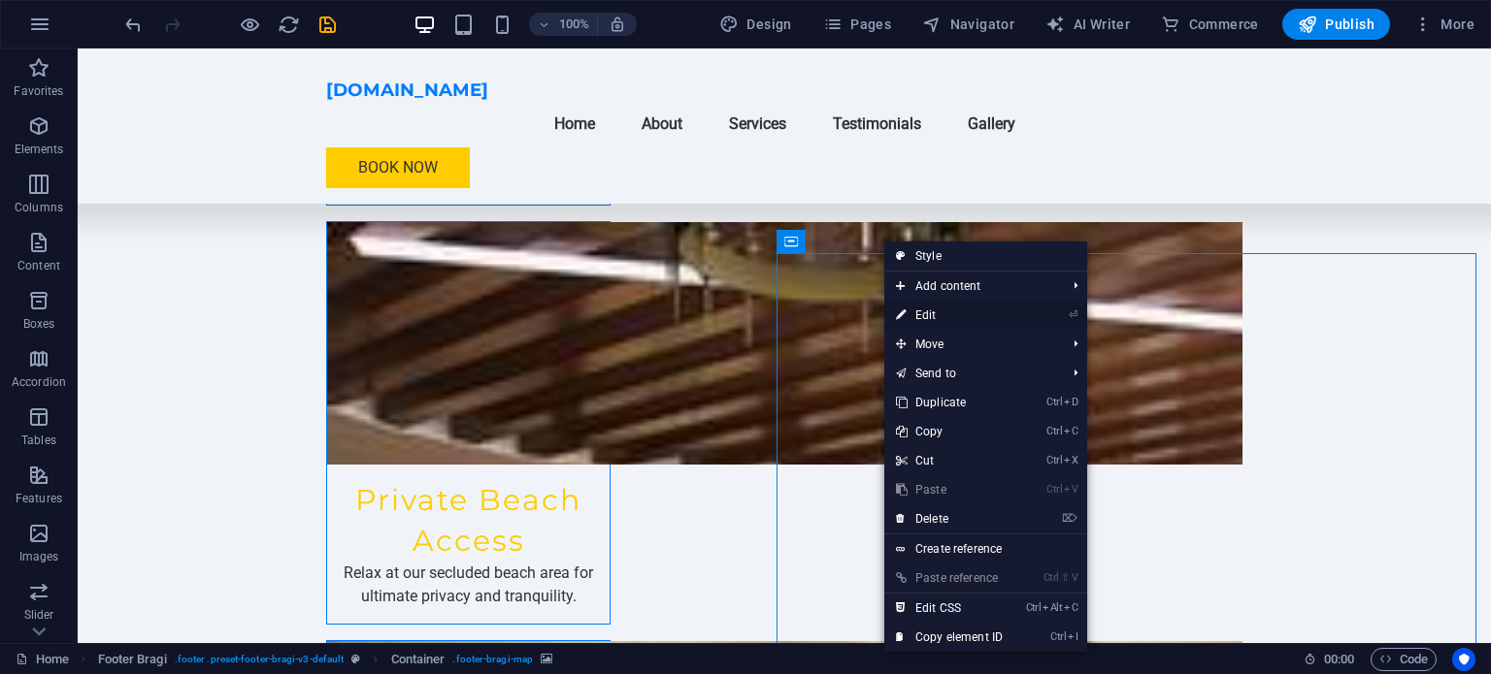
select select "px"
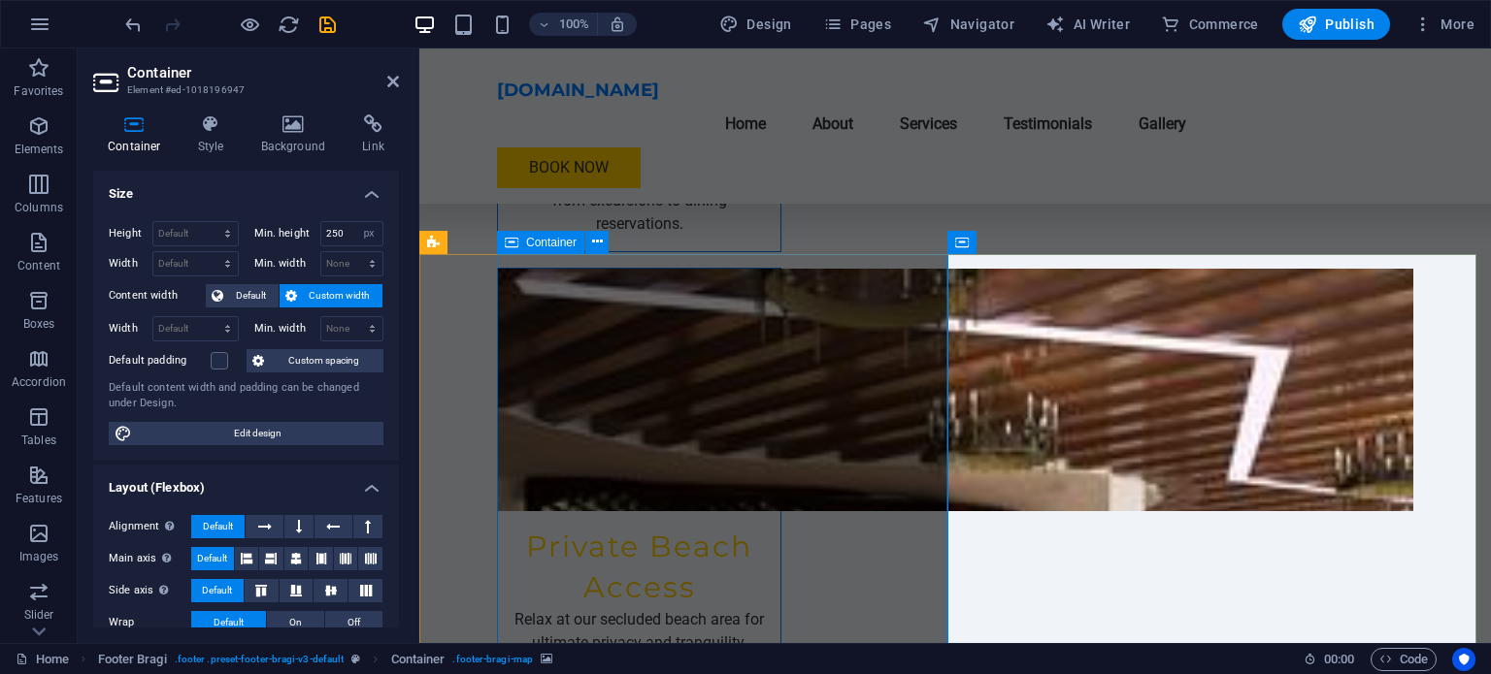
scroll to position [3416, 0]
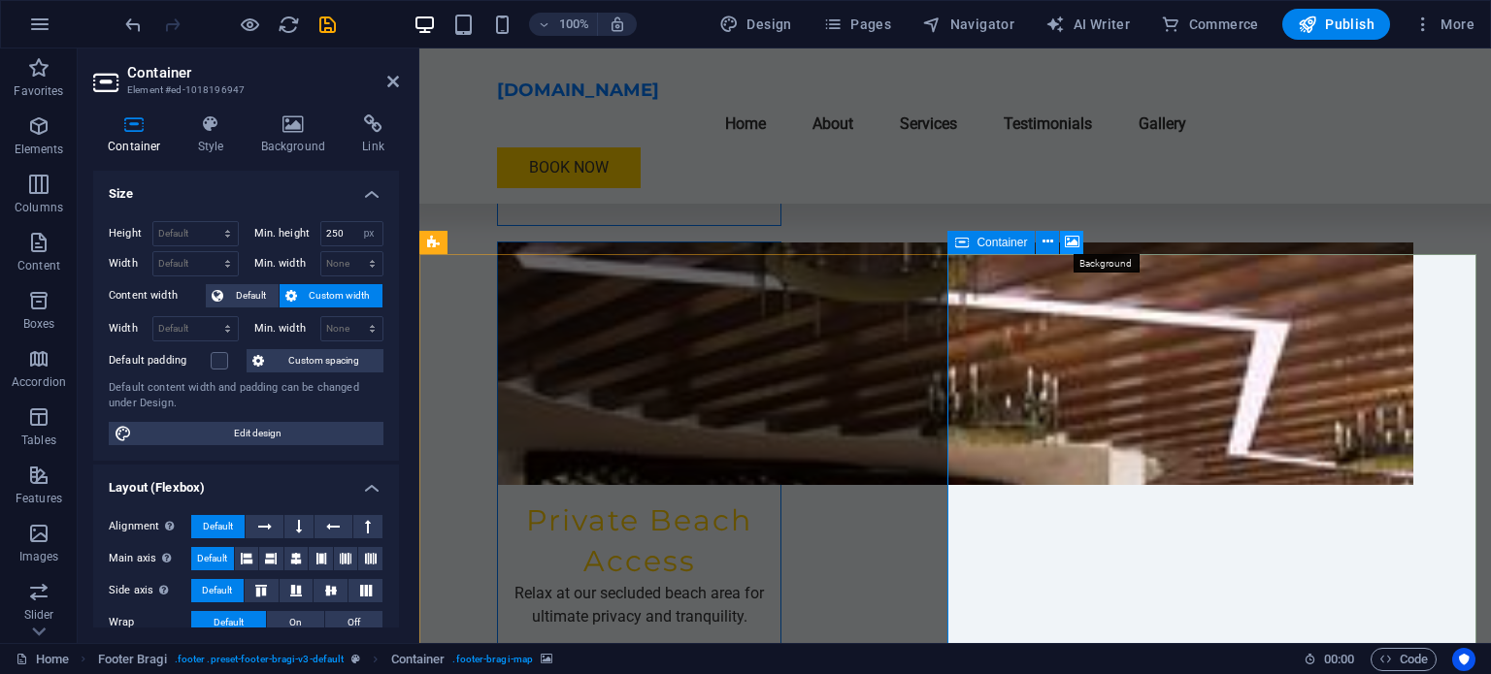
click at [1067, 244] on icon at bounding box center [1072, 242] width 15 height 20
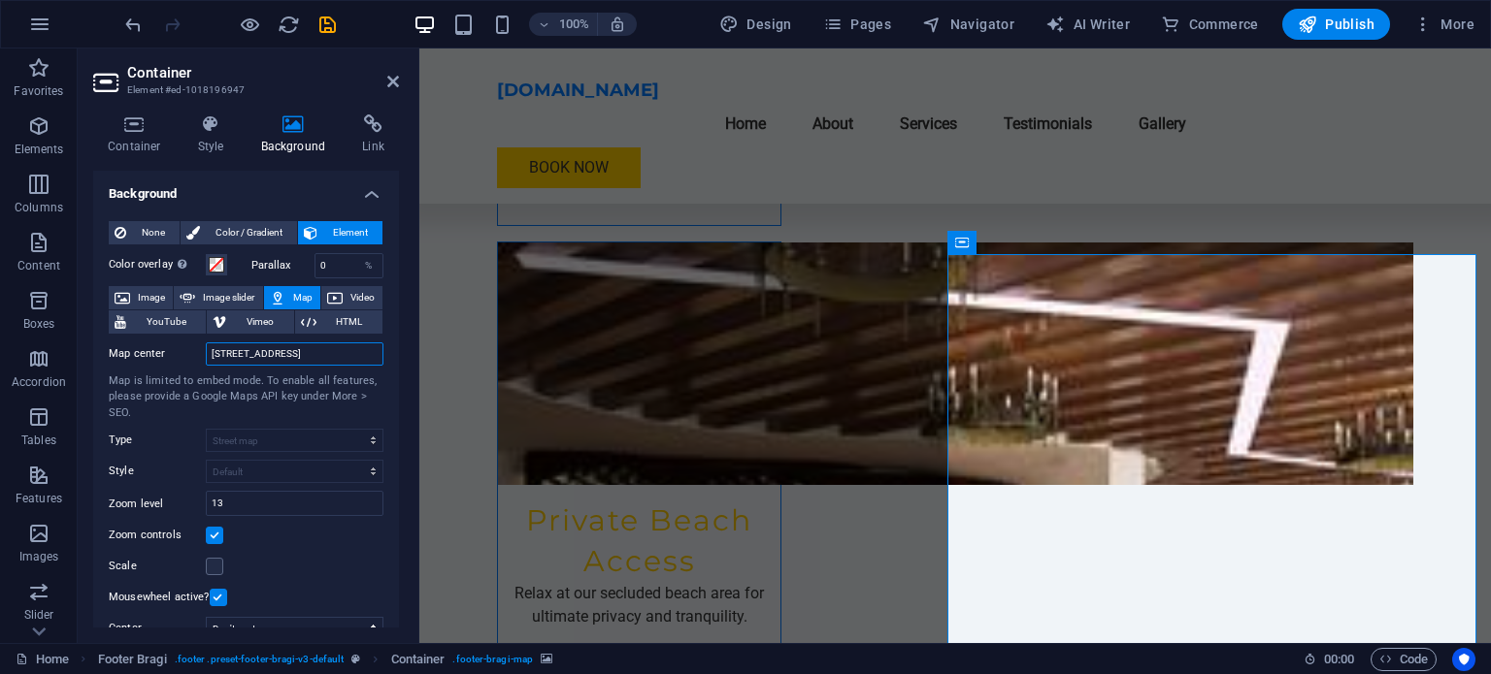
click at [338, 353] on input "[STREET_ADDRESS]" at bounding box center [295, 354] width 178 height 23
click at [315, 352] on input "[STREET_ADDRESS]" at bounding box center [295, 354] width 178 height 23
drag, startPoint x: 315, startPoint y: 352, endPoint x: 102, endPoint y: 358, distance: 213.6
click at [106, 358] on div "None Color / Gradient Element Stretch background to full-width Color overlay Pl…" at bounding box center [246, 577] width 306 height 742
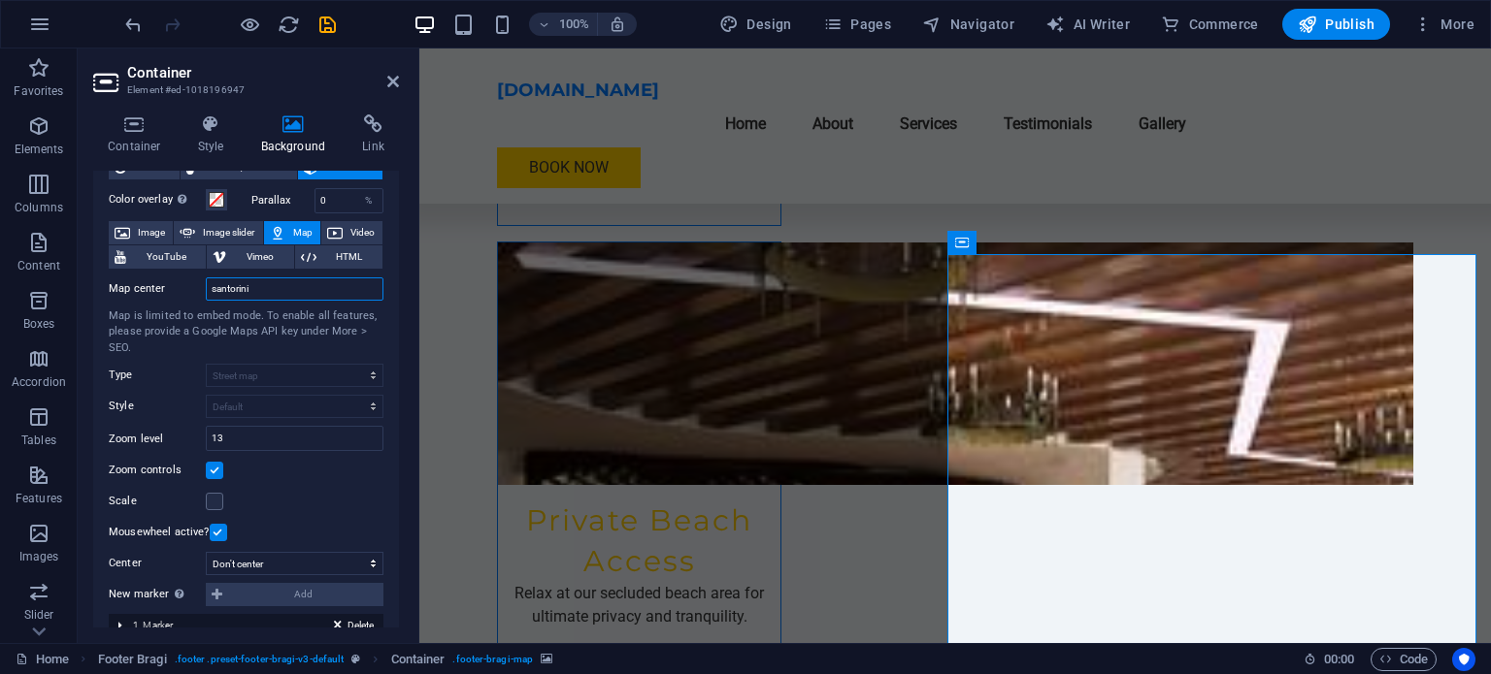
scroll to position [97, 0]
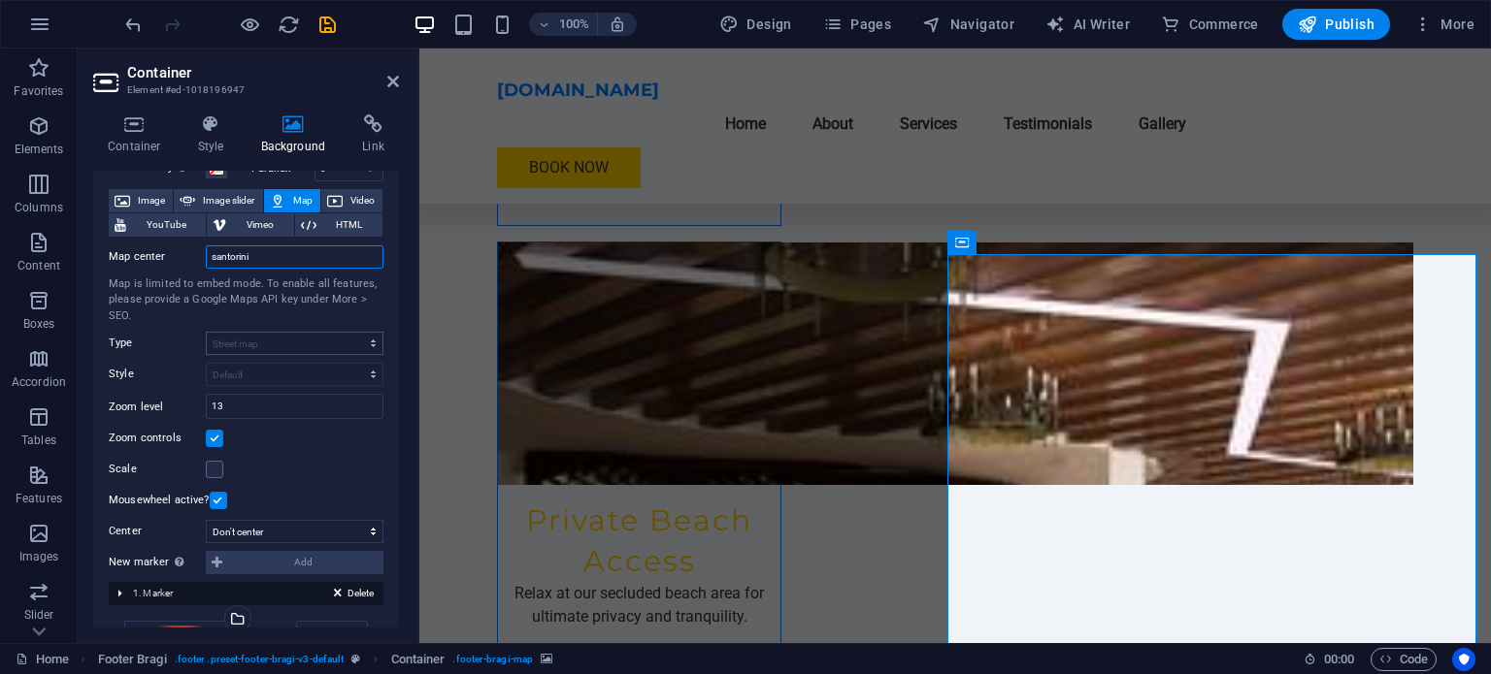
type input "santorini"
drag, startPoint x: 248, startPoint y: 410, endPoint x: 125, endPoint y: 406, distance: 123.3
click at [132, 406] on div "Zoom level 13" at bounding box center [246, 406] width 275 height 25
drag, startPoint x: 229, startPoint y: 401, endPoint x: 202, endPoint y: 398, distance: 27.3
click at [202, 398] on div "Zoom level 10" at bounding box center [246, 406] width 275 height 25
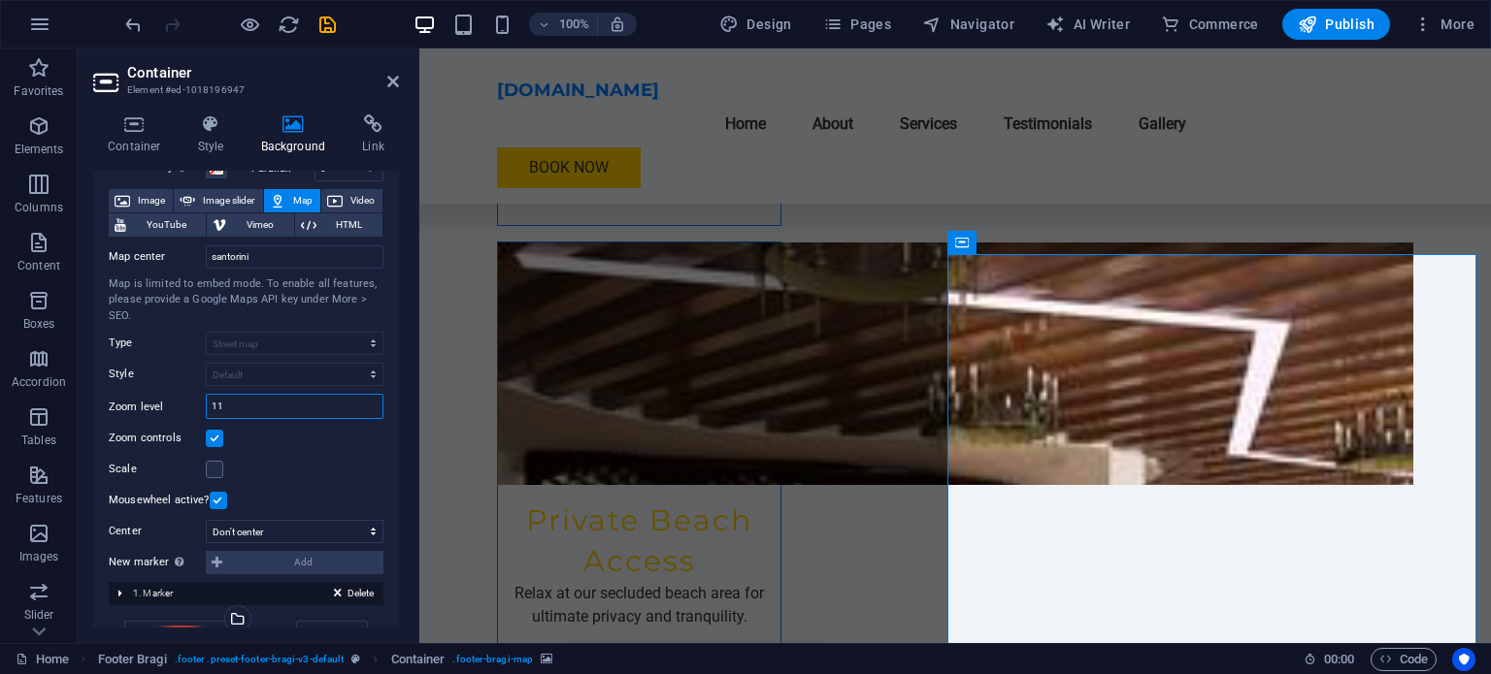
click at [278, 399] on input "11" at bounding box center [295, 406] width 176 height 23
type input "11"
click at [217, 472] on label at bounding box center [214, 469] width 17 height 17
click at [0, 0] on input "Scale" at bounding box center [0, 0] width 0 height 0
click at [217, 472] on label at bounding box center [214, 469] width 17 height 17
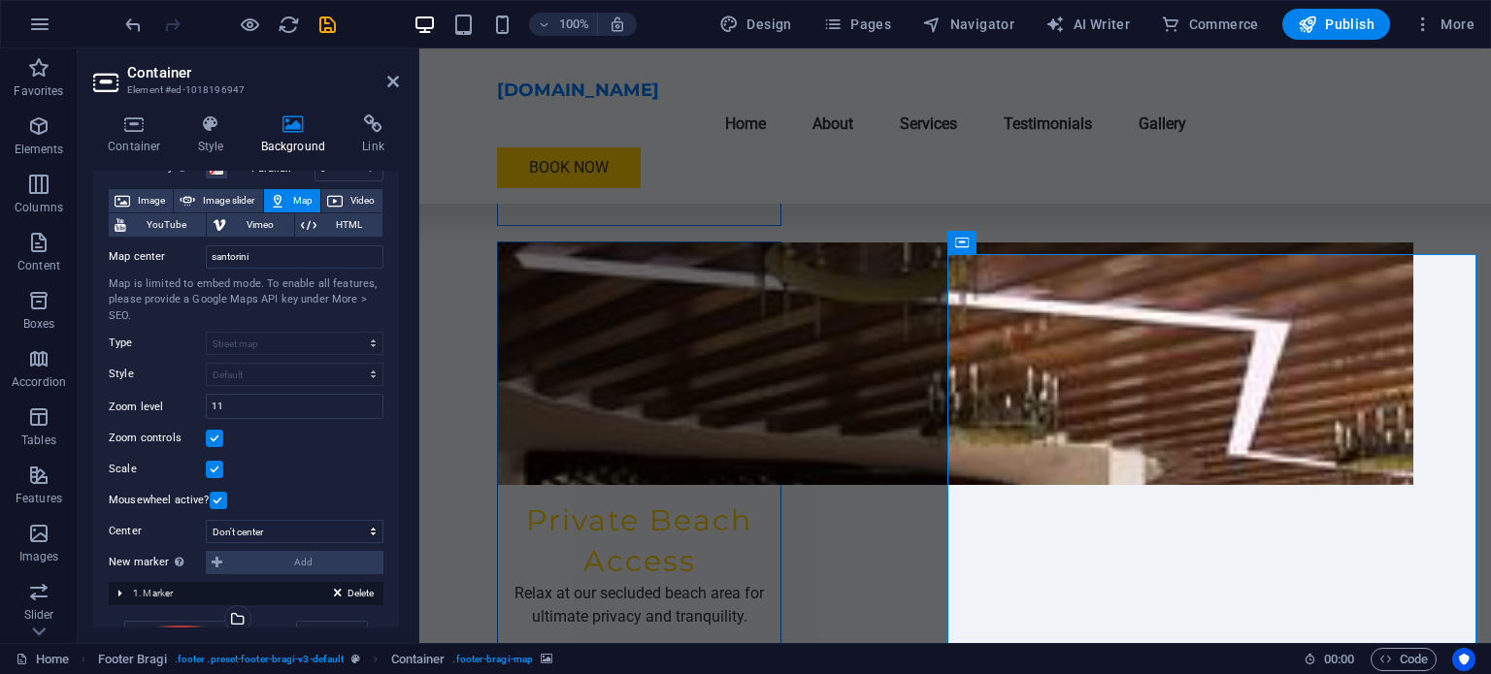
click at [0, 0] on input "Scale" at bounding box center [0, 0] width 0 height 0
click at [217, 472] on label at bounding box center [214, 469] width 17 height 17
click at [0, 0] on input "Scale" at bounding box center [0, 0] width 0 height 0
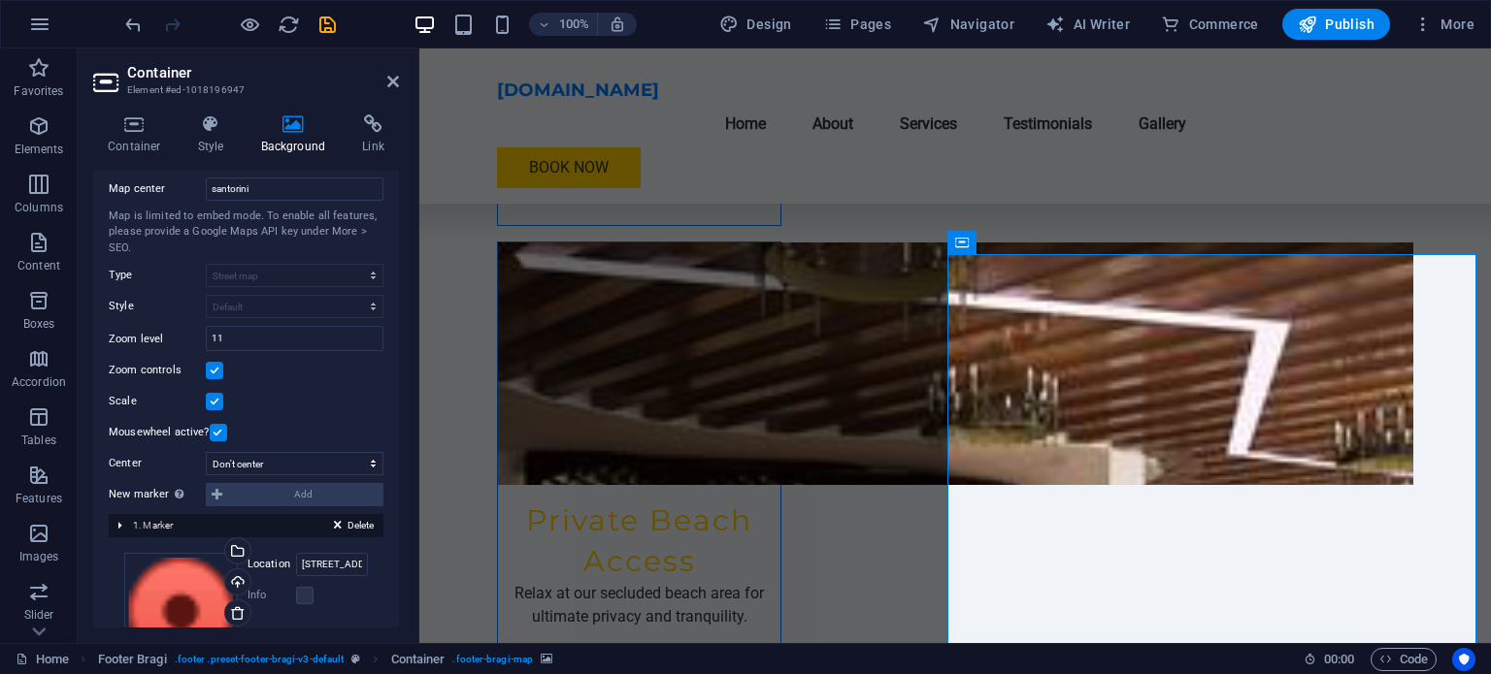
scroll to position [194, 0]
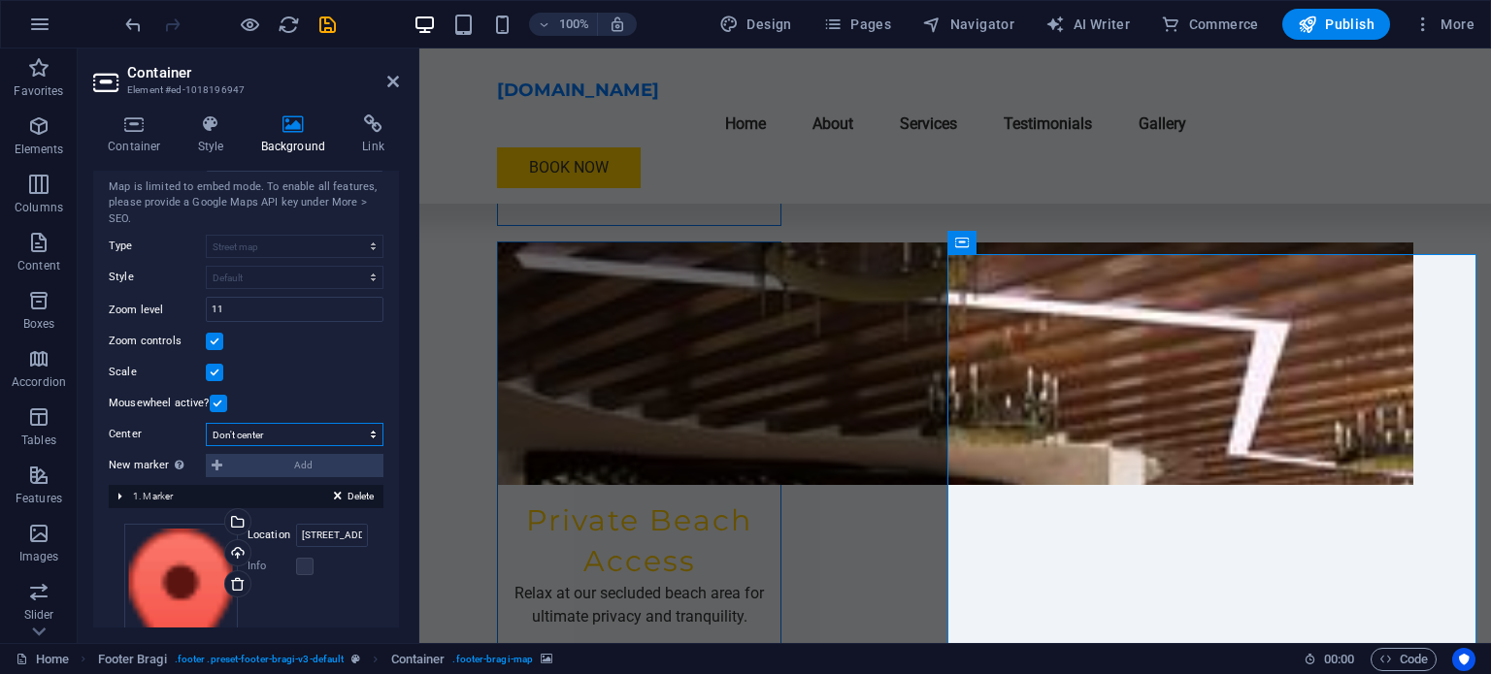
click at [264, 436] on select "Don't center Center markers Center and zoom markers" at bounding box center [295, 434] width 178 height 23
select select "1"
click at [206, 423] on select "Don't center Center markers Center and zoom markers" at bounding box center [295, 434] width 178 height 23
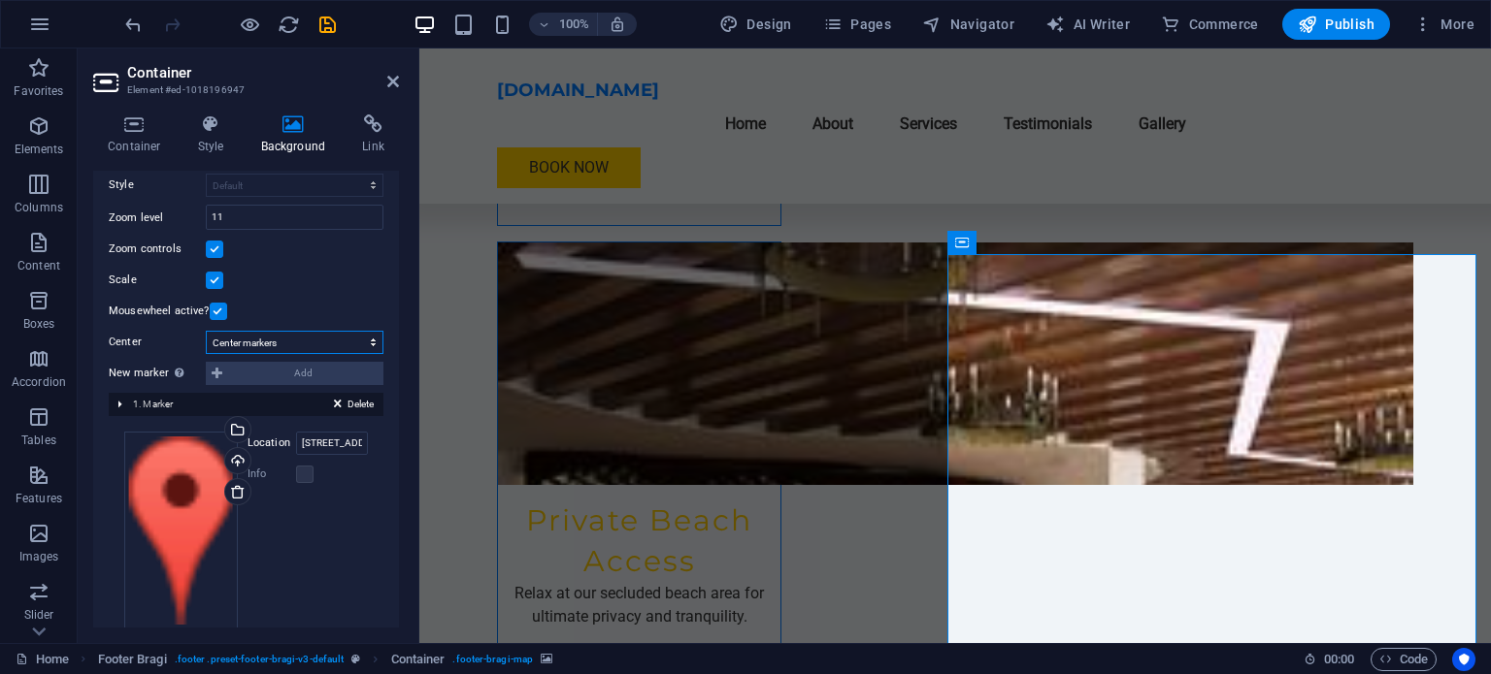
scroll to position [291, 0]
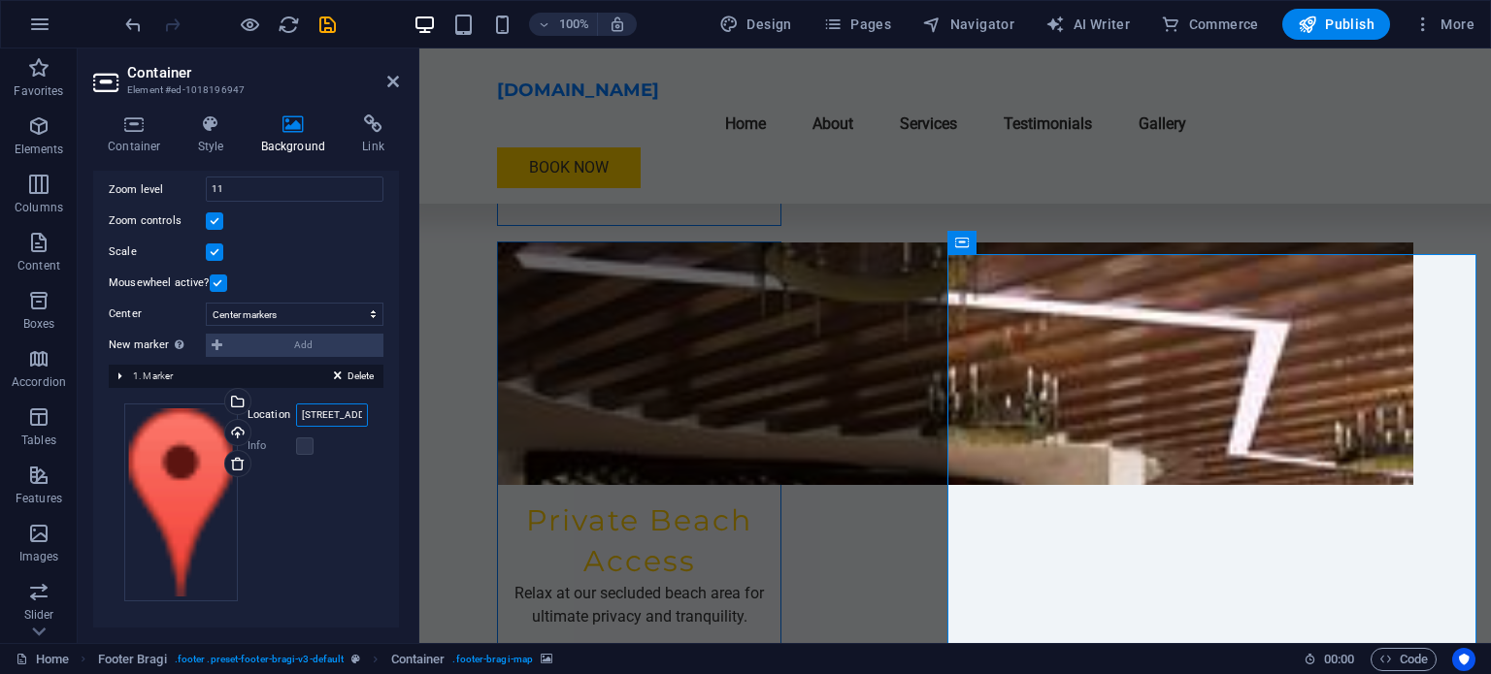
click at [322, 414] on input "[STREET_ADDRESS]" at bounding box center [332, 415] width 72 height 23
type input "santorini"
click at [163, 443] on div "Drag files here, click to choose files or select files from Files or our free s…" at bounding box center [181, 503] width 114 height 198
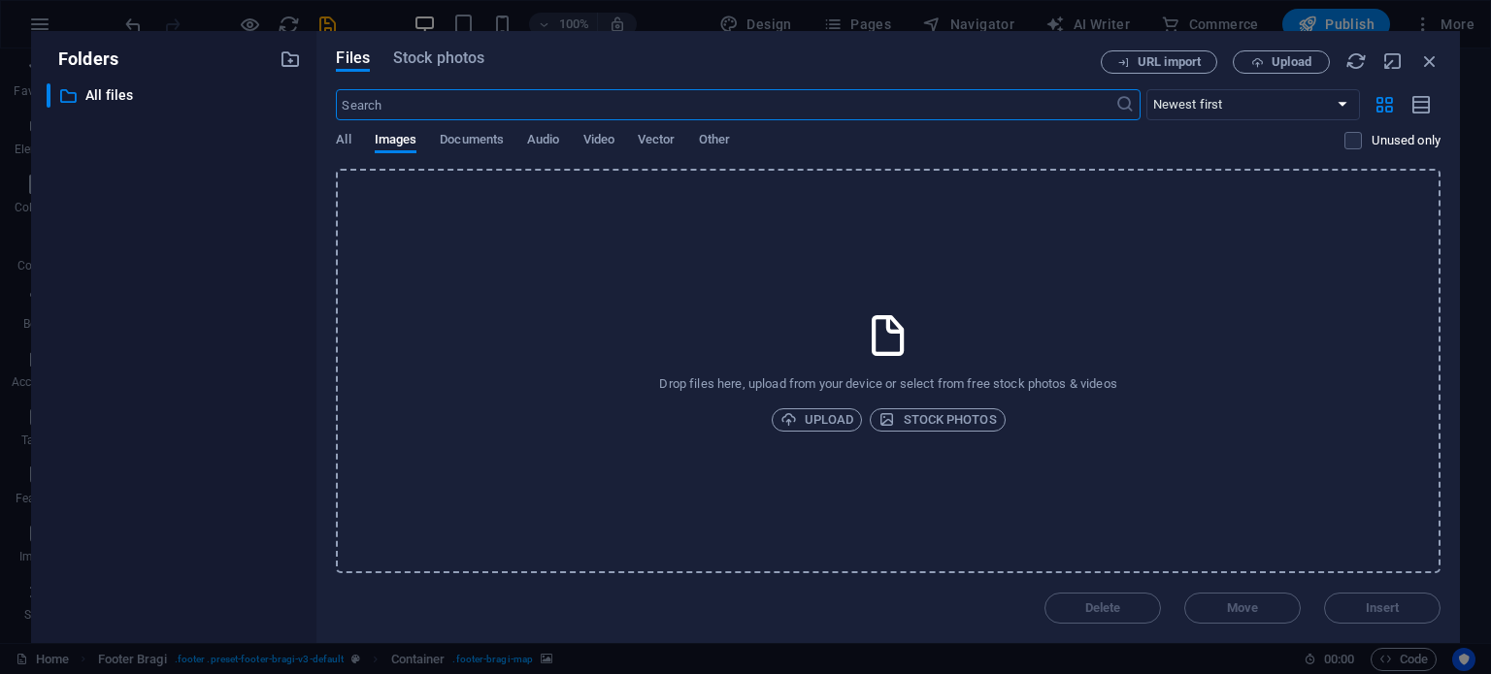
scroll to position [3028, 0]
click at [1435, 65] on icon "button" at bounding box center [1429, 60] width 21 height 21
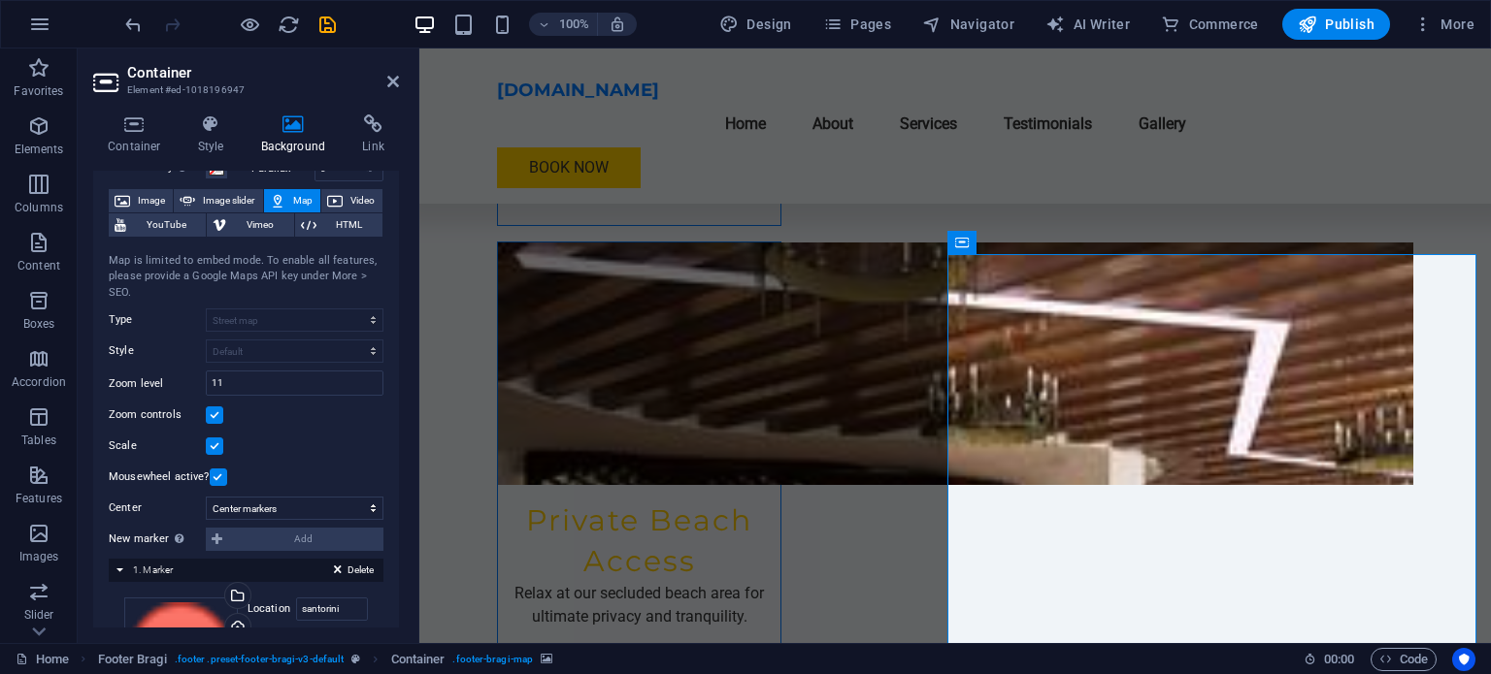
scroll to position [0, 0]
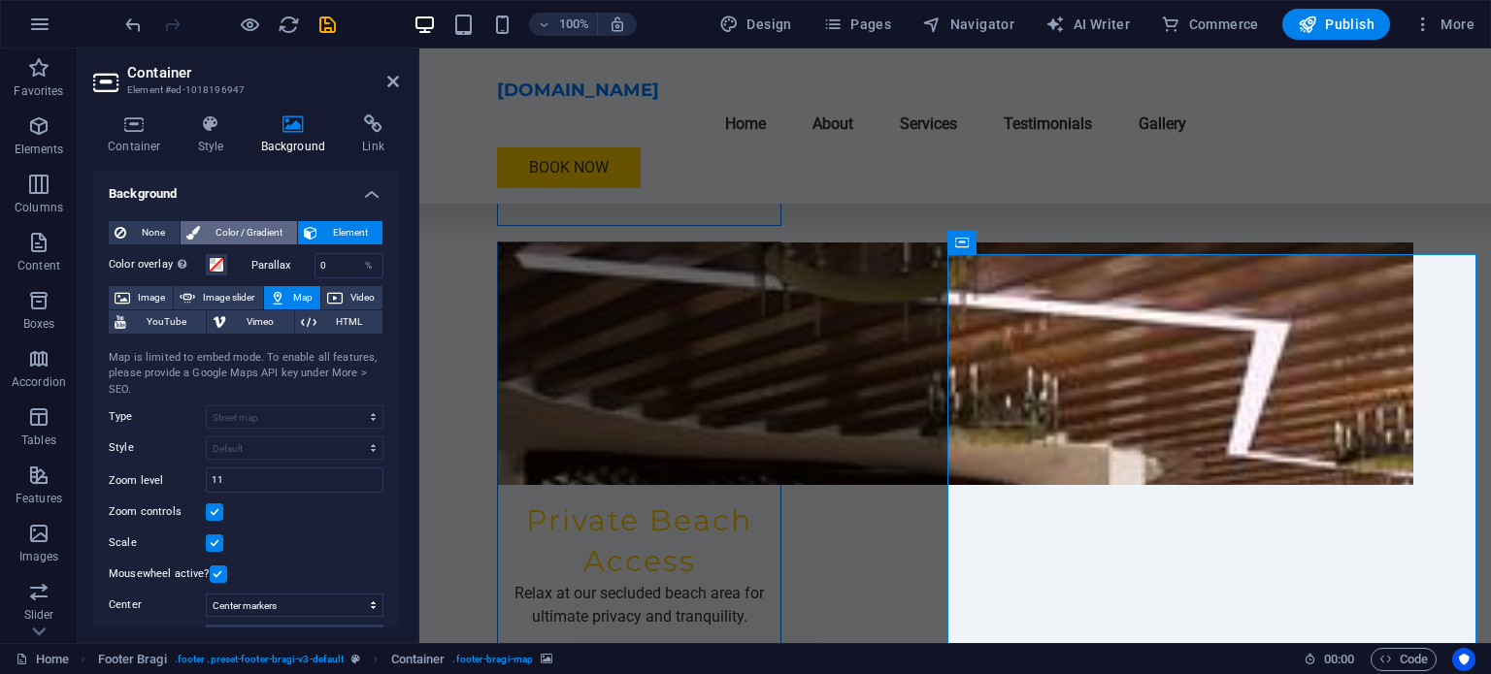
click at [257, 233] on span "Color / Gradient" at bounding box center [248, 232] width 85 height 23
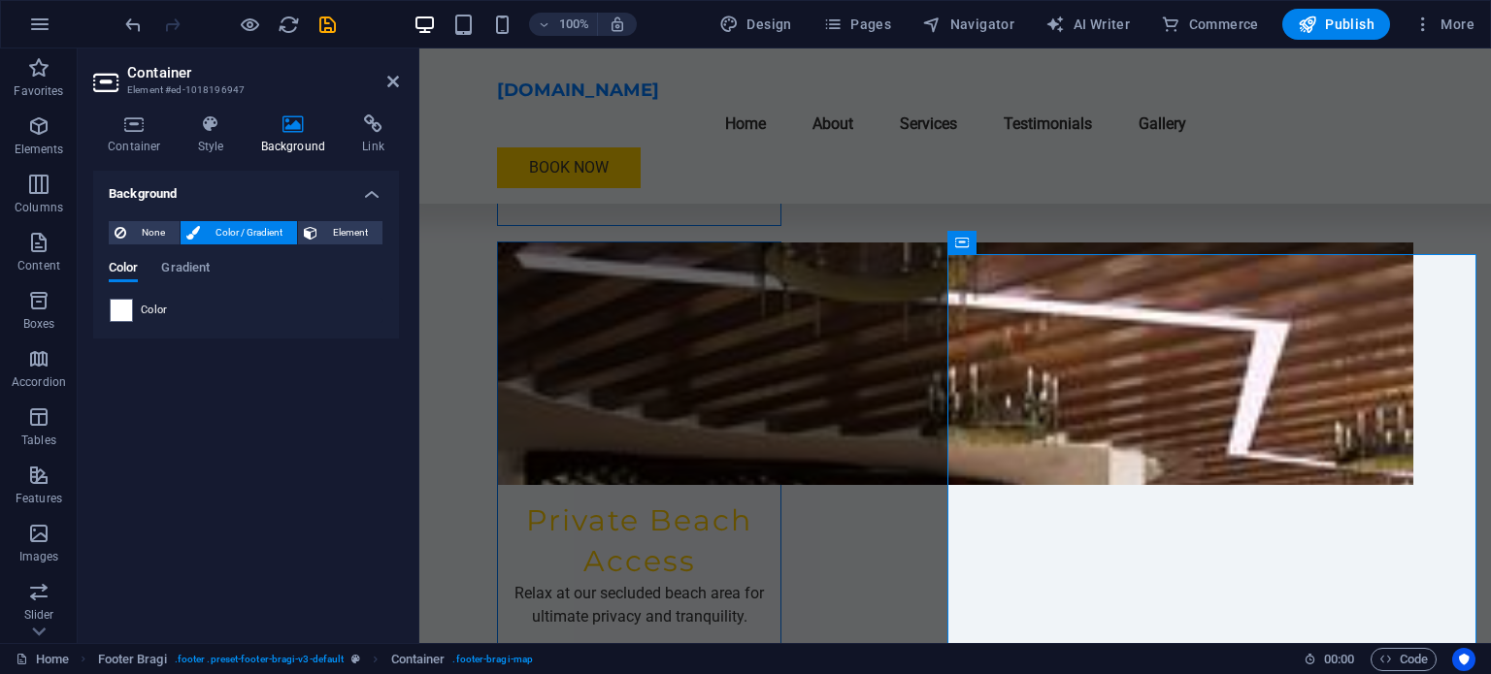
click at [133, 312] on div "Color" at bounding box center [246, 310] width 273 height 23
click at [116, 313] on span at bounding box center [121, 310] width 21 height 21
type input "#ffffff"
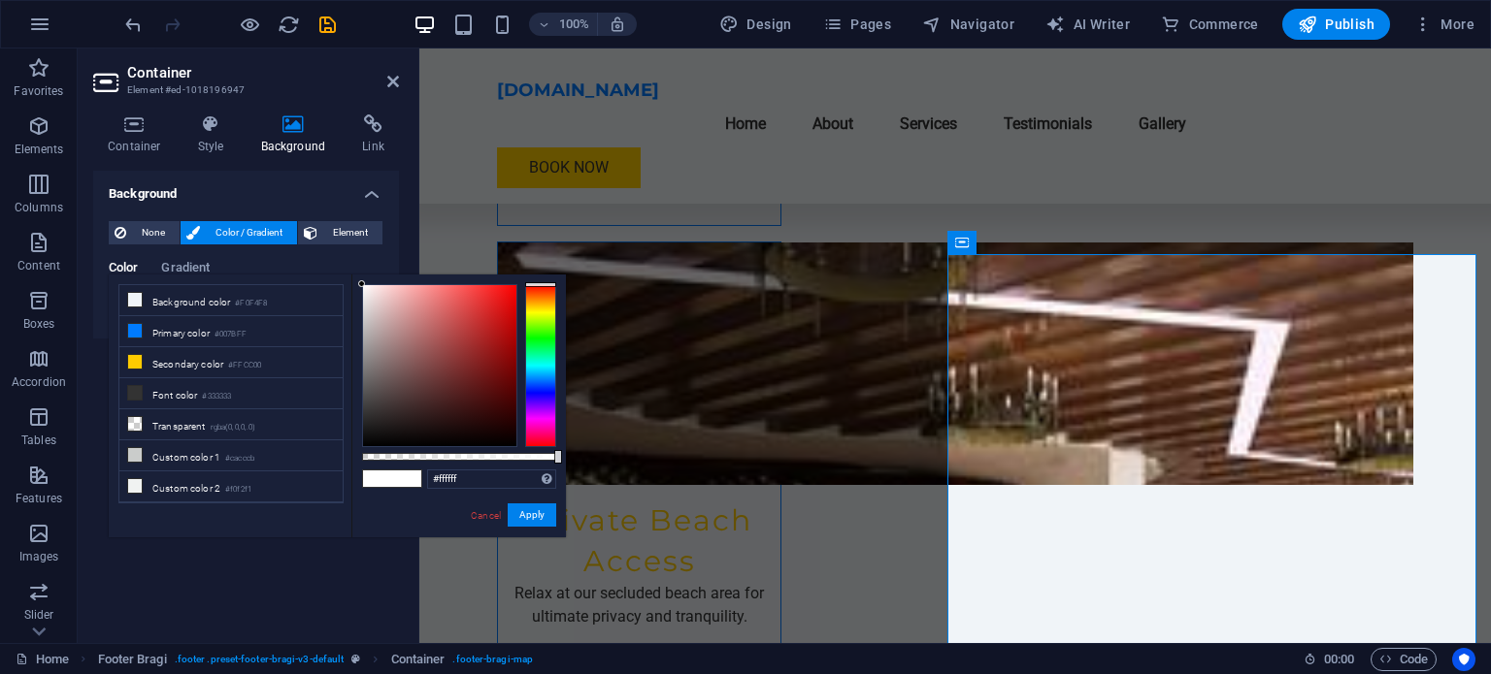
click at [550, 418] on div at bounding box center [540, 365] width 31 height 163
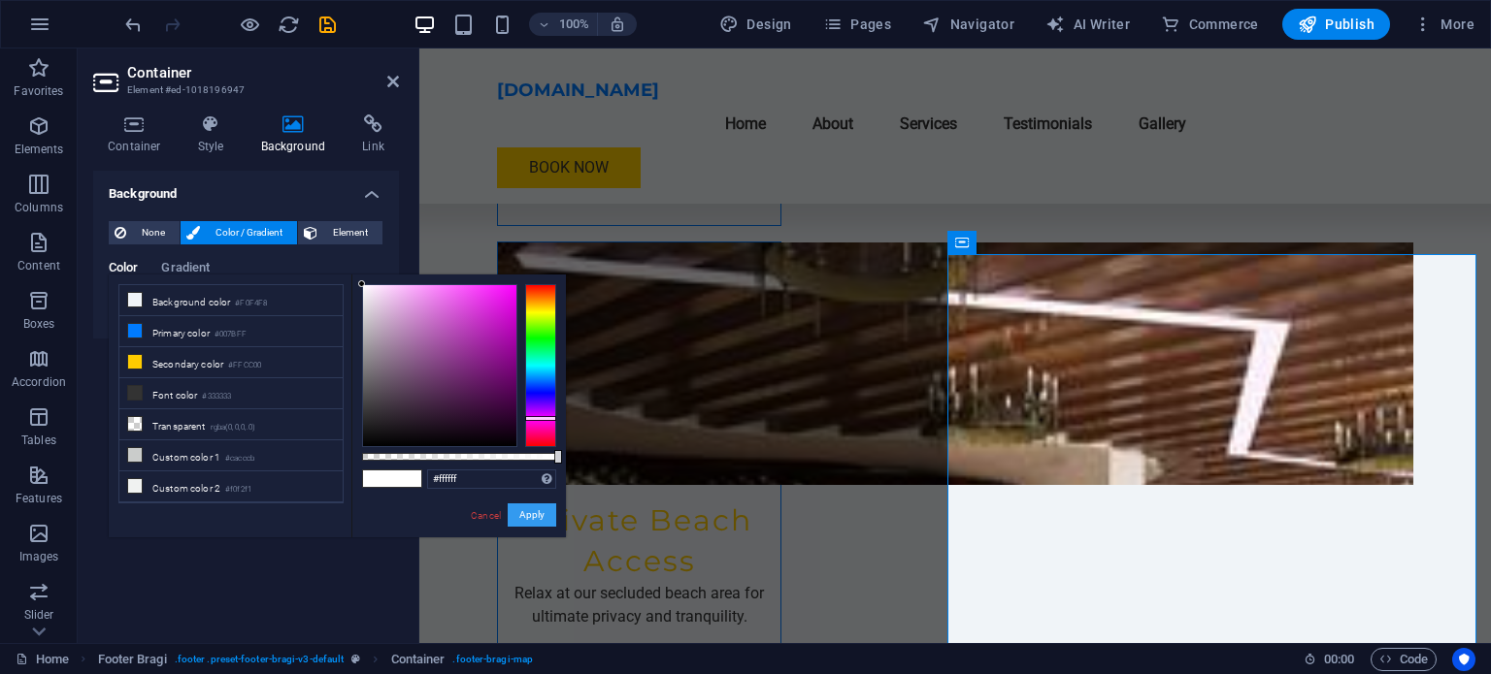
click at [532, 521] on button "Apply" at bounding box center [532, 515] width 49 height 23
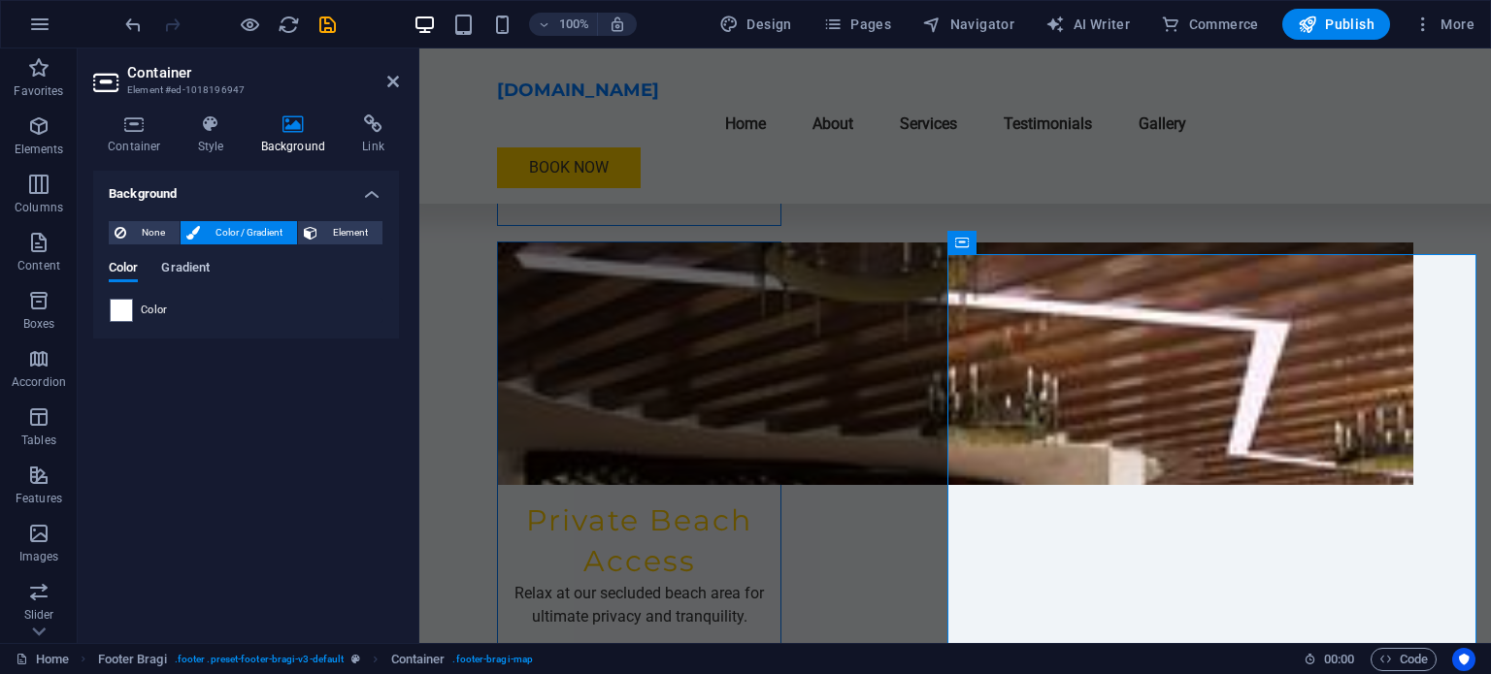
click at [175, 269] on span "Gradient" at bounding box center [185, 269] width 49 height 27
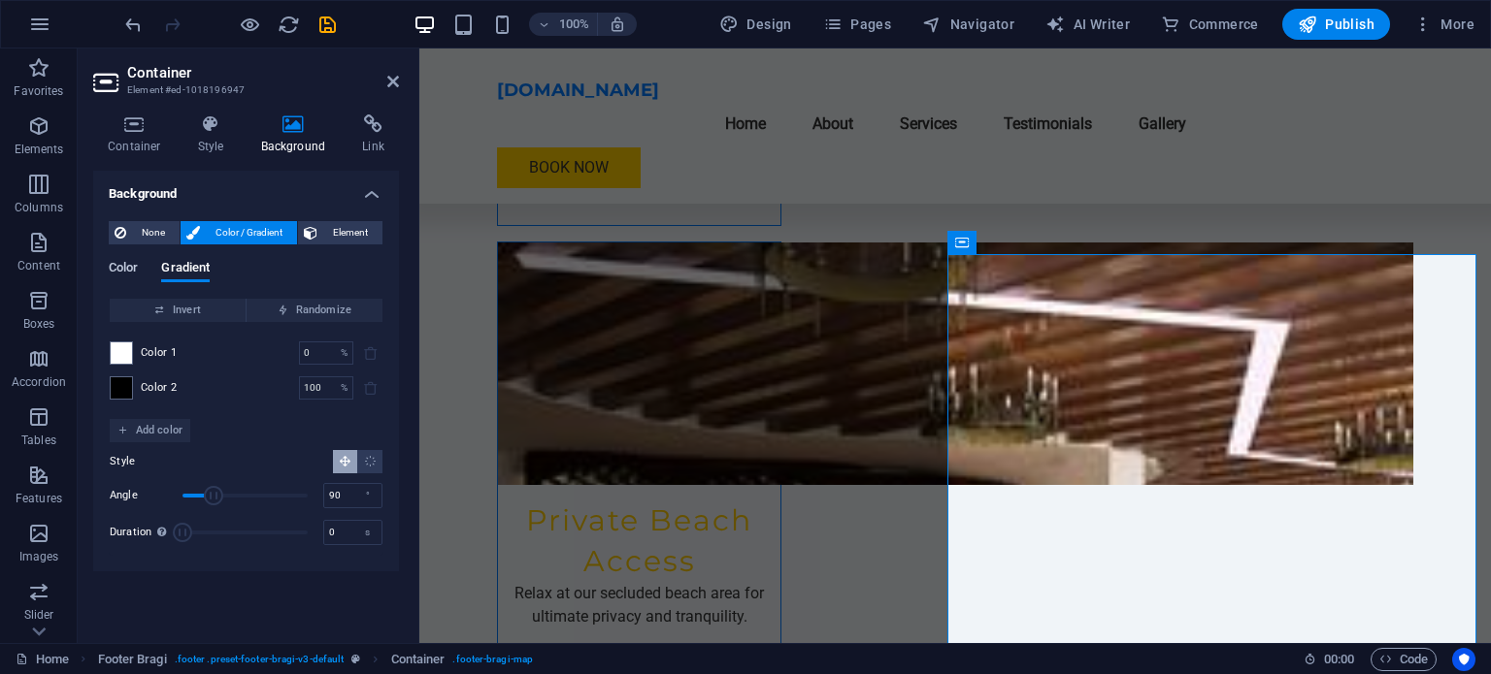
click at [137, 271] on span "Color" at bounding box center [123, 269] width 29 height 27
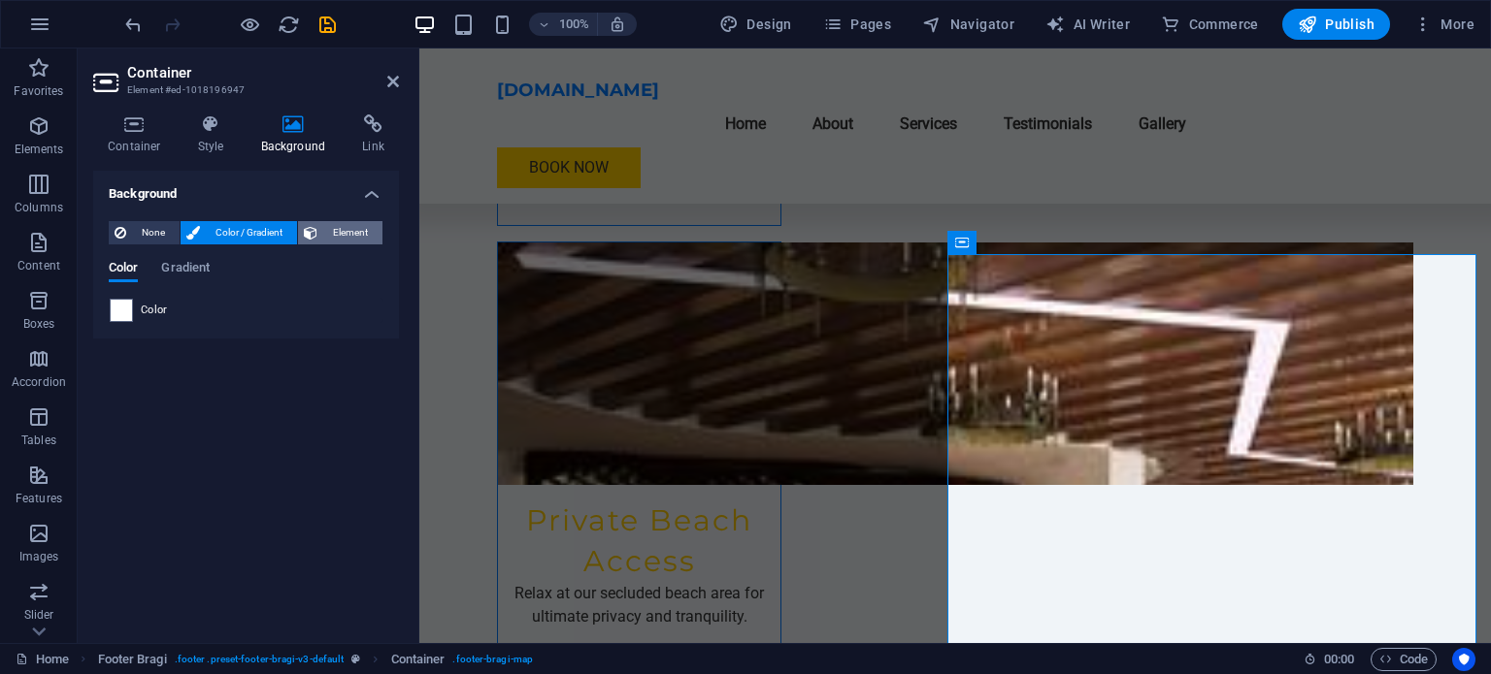
click at [334, 228] on span "Element" at bounding box center [349, 232] width 53 height 23
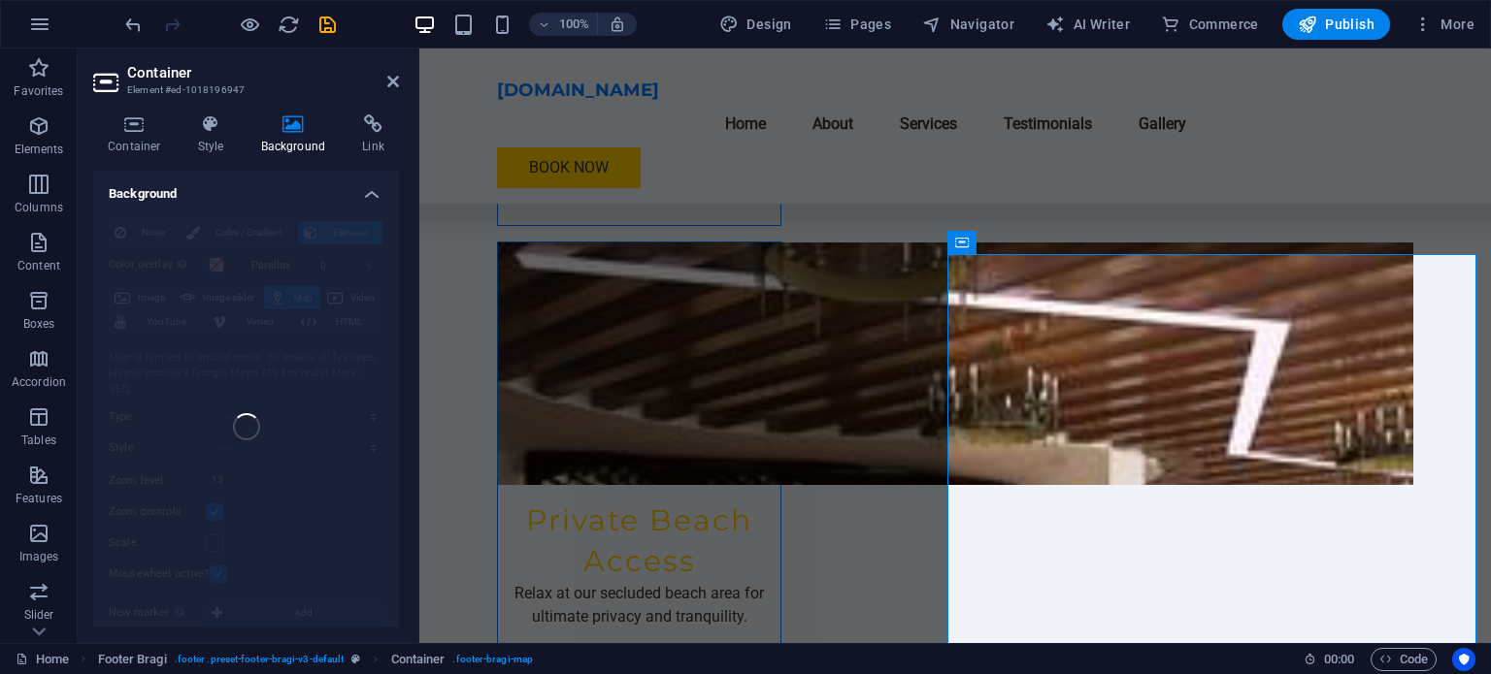
click at [373, 197] on h4 "Background" at bounding box center [246, 188] width 306 height 35
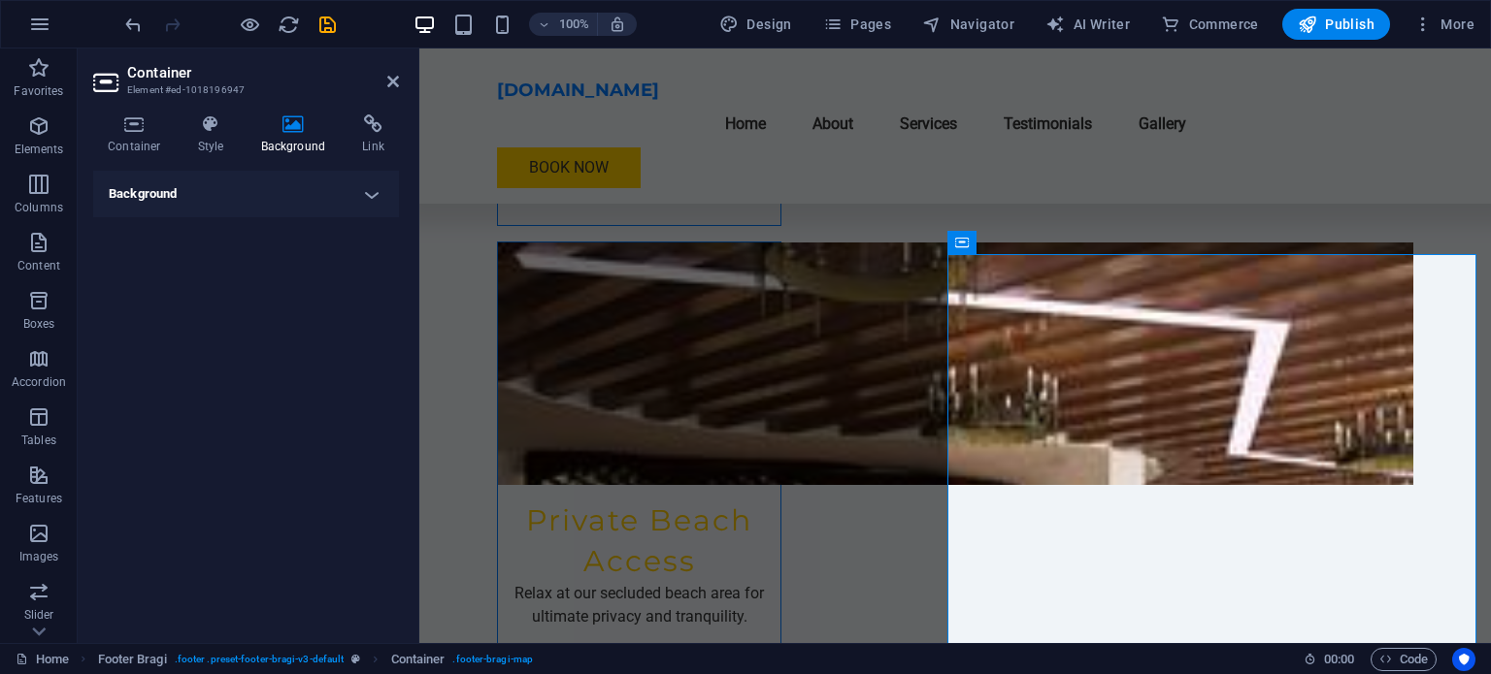
click at [373, 197] on h4 "Background" at bounding box center [246, 194] width 306 height 47
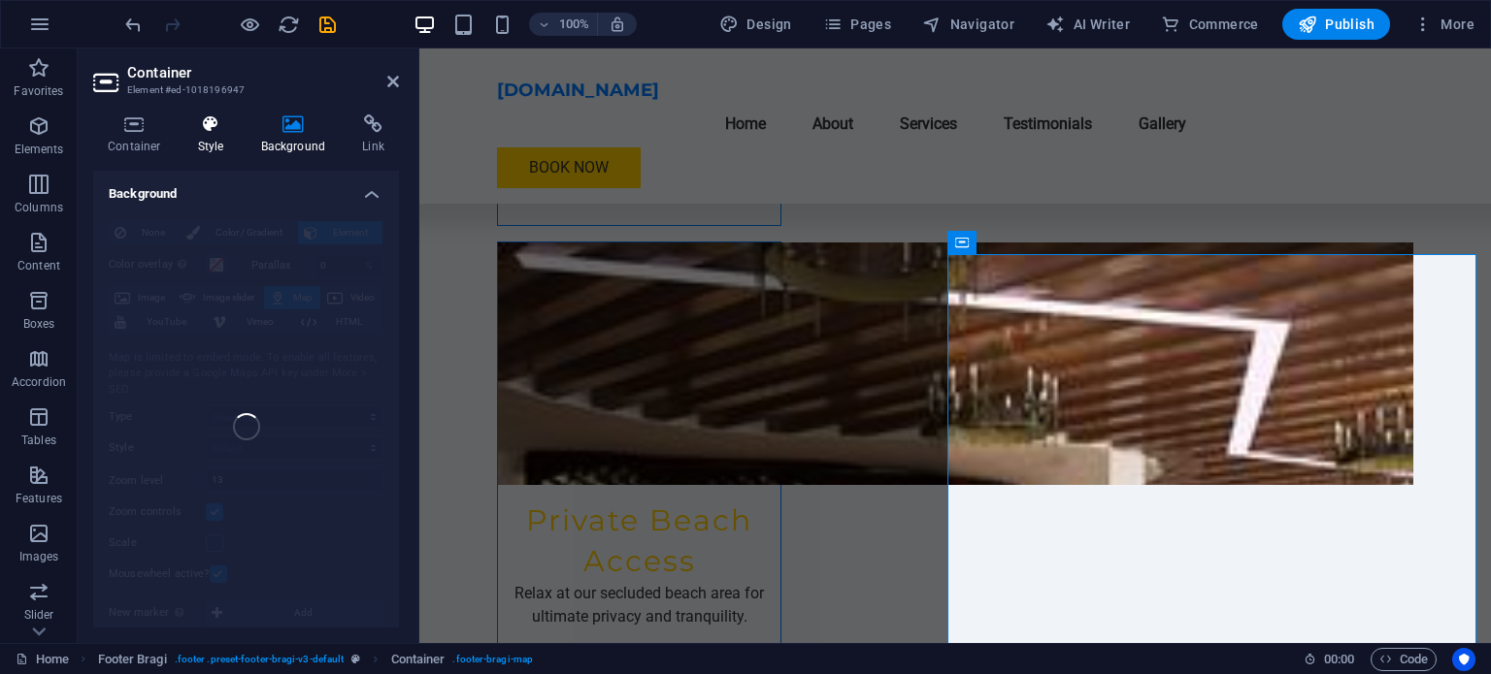
click at [213, 137] on h4 "Style" at bounding box center [214, 135] width 63 height 41
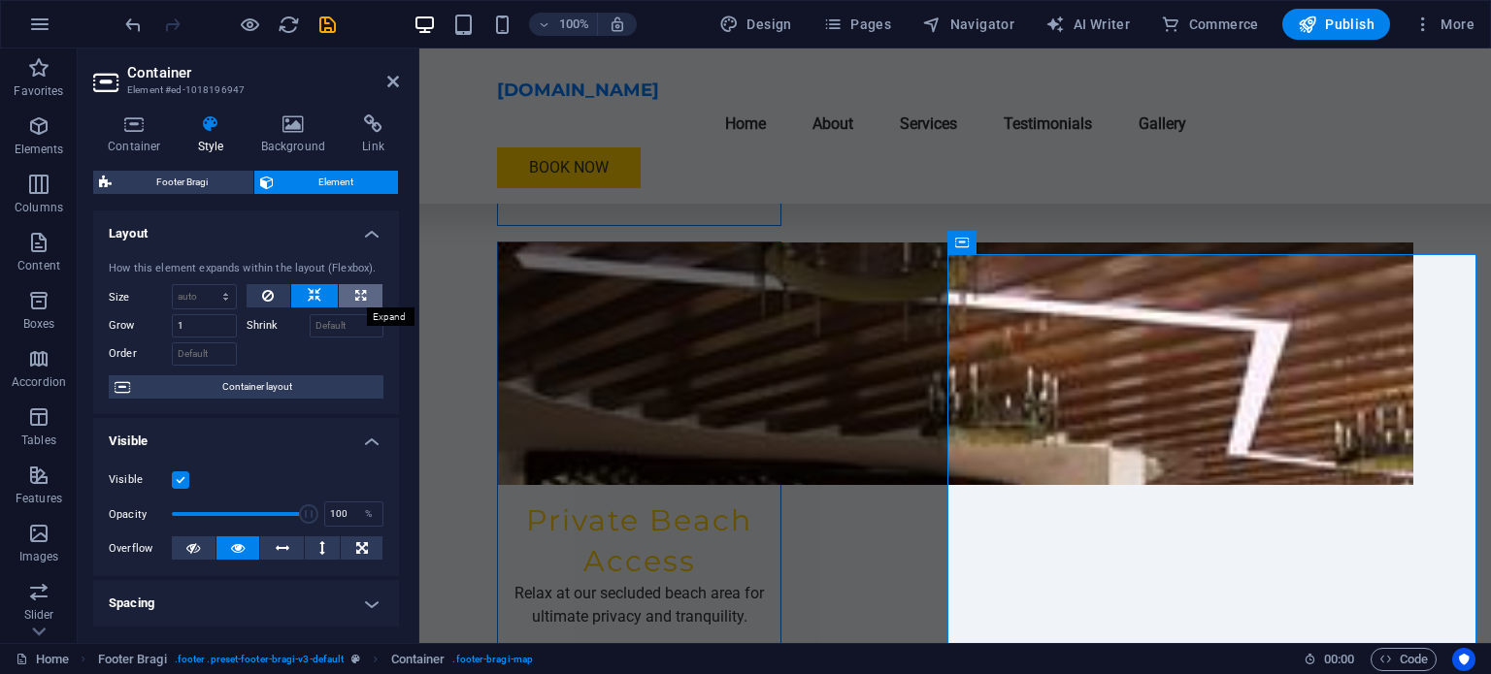
click at [355, 297] on icon at bounding box center [360, 295] width 11 height 23
type input "100"
select select "%"
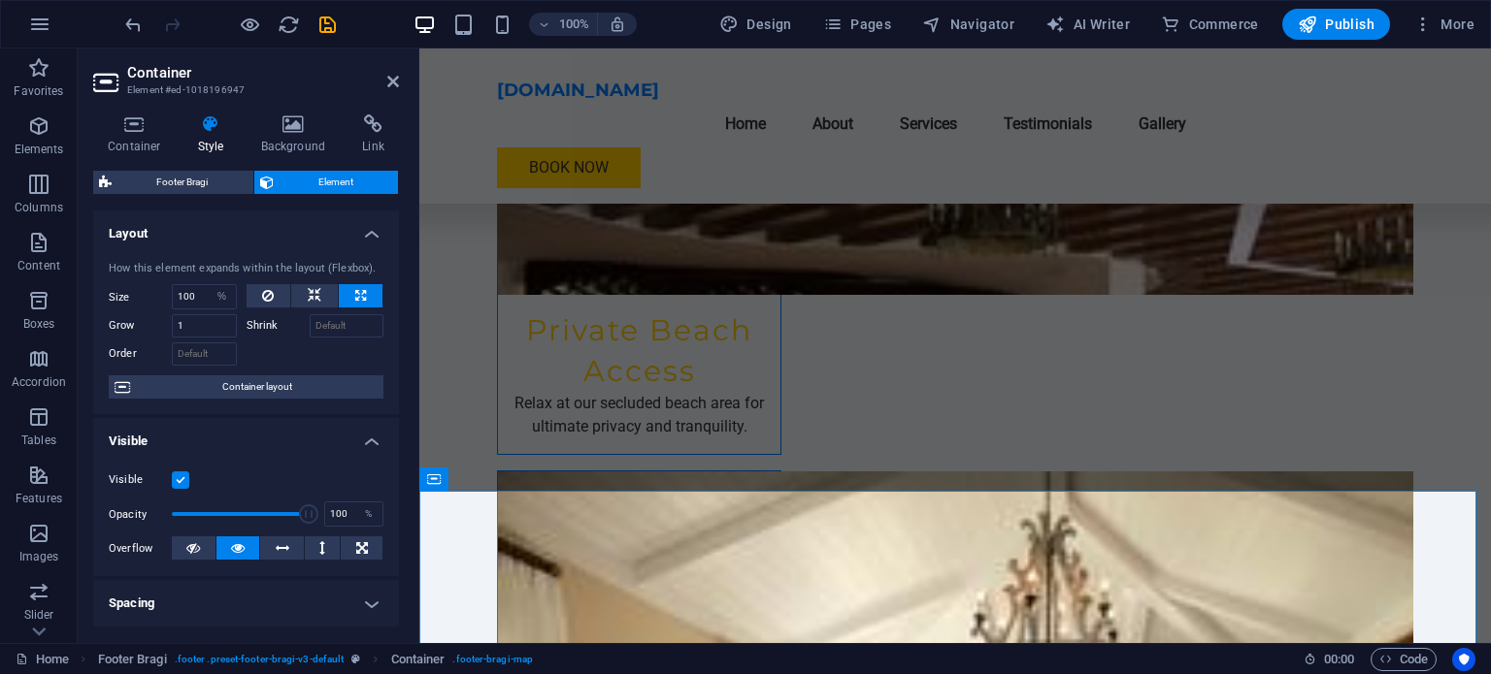
scroll to position [3659, 0]
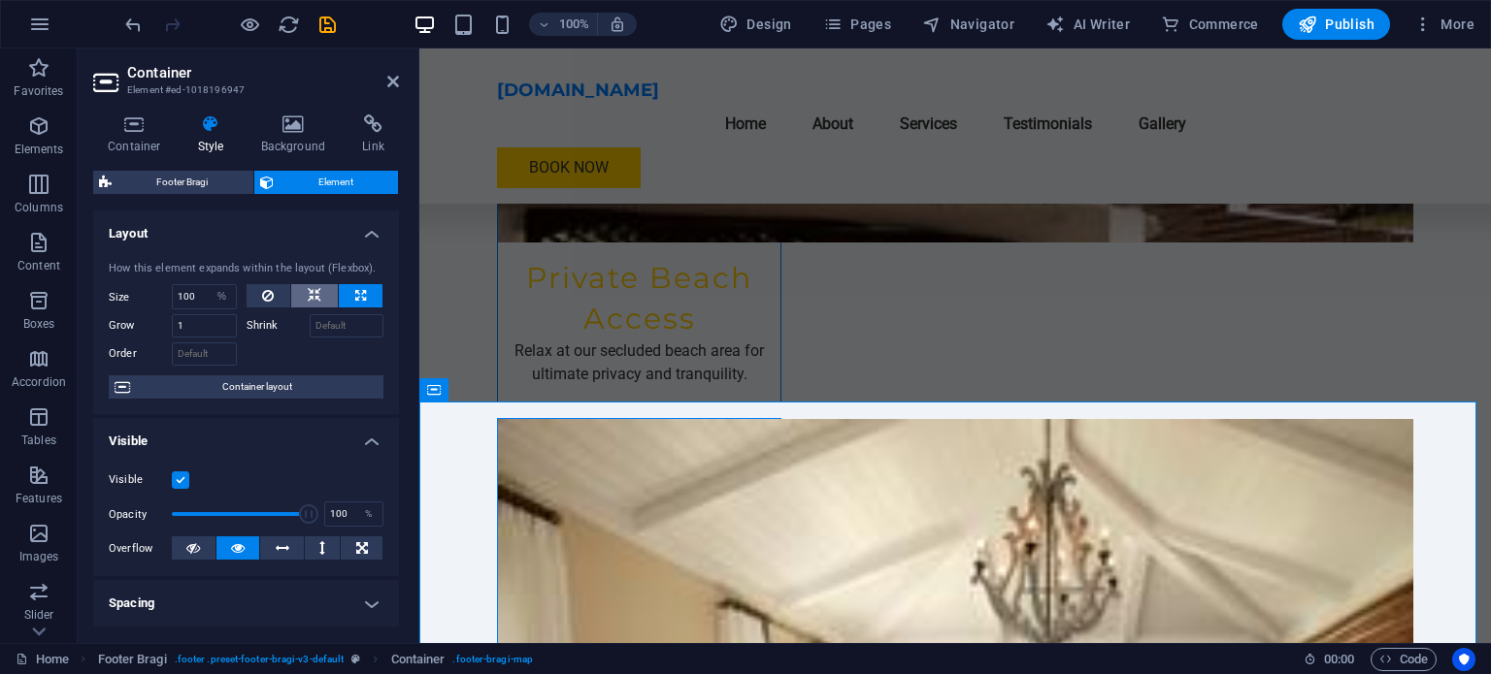
click at [322, 299] on button at bounding box center [314, 295] width 47 height 23
select select "DISABLED_OPTION_VALUE"
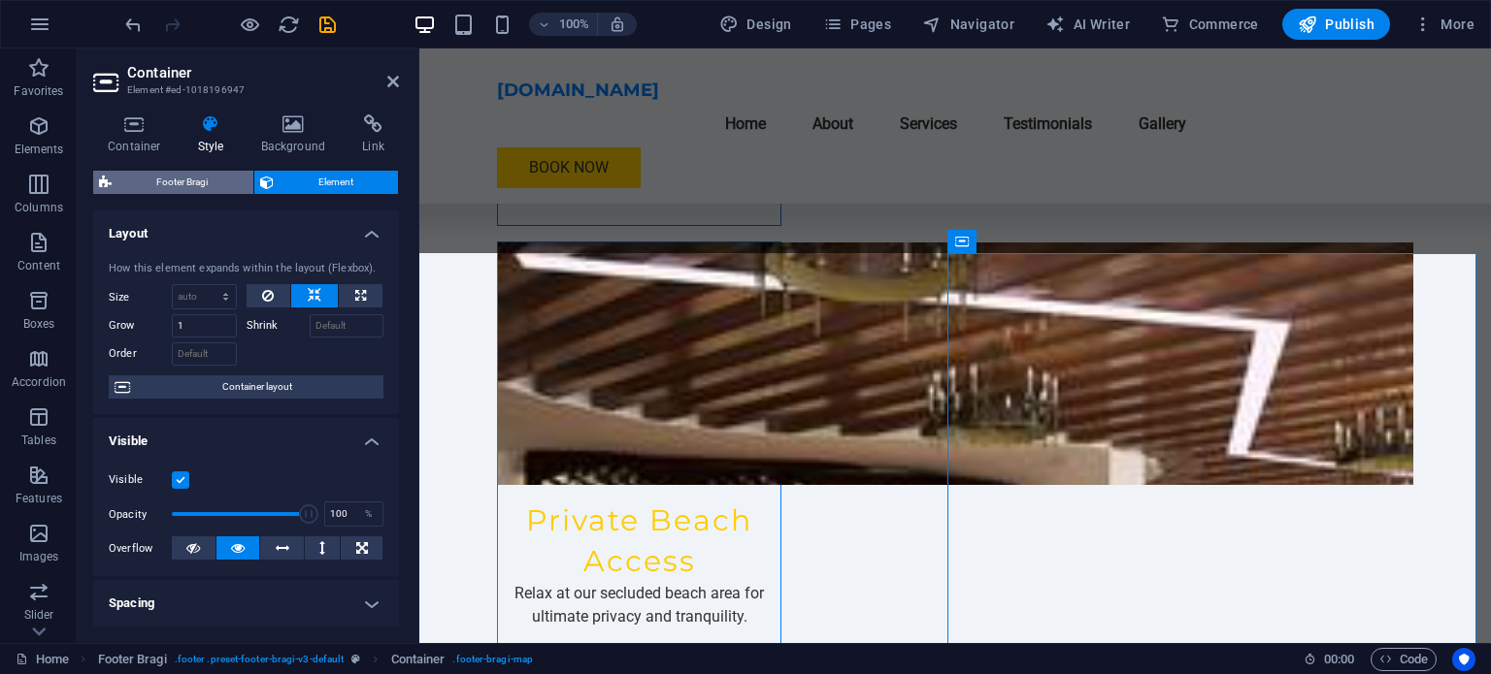
click at [189, 181] on span "Footer Bragi" at bounding box center [182, 182] width 130 height 23
select select "%"
select select "rem"
select select "px"
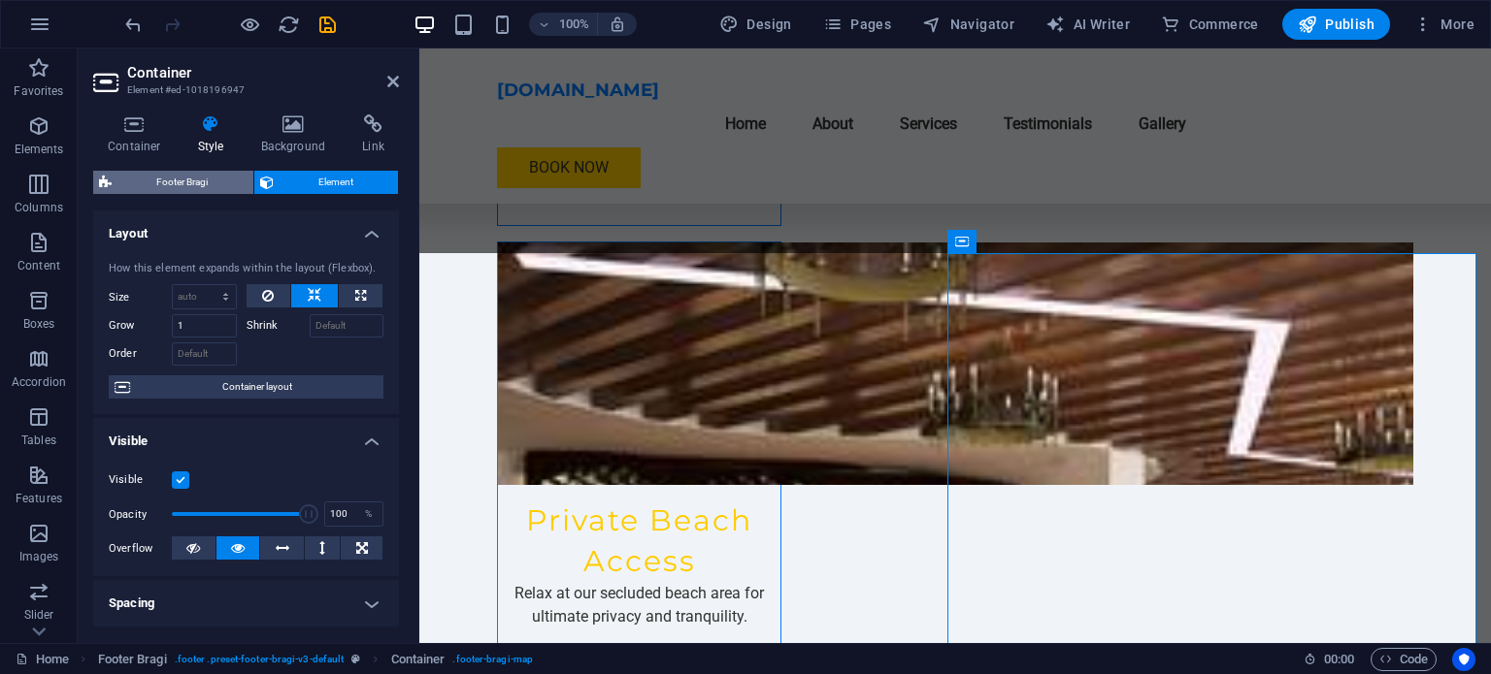
select select "rem"
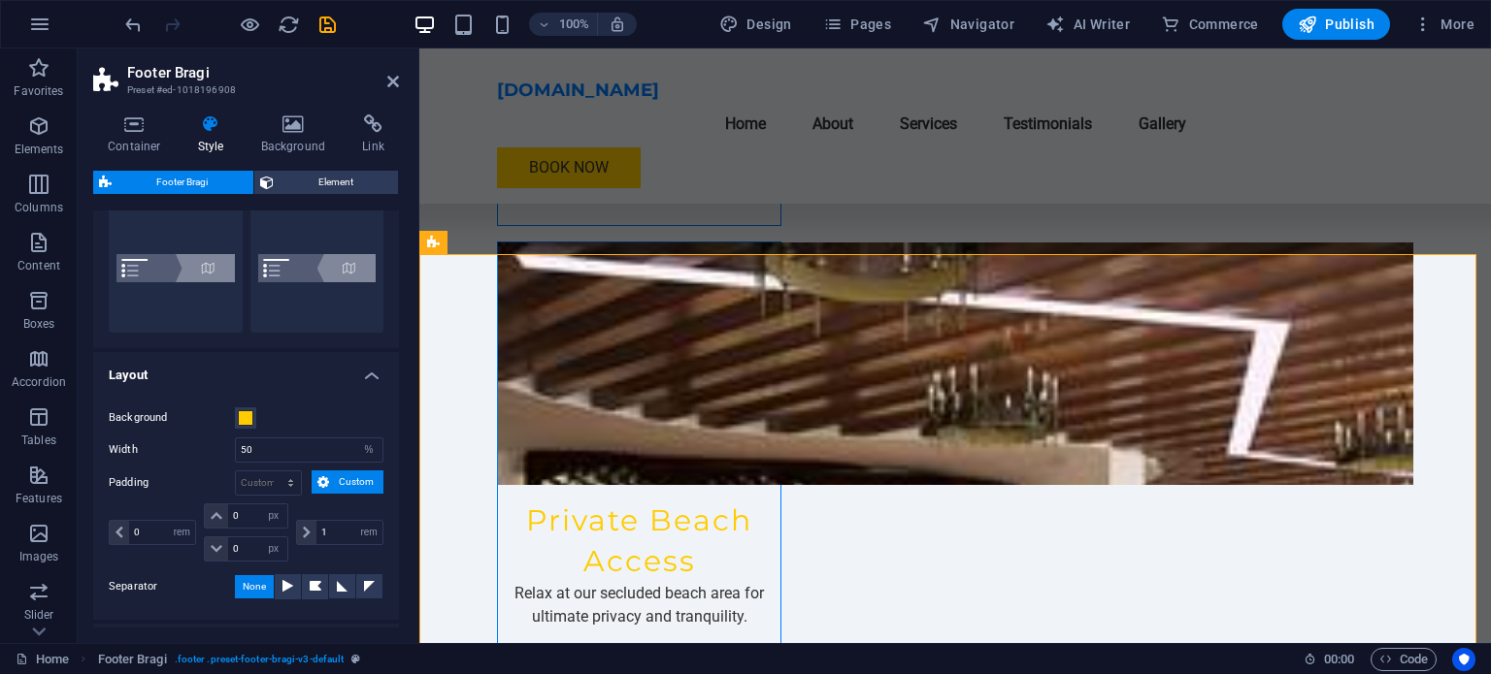
scroll to position [194, 0]
click at [249, 414] on span at bounding box center [246, 417] width 16 height 16
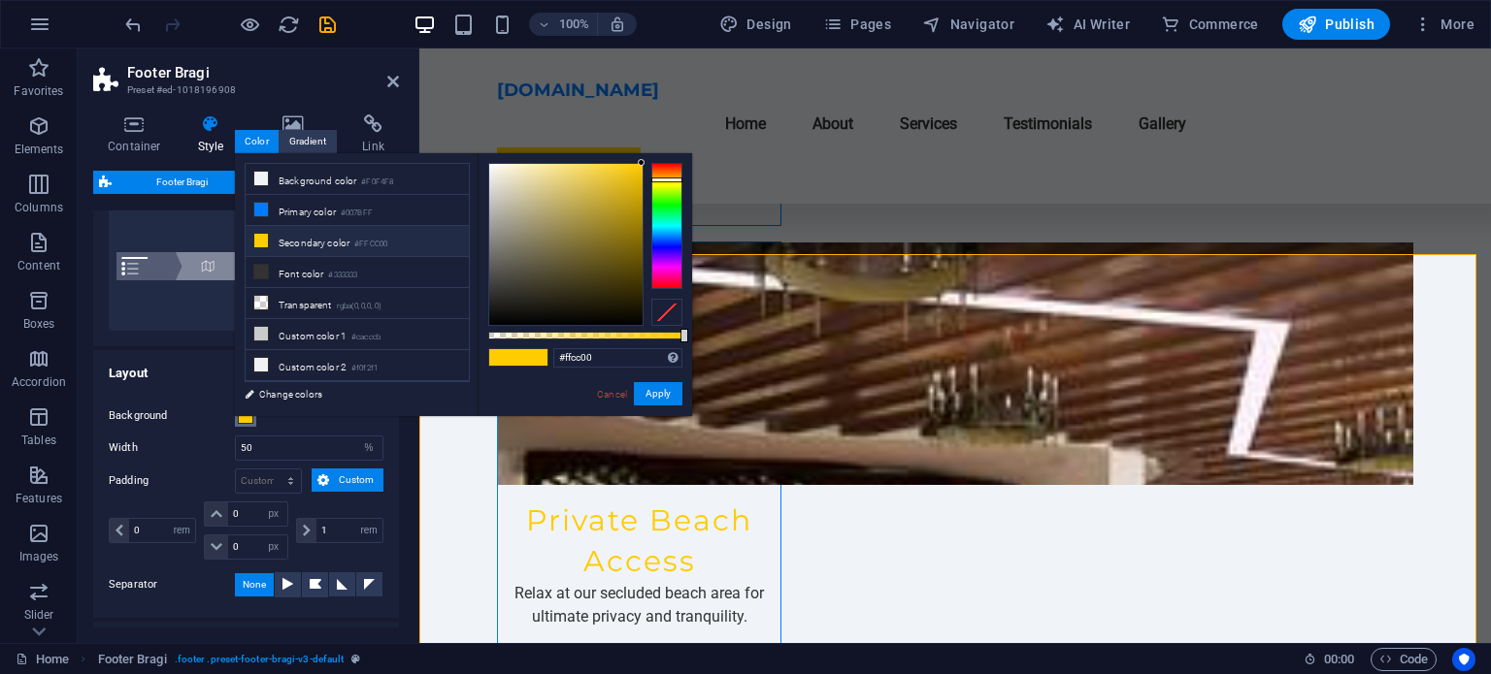
type input "#ff00d9"
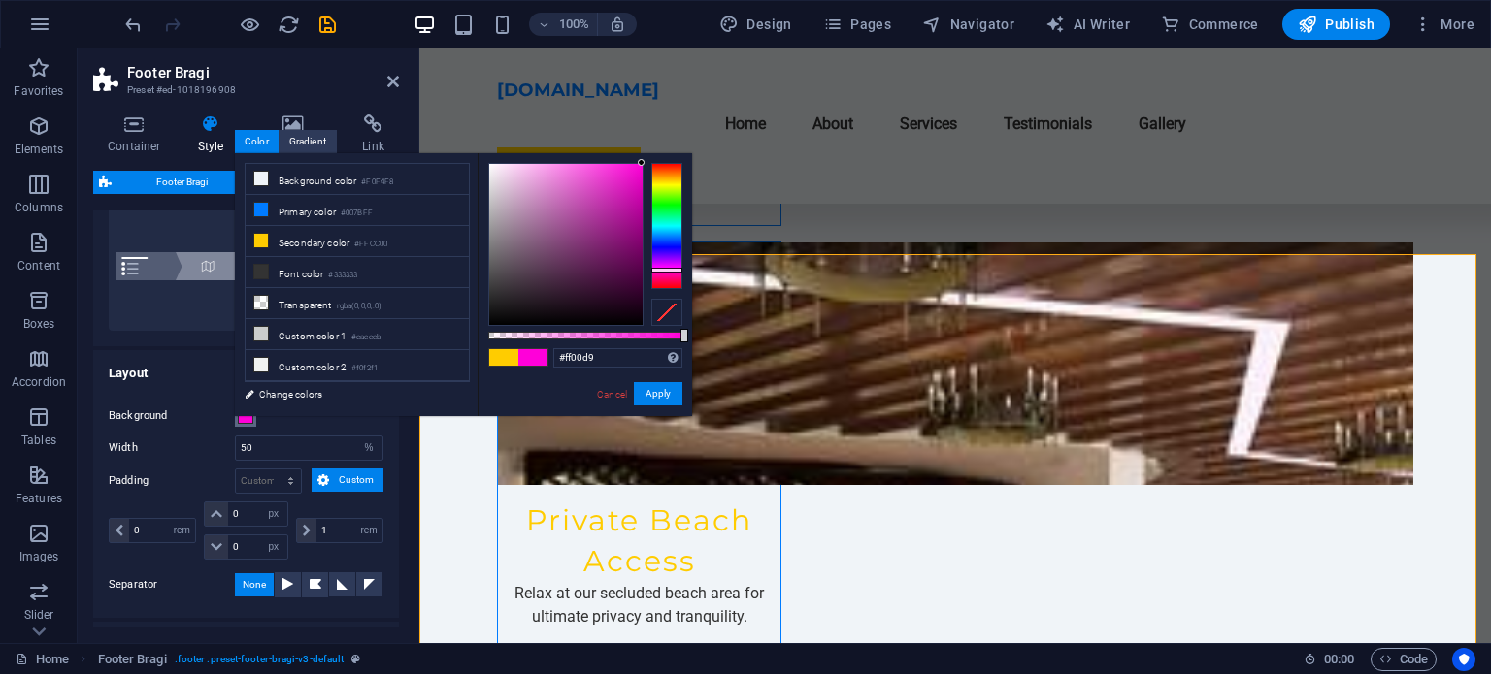
click at [664, 270] on div at bounding box center [666, 226] width 31 height 126
click at [646, 407] on div "#ff00d9 Supported formats #0852ed rgb(8, 82, 237) rgba(8, 82, 237, 90%) hsv(221…" at bounding box center [584, 425] width 214 height 544
click at [649, 400] on button "Apply" at bounding box center [658, 393] width 49 height 23
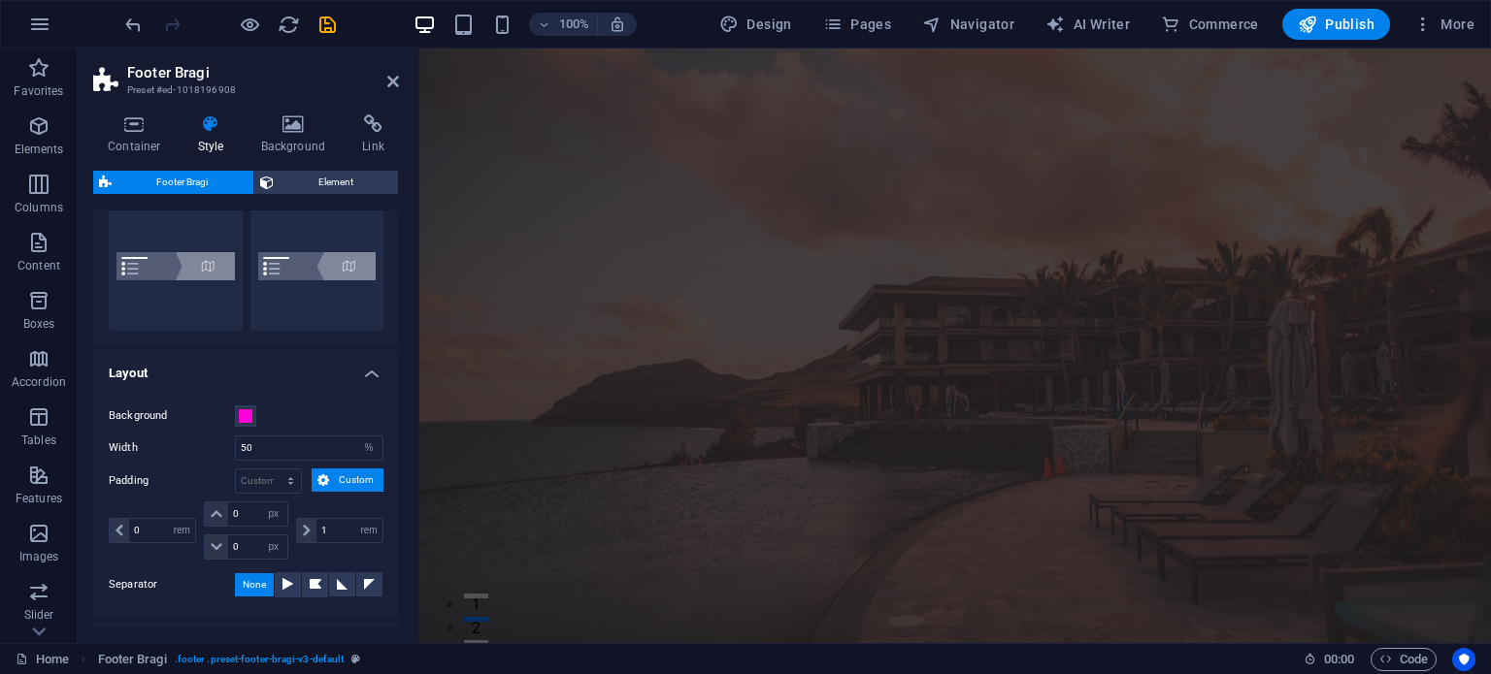
scroll to position [0, 0]
click at [1358, 18] on span "Publish" at bounding box center [1335, 24] width 77 height 19
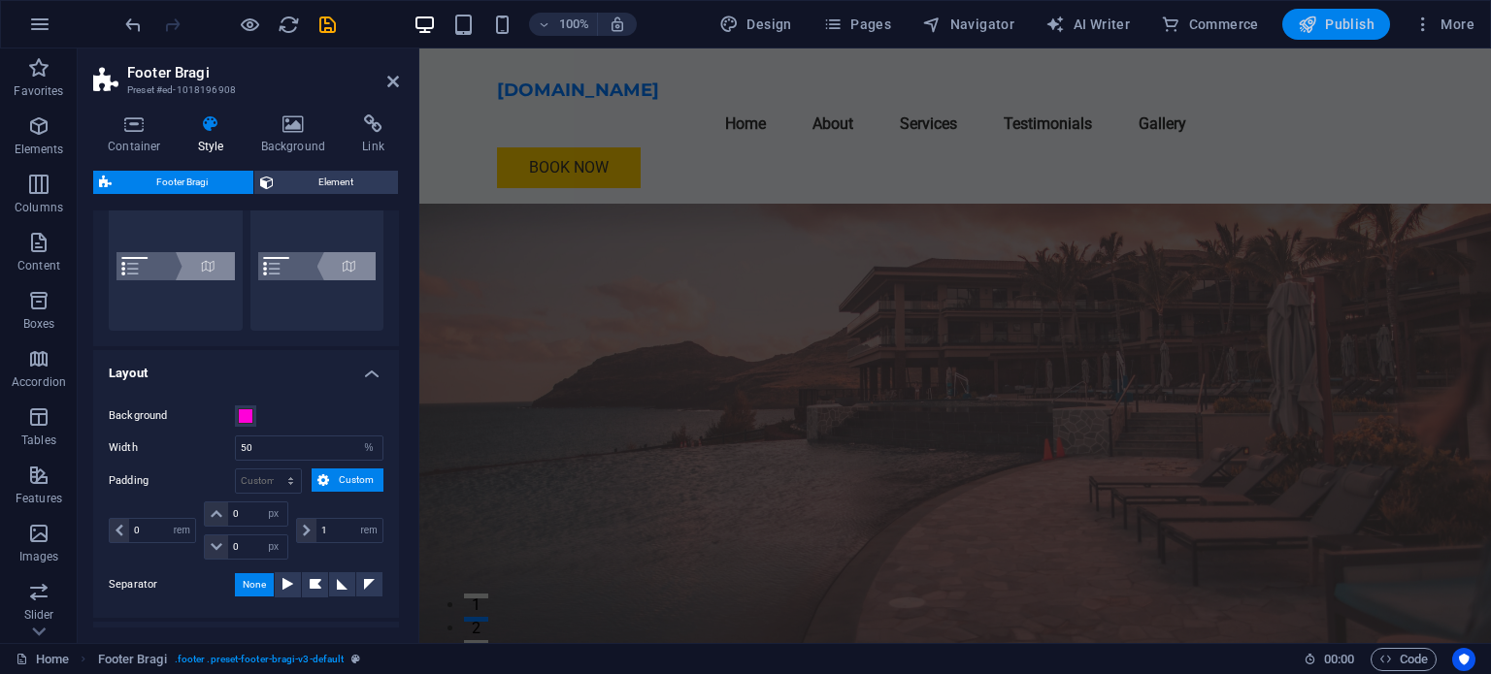
checkbox input "false"
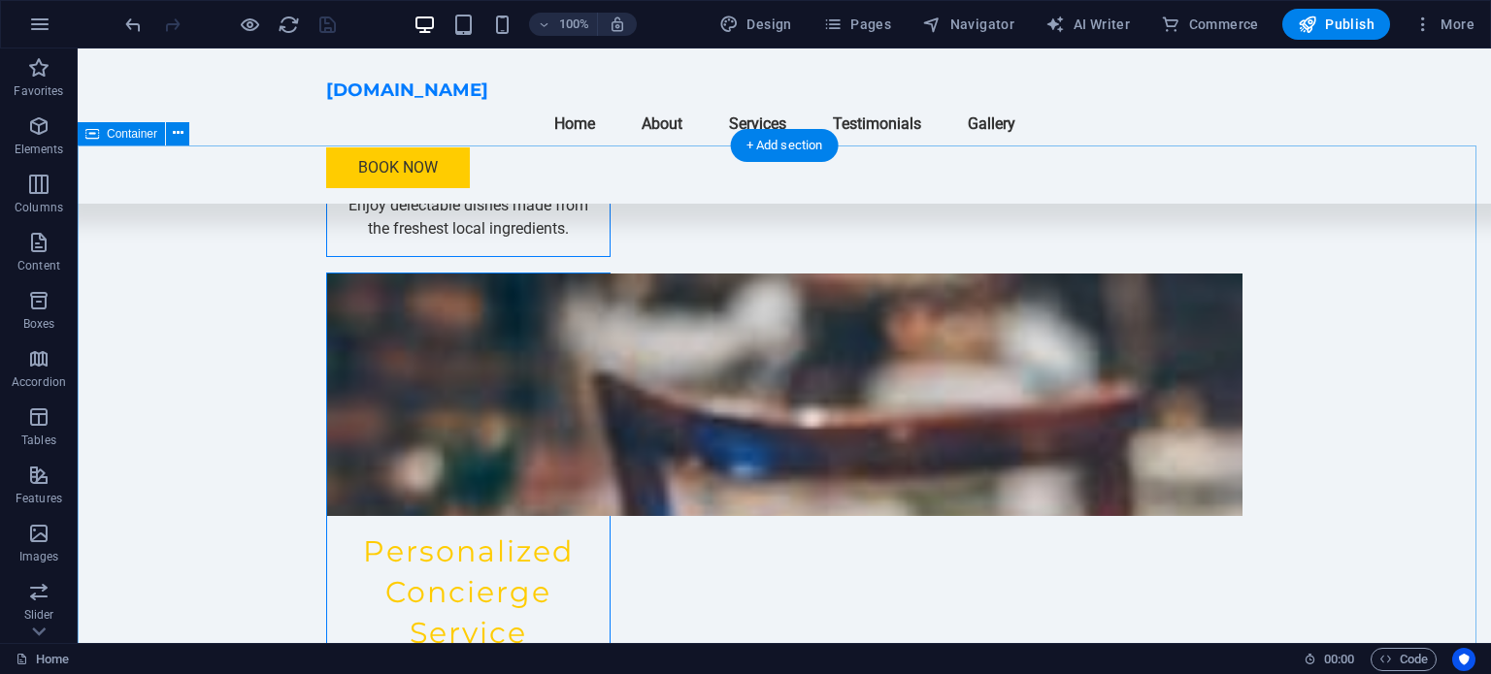
scroll to position [2410, 0]
